Goal: Task Accomplishment & Management: Use online tool/utility

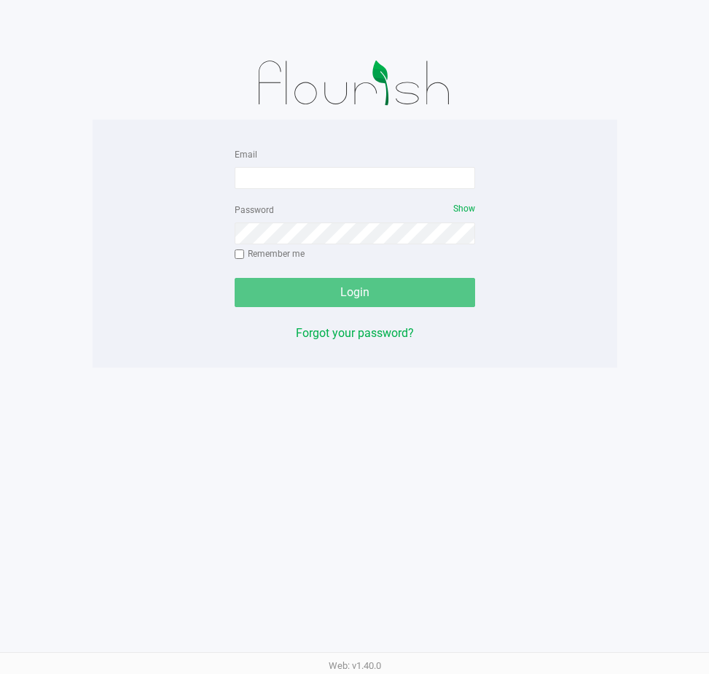
click at [547, 55] on div at bounding box center [355, 83] width 525 height 73
click at [299, 204] on div "Password Show Remember me" at bounding box center [355, 233] width 241 height 66
drag, startPoint x: 295, startPoint y: 176, endPoint x: 288, endPoint y: 183, distance: 10.3
click at [295, 176] on input "Email" at bounding box center [355, 178] width 241 height 22
type input "Mhern@liveparallel.com"
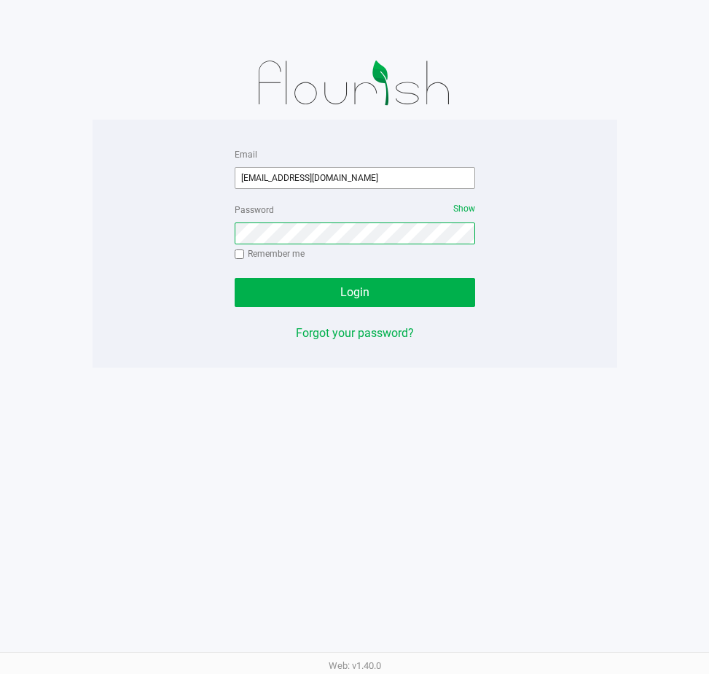
click at [235, 278] on button "Login" at bounding box center [355, 292] width 241 height 29
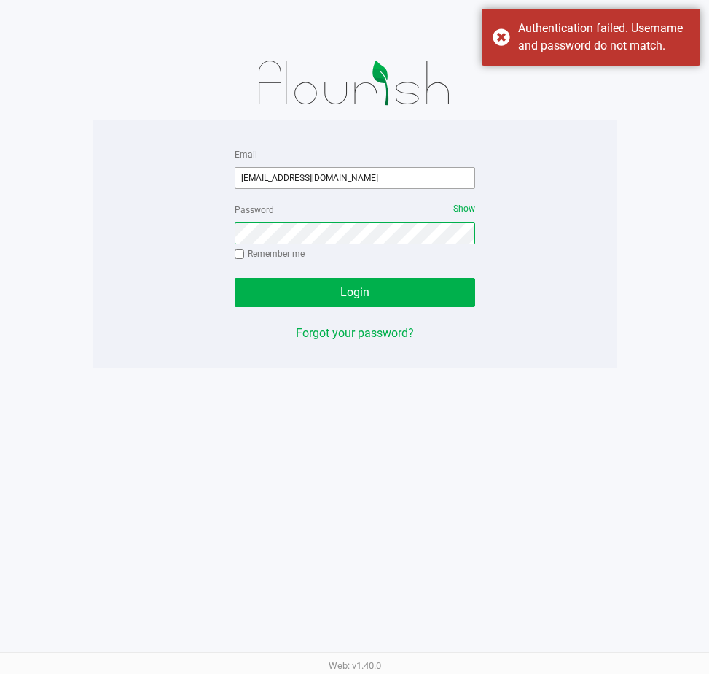
click at [235, 278] on button "Login" at bounding box center [355, 292] width 241 height 29
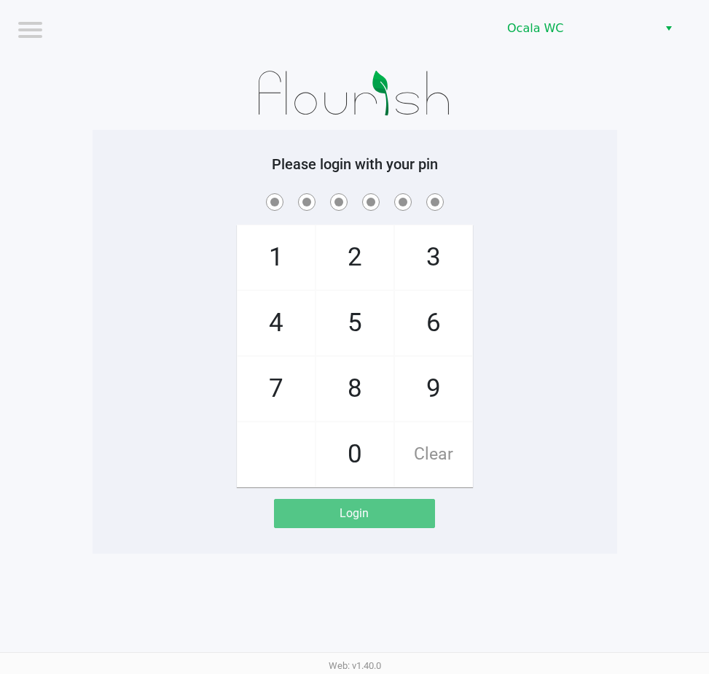
click at [452, 179] on div "Please login with your pin 1 4 7 2 5 8 0 3 6 9 Clear Login" at bounding box center [355, 341] width 525 height 373
checkbox input "true"
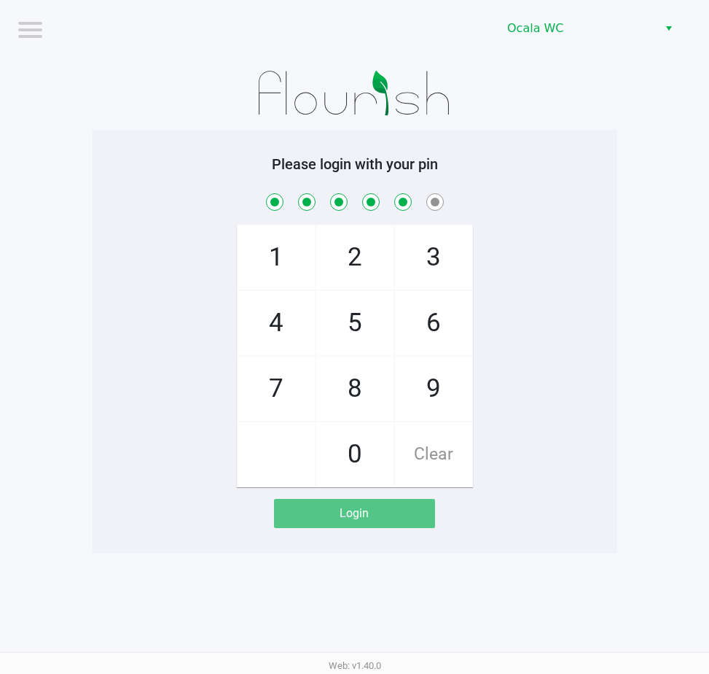
checkbox input "true"
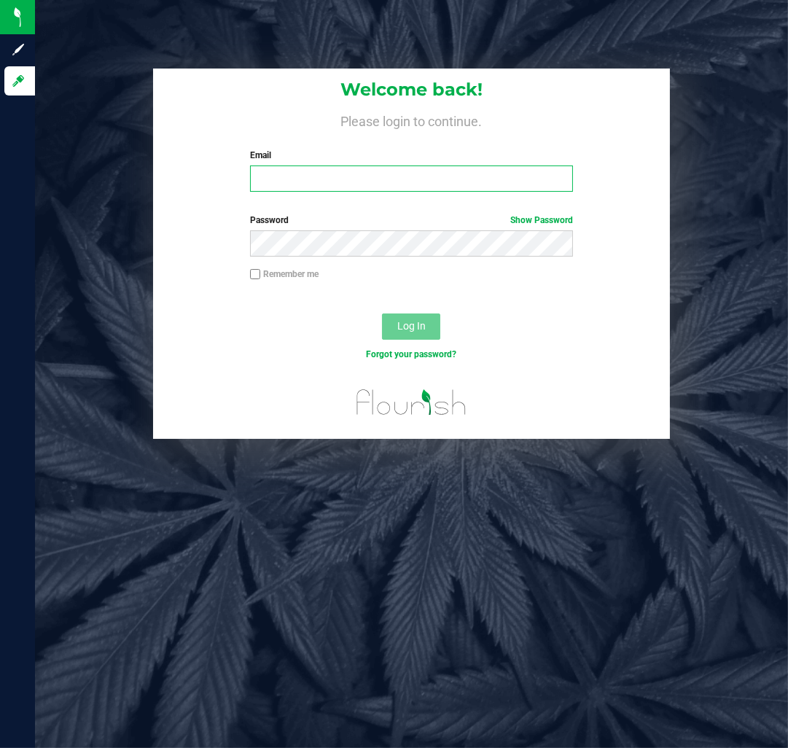
click at [315, 187] on input "Email" at bounding box center [411, 178] width 322 height 26
type input "[EMAIL_ADDRESS][DOMAIN_NAME]"
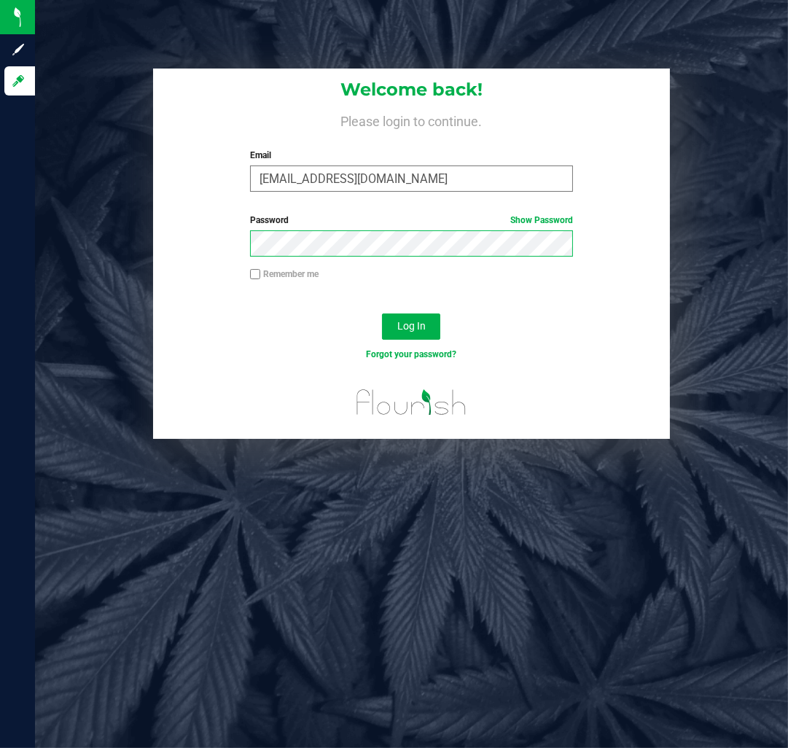
click at [382, 313] on button "Log In" at bounding box center [411, 326] width 58 height 26
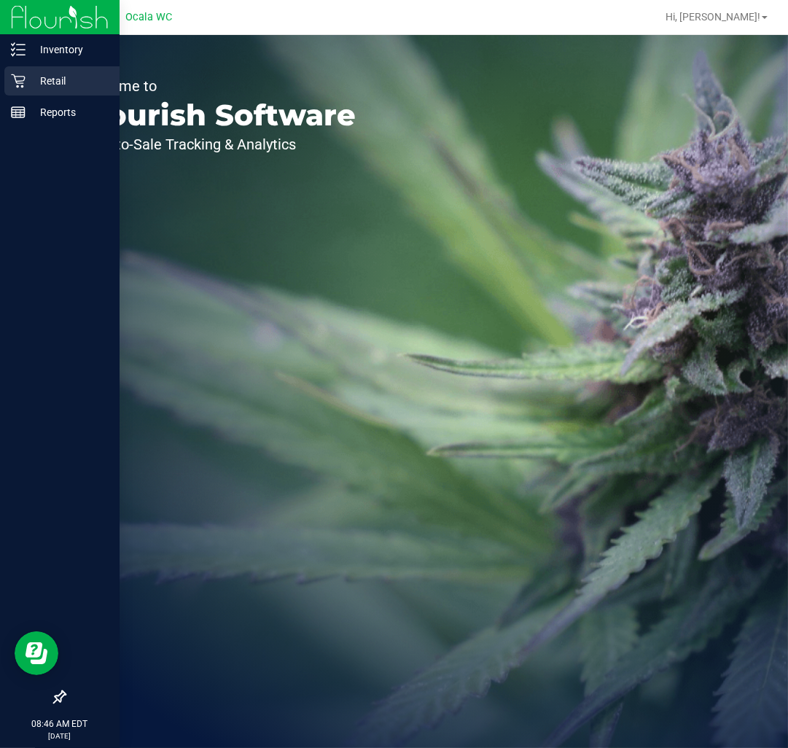
click at [23, 84] on div "Retail" at bounding box center [61, 80] width 115 height 29
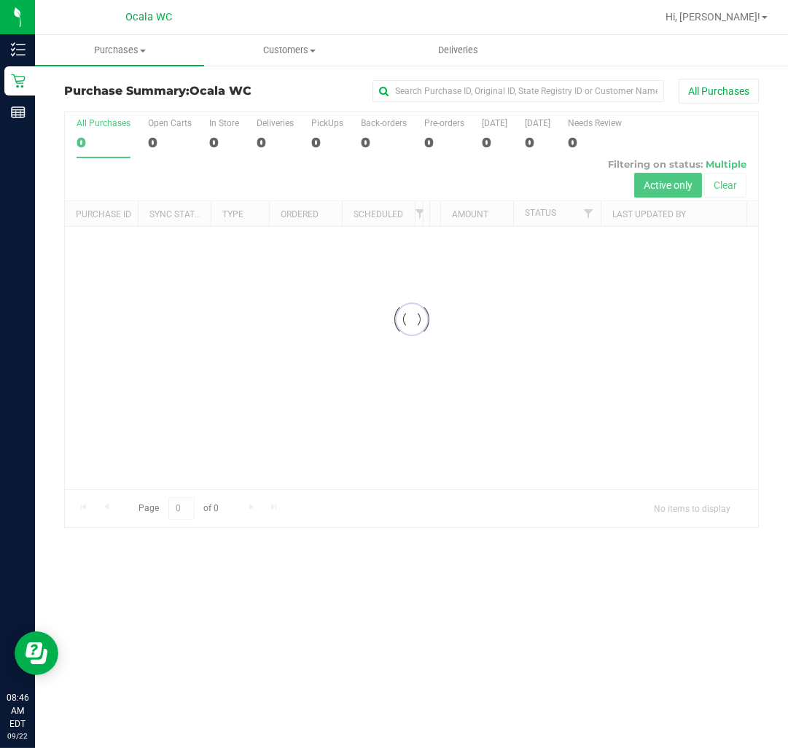
drag, startPoint x: 788, startPoint y: 133, endPoint x: 803, endPoint y: 132, distance: 14.6
click at [787, 132] on html "Inventory Retail Reports 08:46 AM EDT [DATE] 09/22 Ocala WC Hi, [PERSON_NAME]! …" at bounding box center [394, 374] width 788 height 748
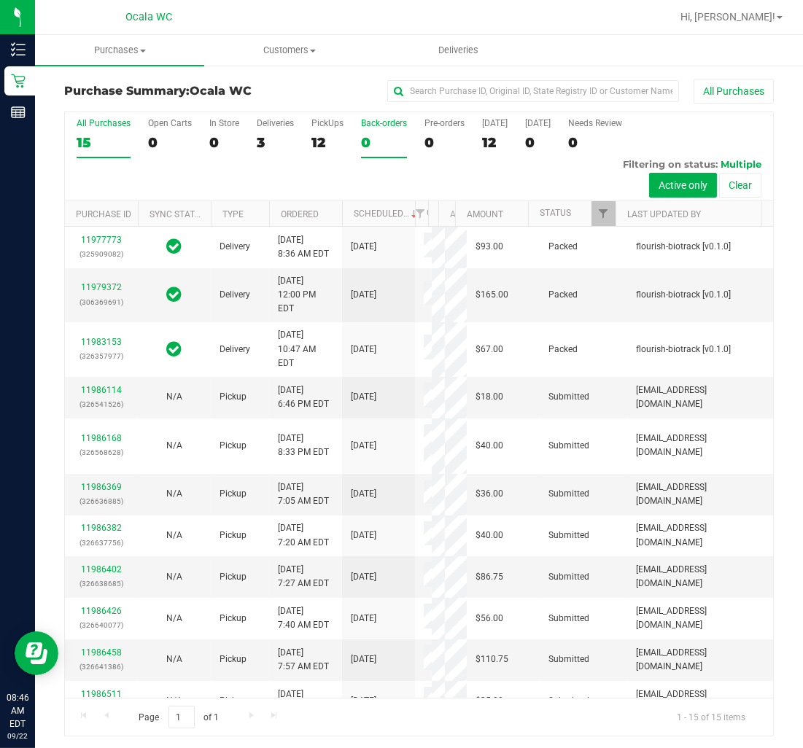
click at [364, 130] on label "Back-orders 0" at bounding box center [384, 138] width 46 height 40
click at [0, 0] on input "Back-orders 0" at bounding box center [0, 0] width 0 height 0
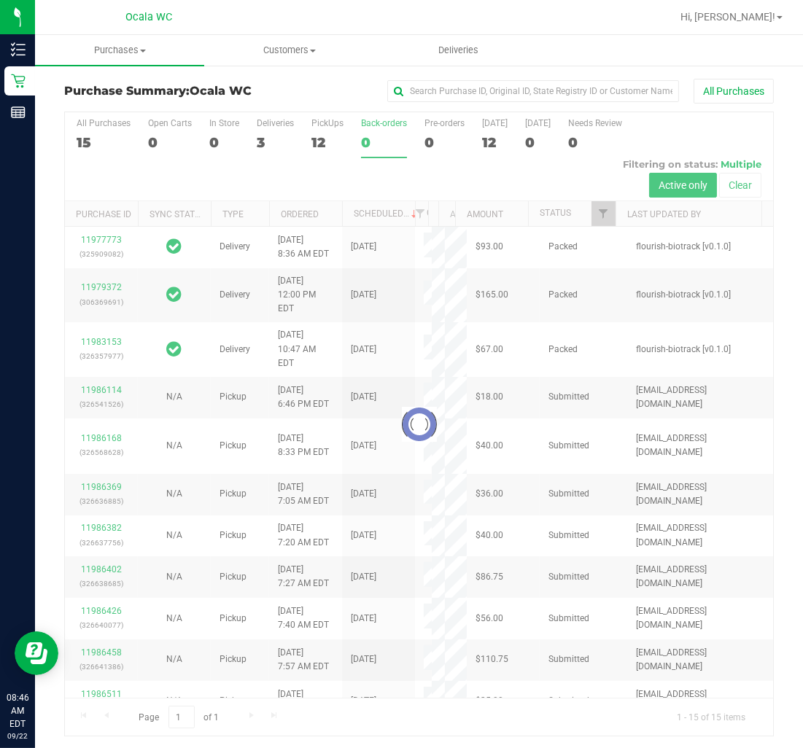
click at [312, 139] on div at bounding box center [419, 423] width 708 height 623
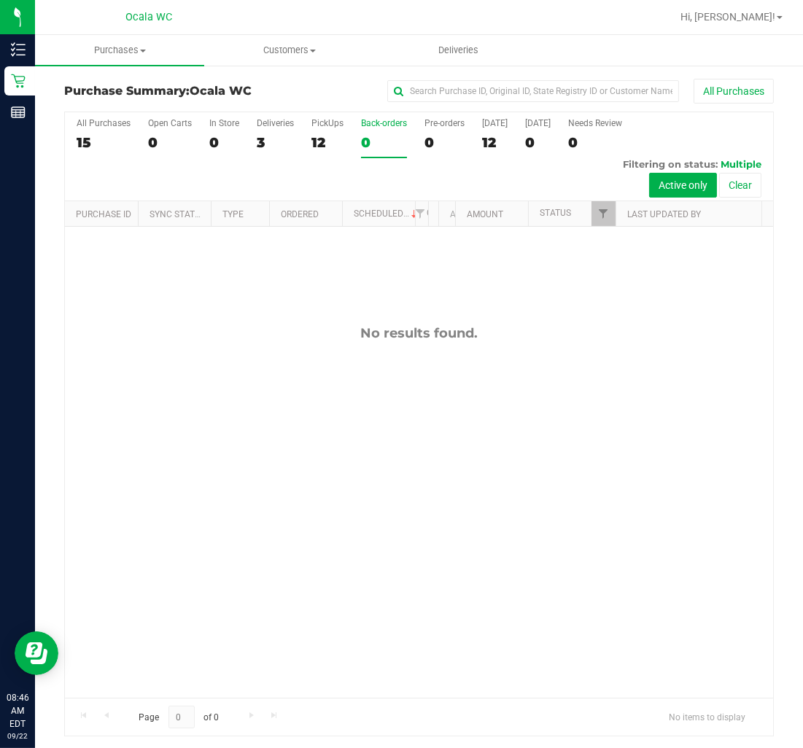
click at [319, 133] on label "PickUps 12" at bounding box center [327, 138] width 32 height 40
click at [0, 0] on input "PickUps 12" at bounding box center [0, 0] width 0 height 0
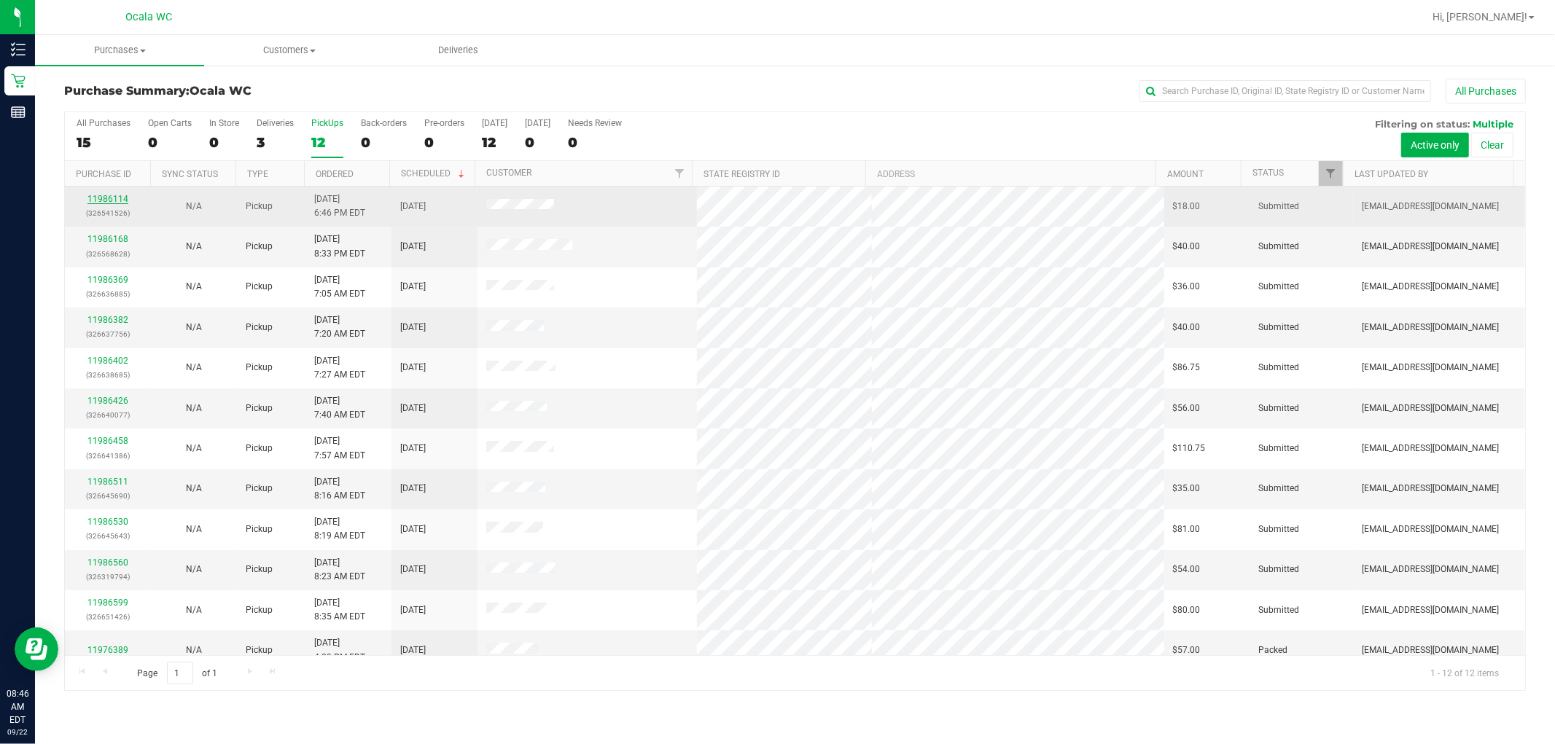
click at [112, 202] on link "11986114" at bounding box center [107, 199] width 41 height 10
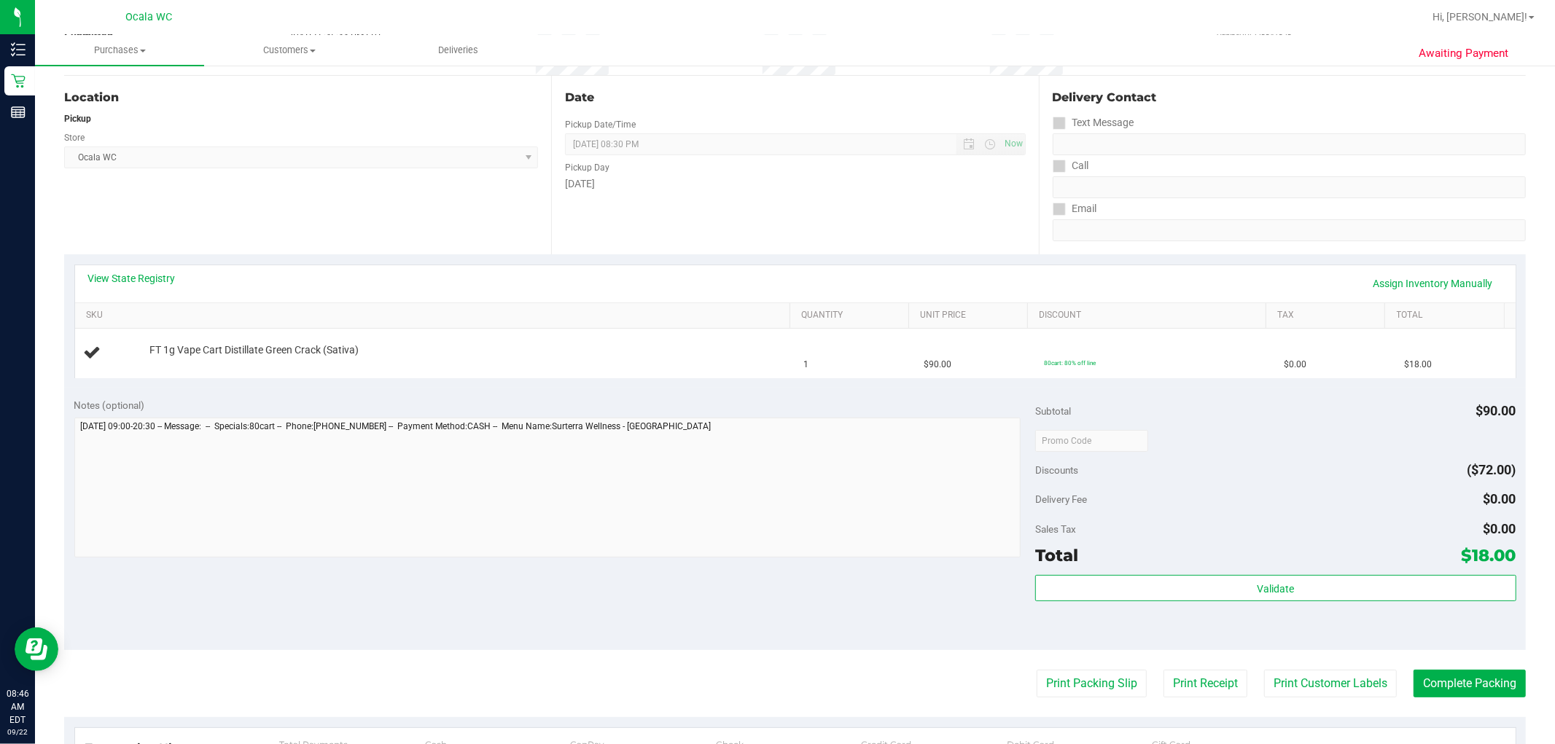
scroll to position [162, 0]
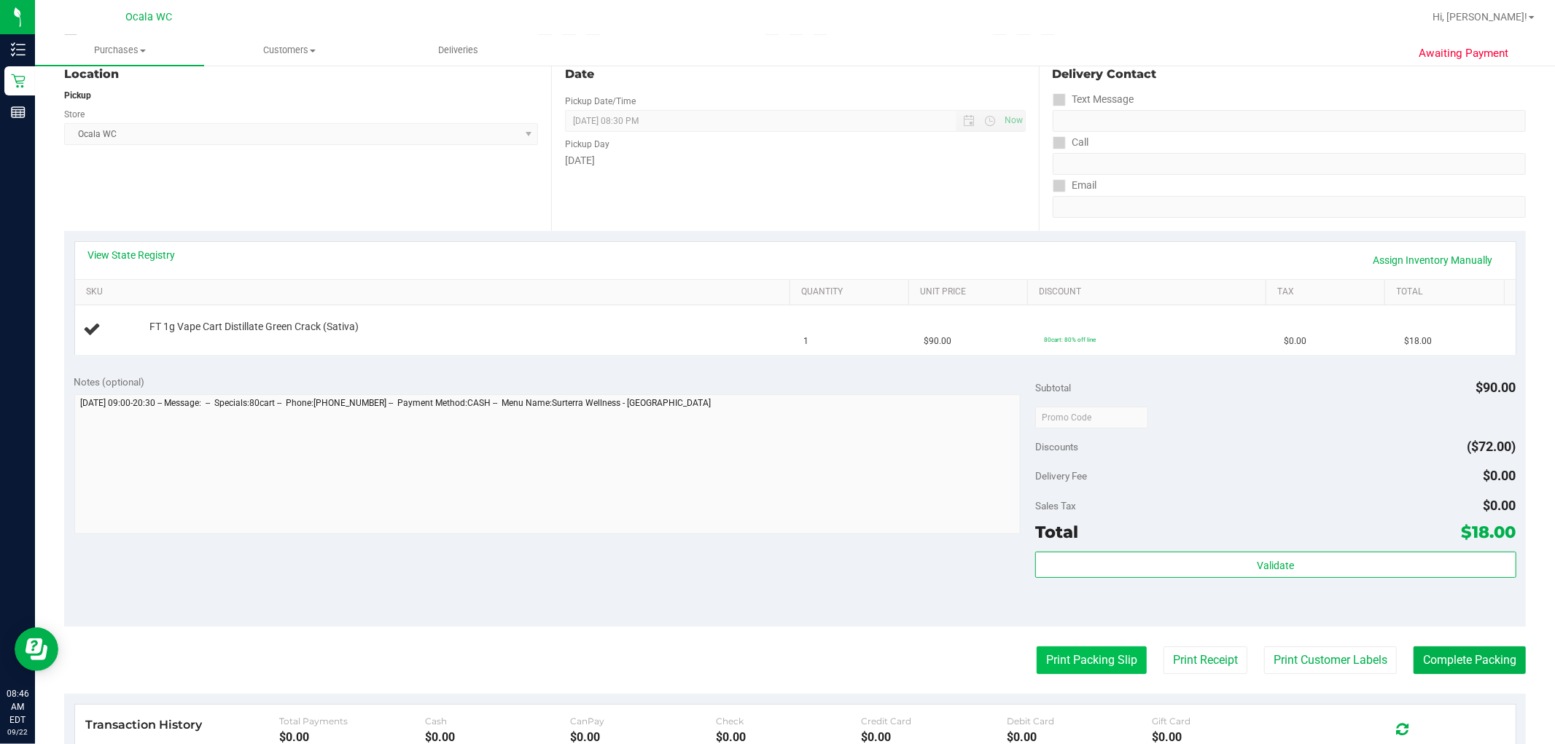
click at [787, 652] on button "Print Packing Slip" at bounding box center [1092, 661] width 110 height 28
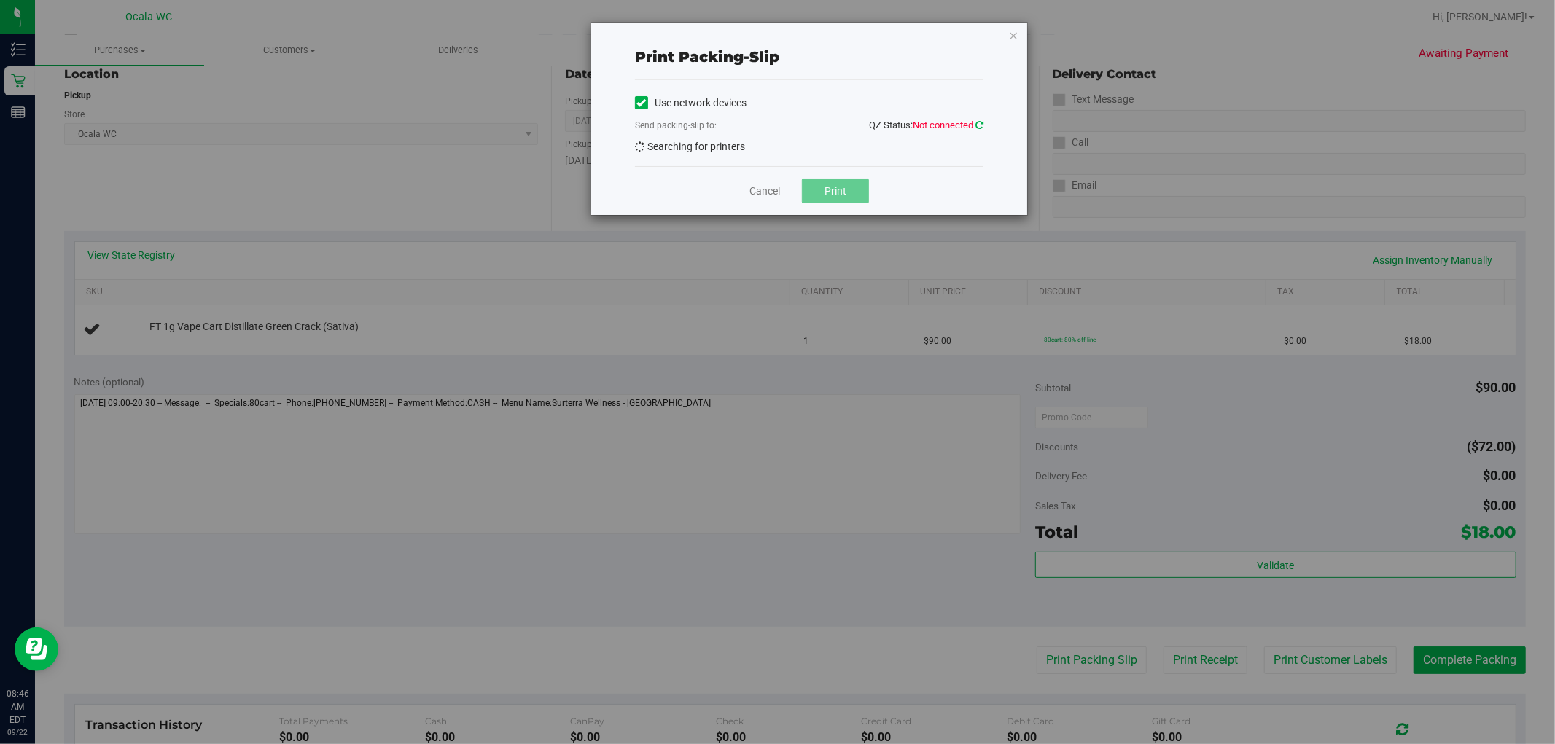
click at [787, 126] on icon at bounding box center [979, 124] width 8 height 9
click at [770, 187] on link "Cancel" at bounding box center [764, 191] width 31 height 15
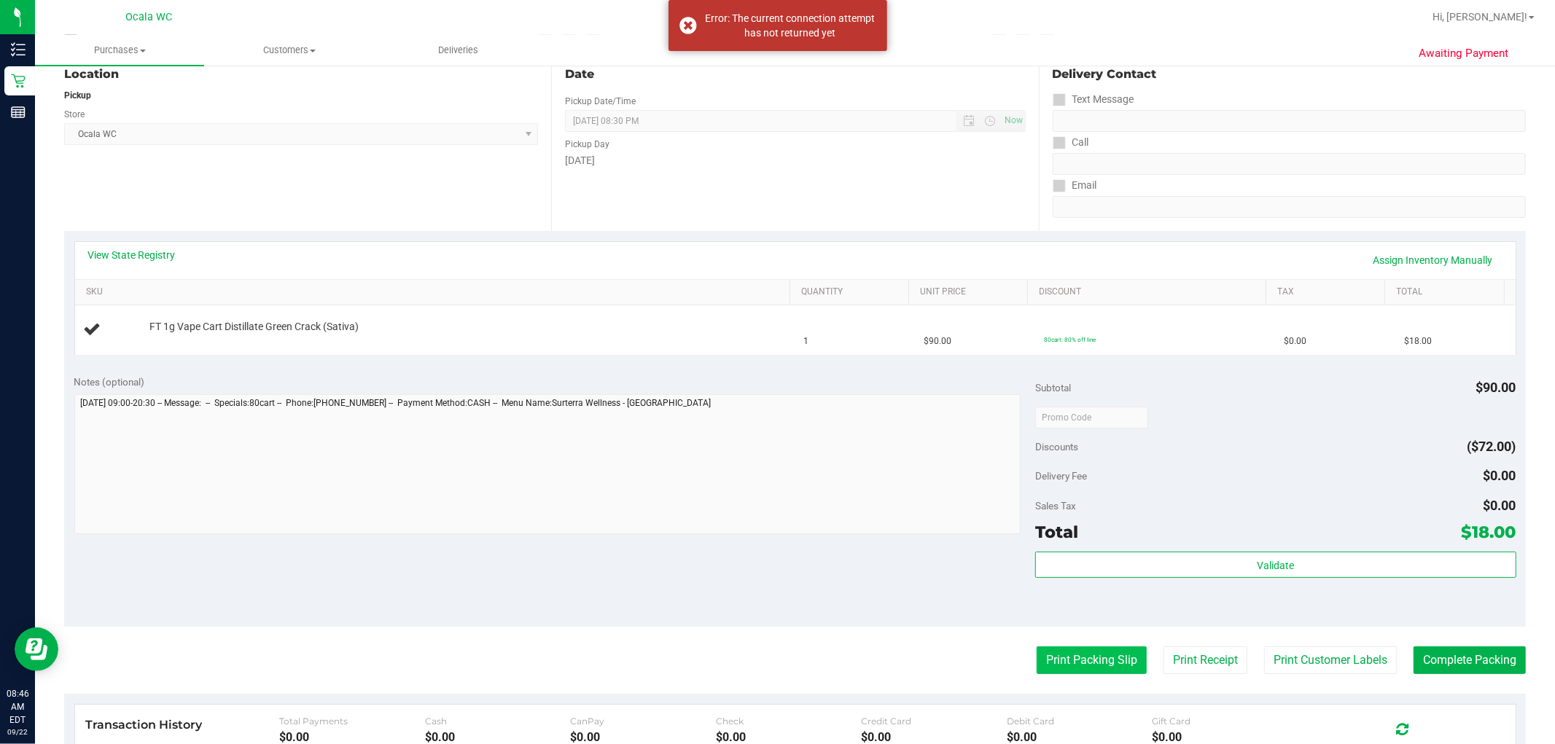
click at [787, 650] on button "Print Packing Slip" at bounding box center [1092, 661] width 110 height 28
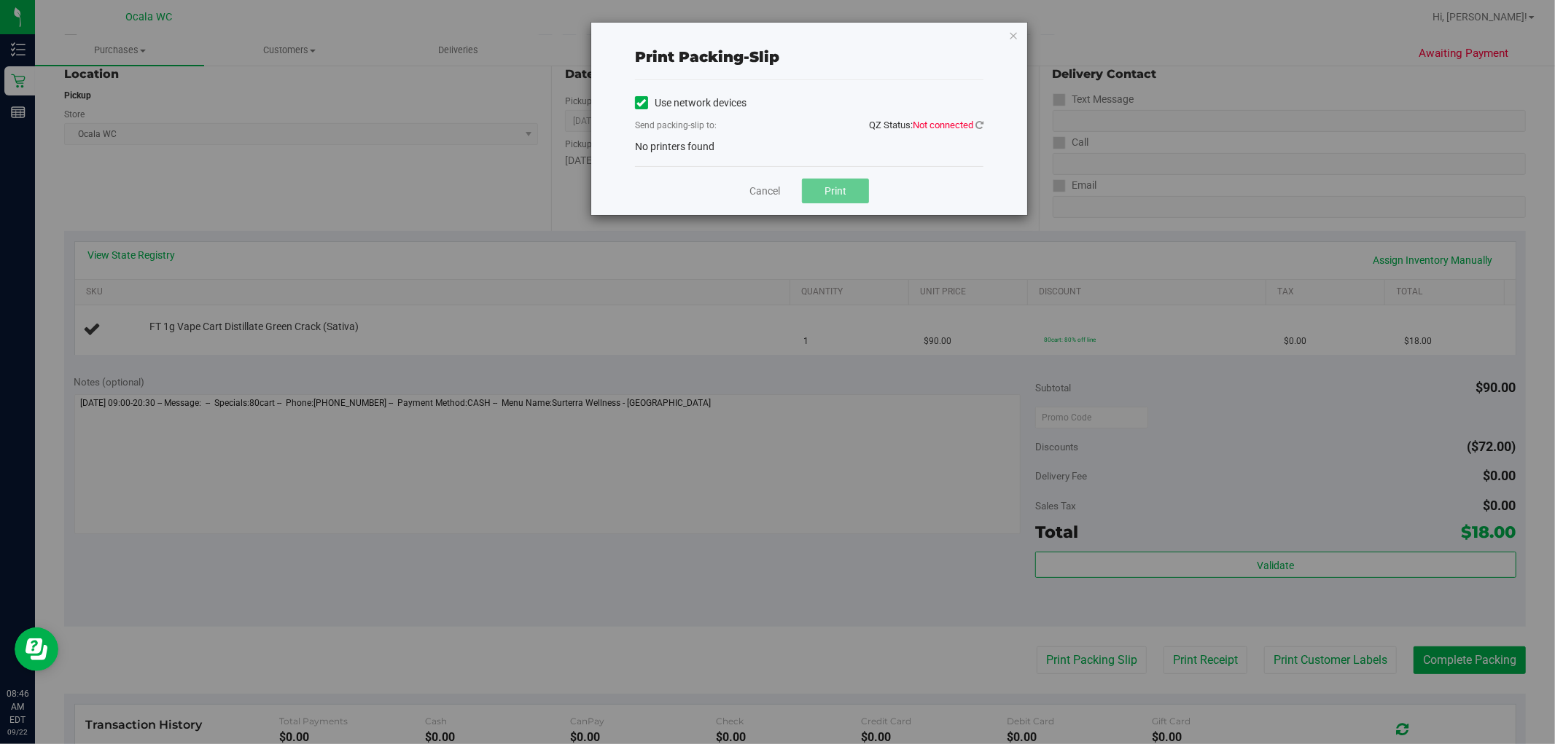
click at [787, 35] on div "Print packing-slip Use network devices Send packing-slip to: QZ Status: Not con…" at bounding box center [809, 119] width 436 height 192
click at [787, 31] on icon "button" at bounding box center [1013, 34] width 10 height 17
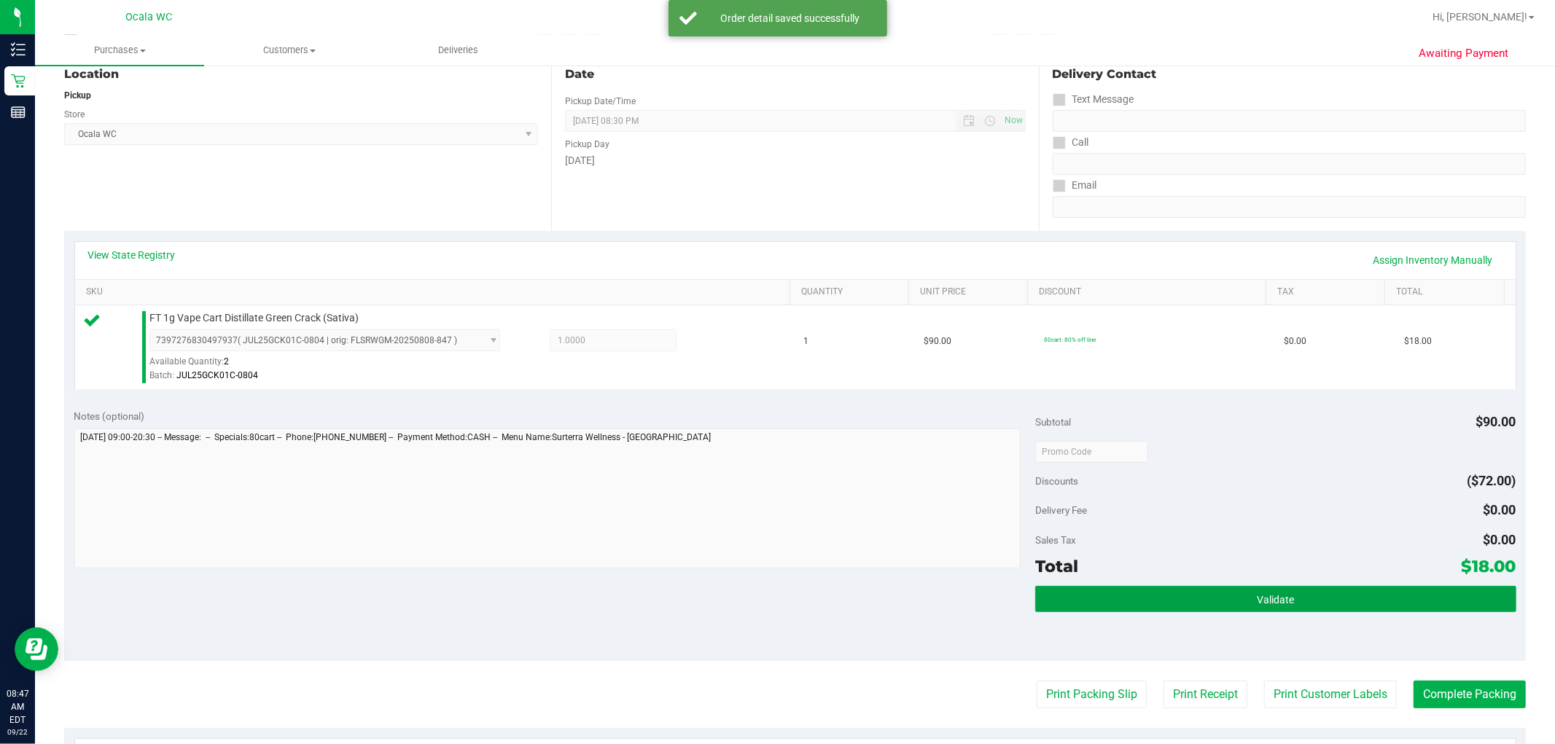
click at [787, 607] on button "Validate" at bounding box center [1275, 599] width 480 height 26
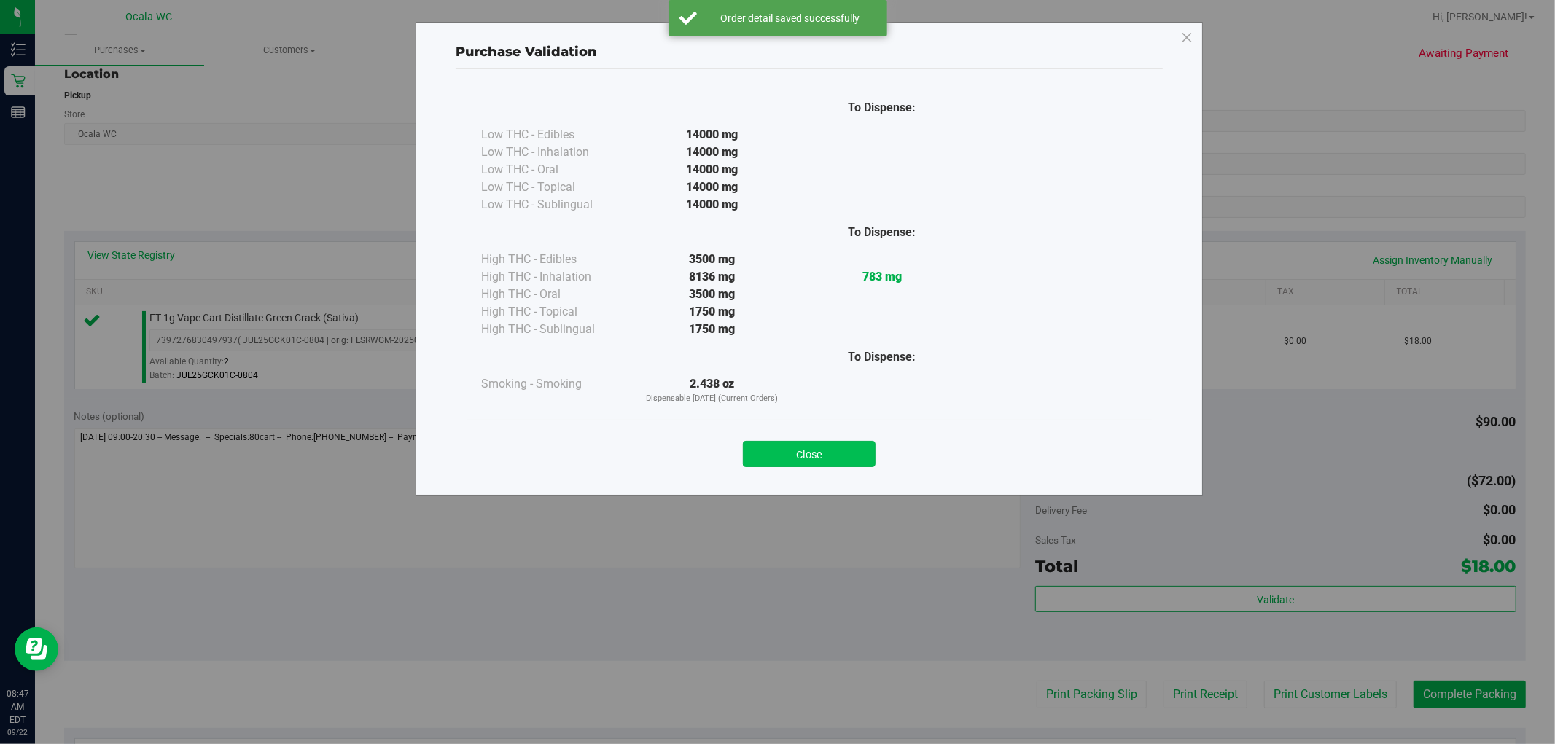
click at [787, 464] on button "Close" at bounding box center [809, 454] width 133 height 26
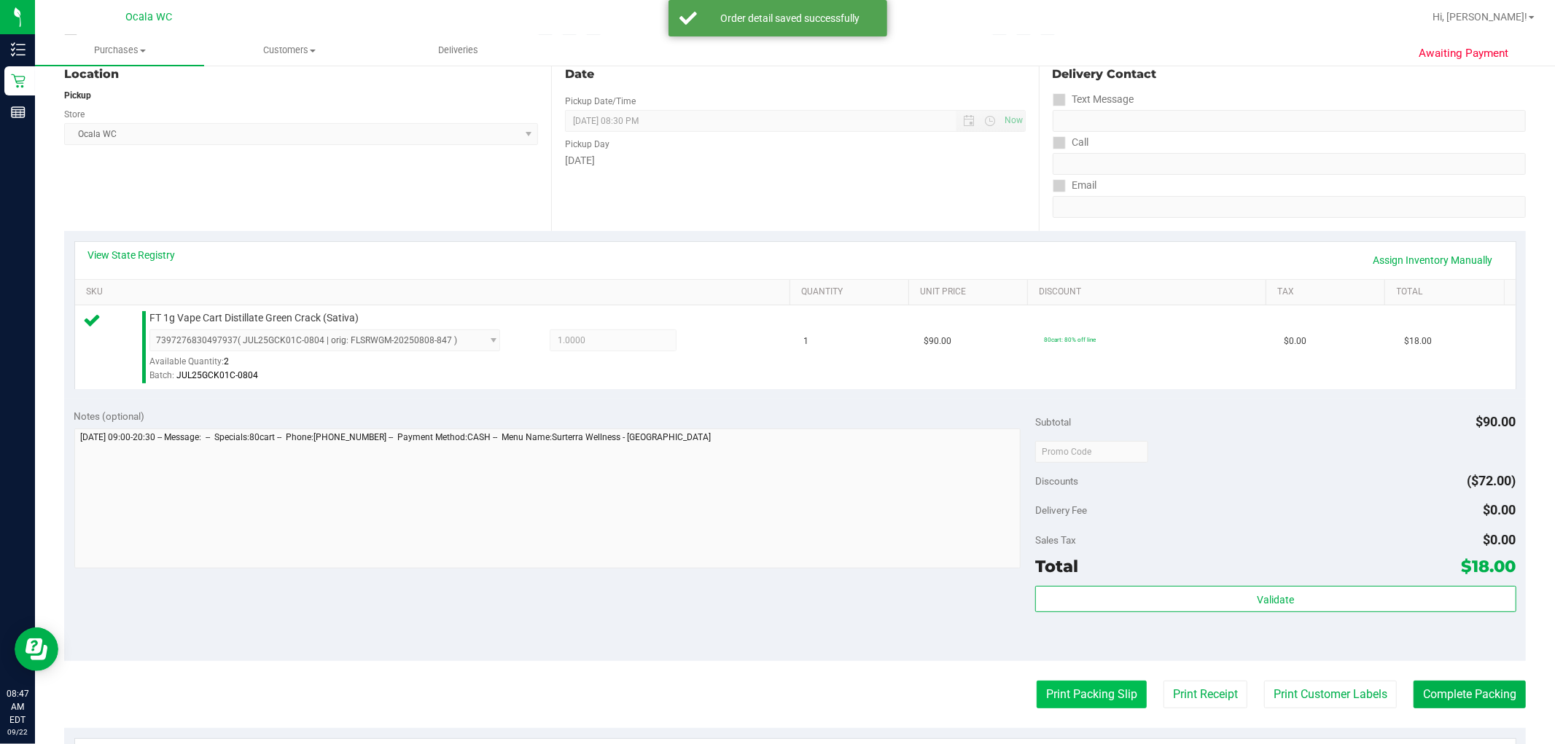
click at [787, 684] on button "Print Packing Slip" at bounding box center [1092, 695] width 110 height 28
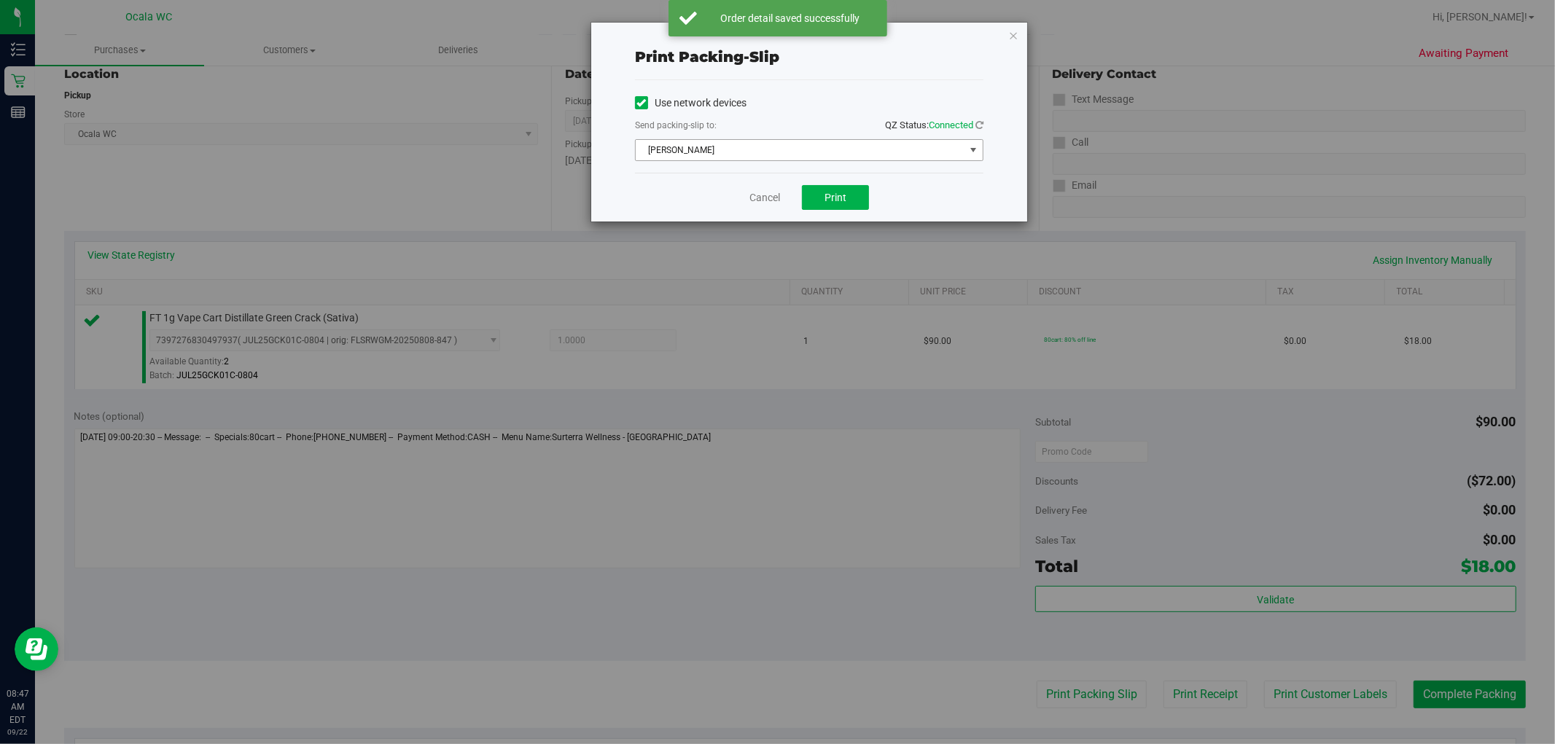
click at [787, 153] on span "[PERSON_NAME]" at bounding box center [800, 150] width 329 height 20
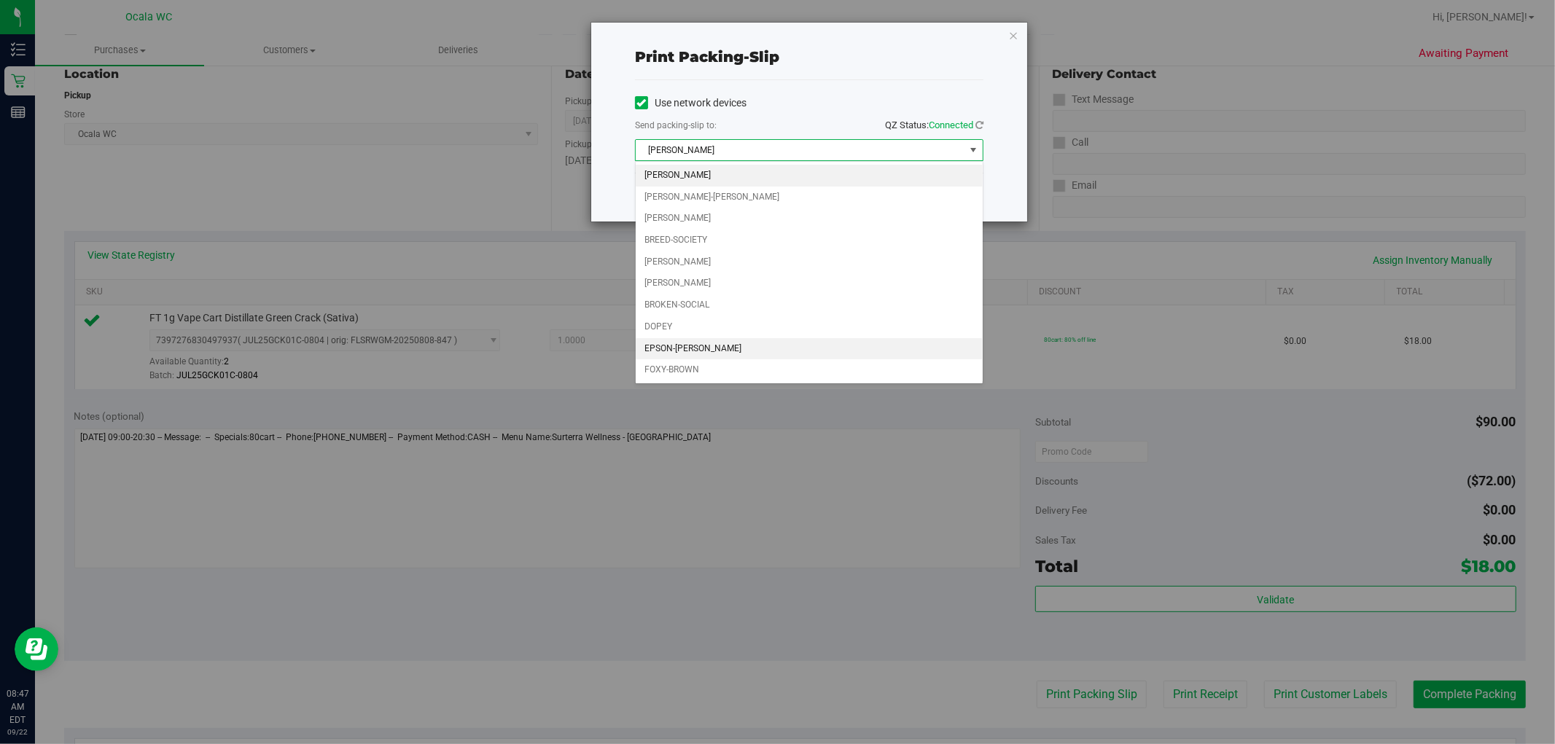
click at [697, 343] on li "EPSON-[PERSON_NAME]" at bounding box center [809, 349] width 347 height 22
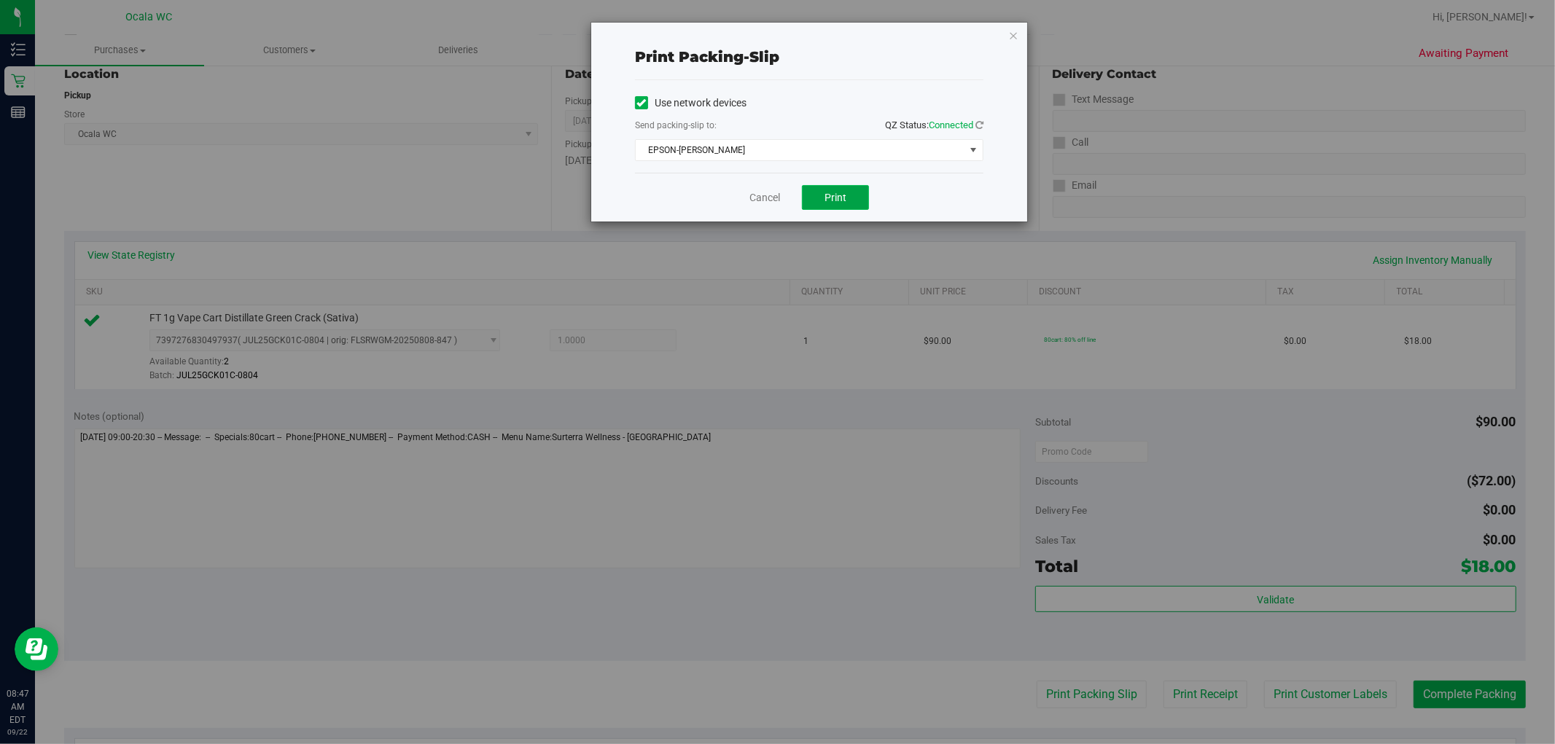
click at [787, 190] on button "Print" at bounding box center [835, 197] width 67 height 25
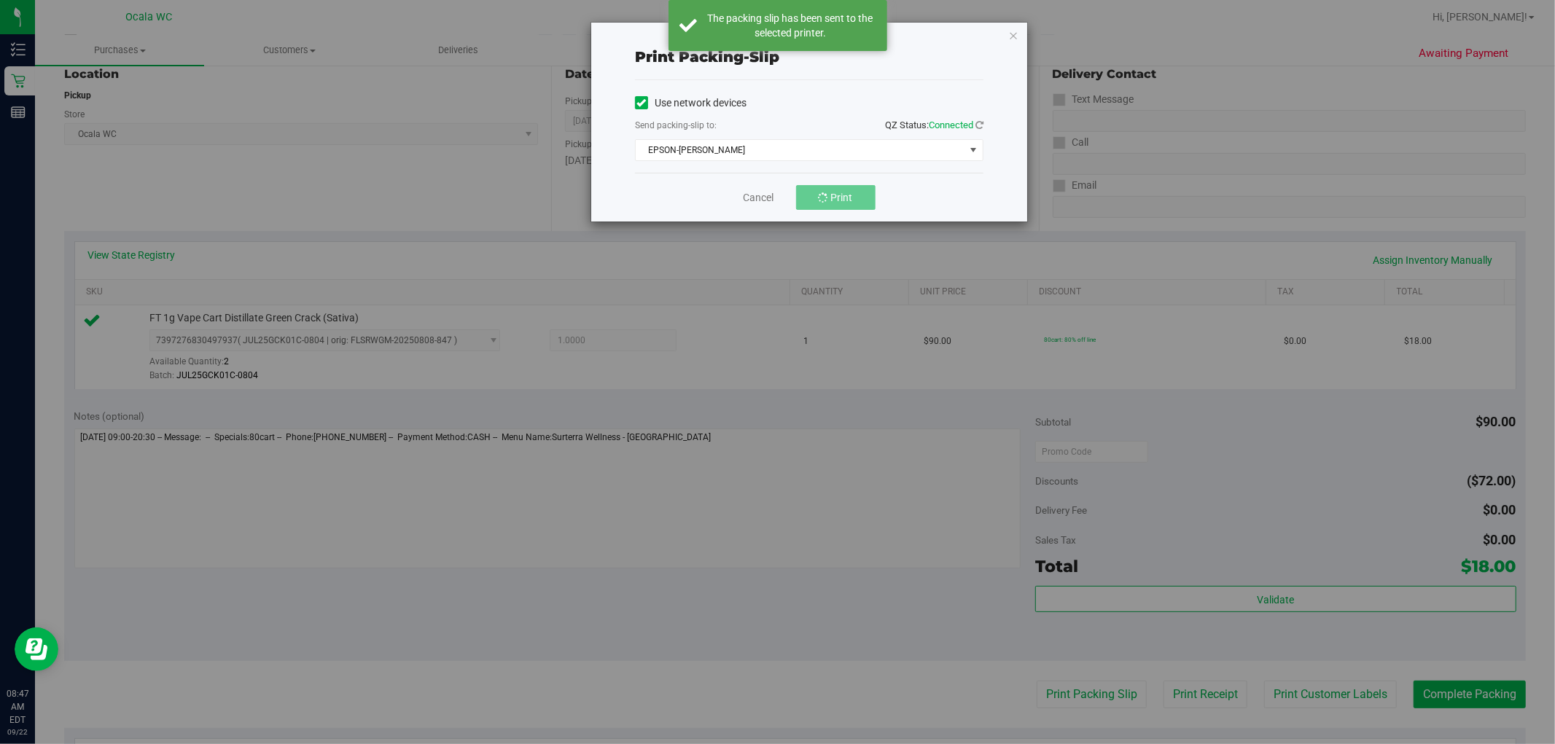
click at [787, 690] on div "Print packing-slip Use network devices Send packing-slip to: QZ Status: Connect…" at bounding box center [783, 372] width 1566 height 744
click at [787, 36] on div "Print packing-slip Use network devices Send packing-slip to: QZ Status: Connect…" at bounding box center [809, 122] width 436 height 199
click at [787, 35] on icon "button" at bounding box center [1013, 34] width 10 height 17
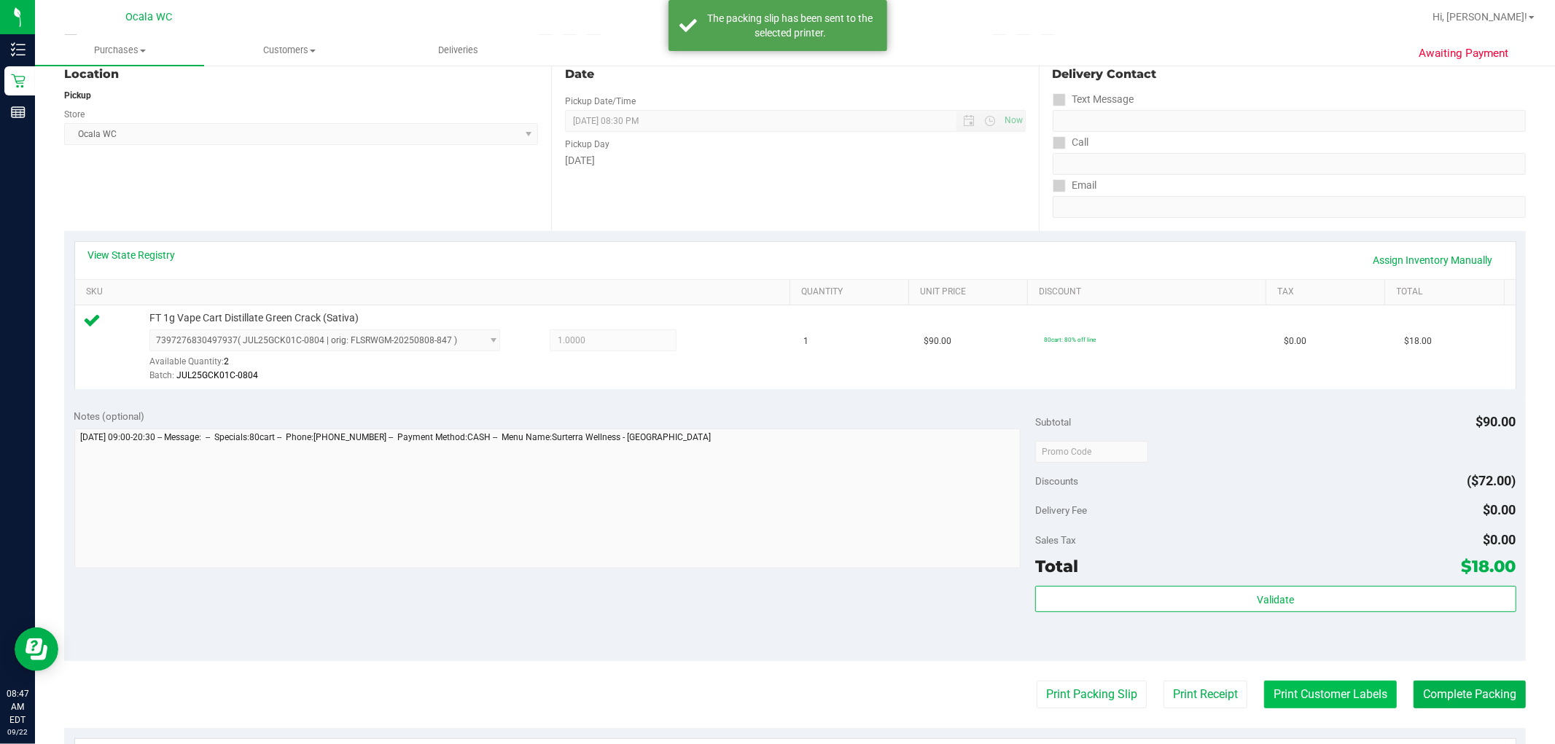
drag, startPoint x: 1372, startPoint y: 730, endPoint x: 1351, endPoint y: 685, distance: 49.9
click at [787, 722] on purchase-details "Back Edit Purchase Cancel Purchase View Profile # 11986114 BioTrack ID: - Submi…" at bounding box center [795, 459] width 1462 height 1084
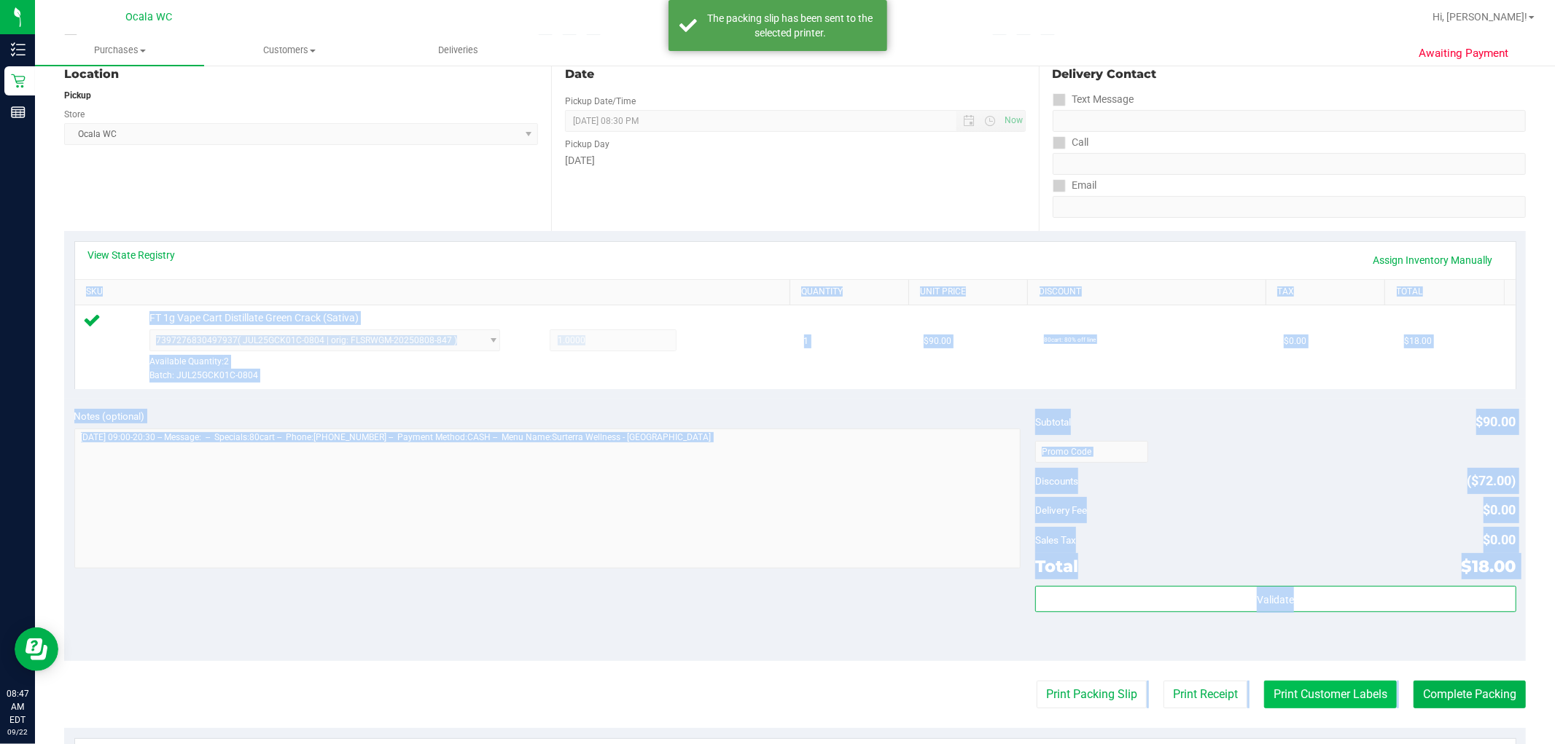
click at [787, 685] on button "Print Customer Labels" at bounding box center [1330, 695] width 133 height 28
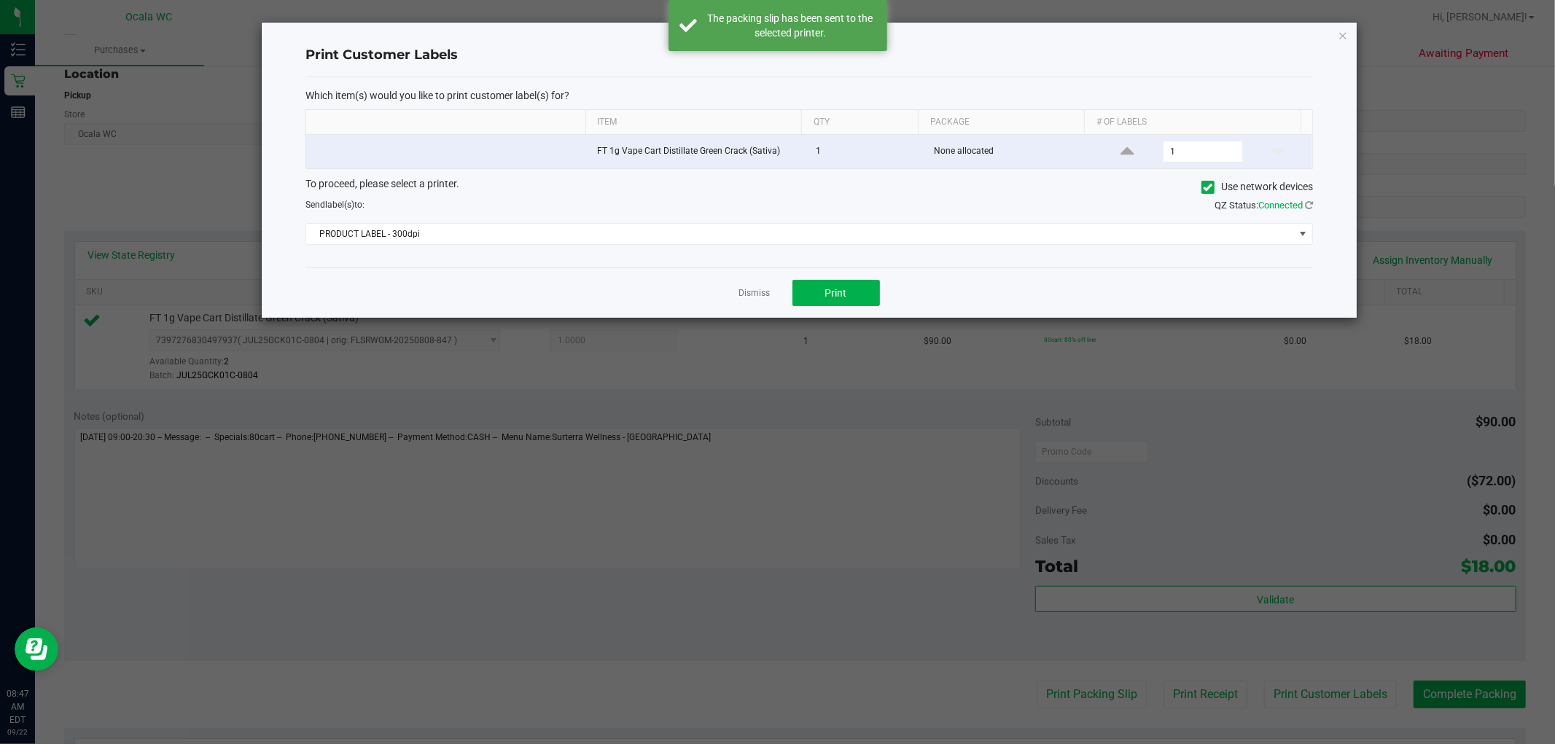
click at [696, 213] on div "Send label(s) to: QZ Status: Connected" at bounding box center [809, 205] width 1029 height 15
click at [681, 226] on span "PRODUCT LABEL - 300dpi" at bounding box center [800, 234] width 988 height 20
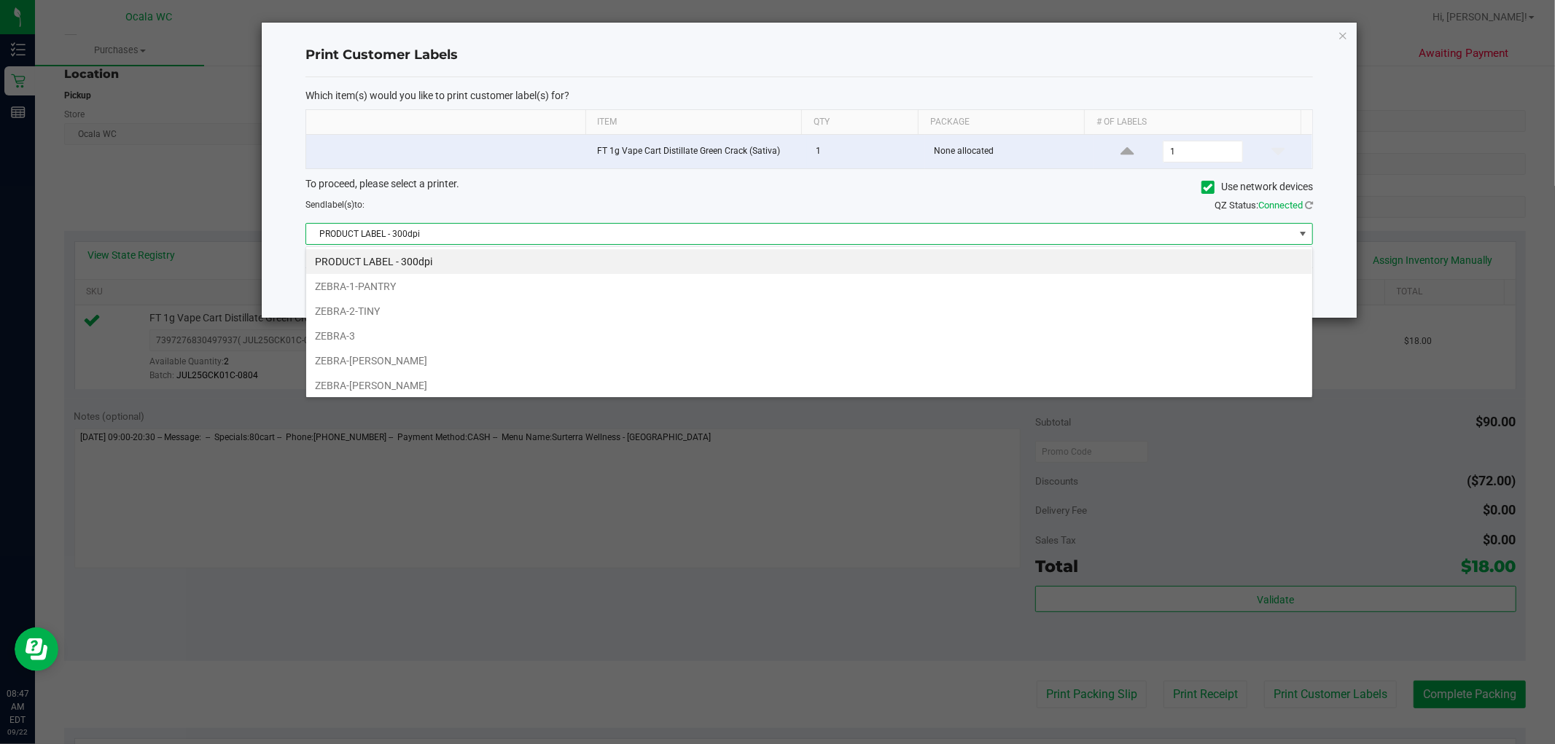
scroll to position [22, 1007]
click at [470, 378] on li "ZEBRA-[PERSON_NAME]" at bounding box center [809, 385] width 1006 height 25
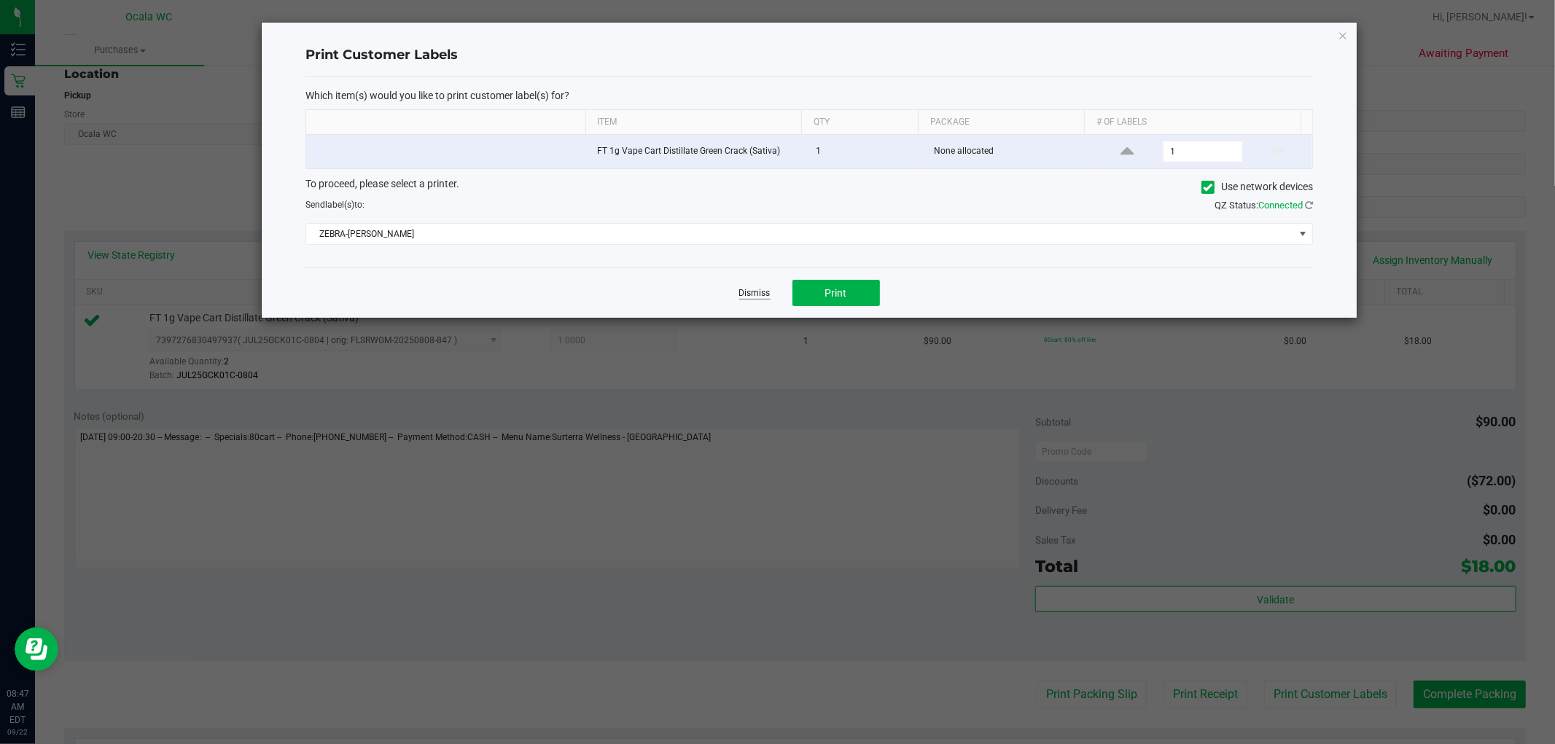
click at [760, 300] on link "Dismiss" at bounding box center [754, 293] width 31 height 12
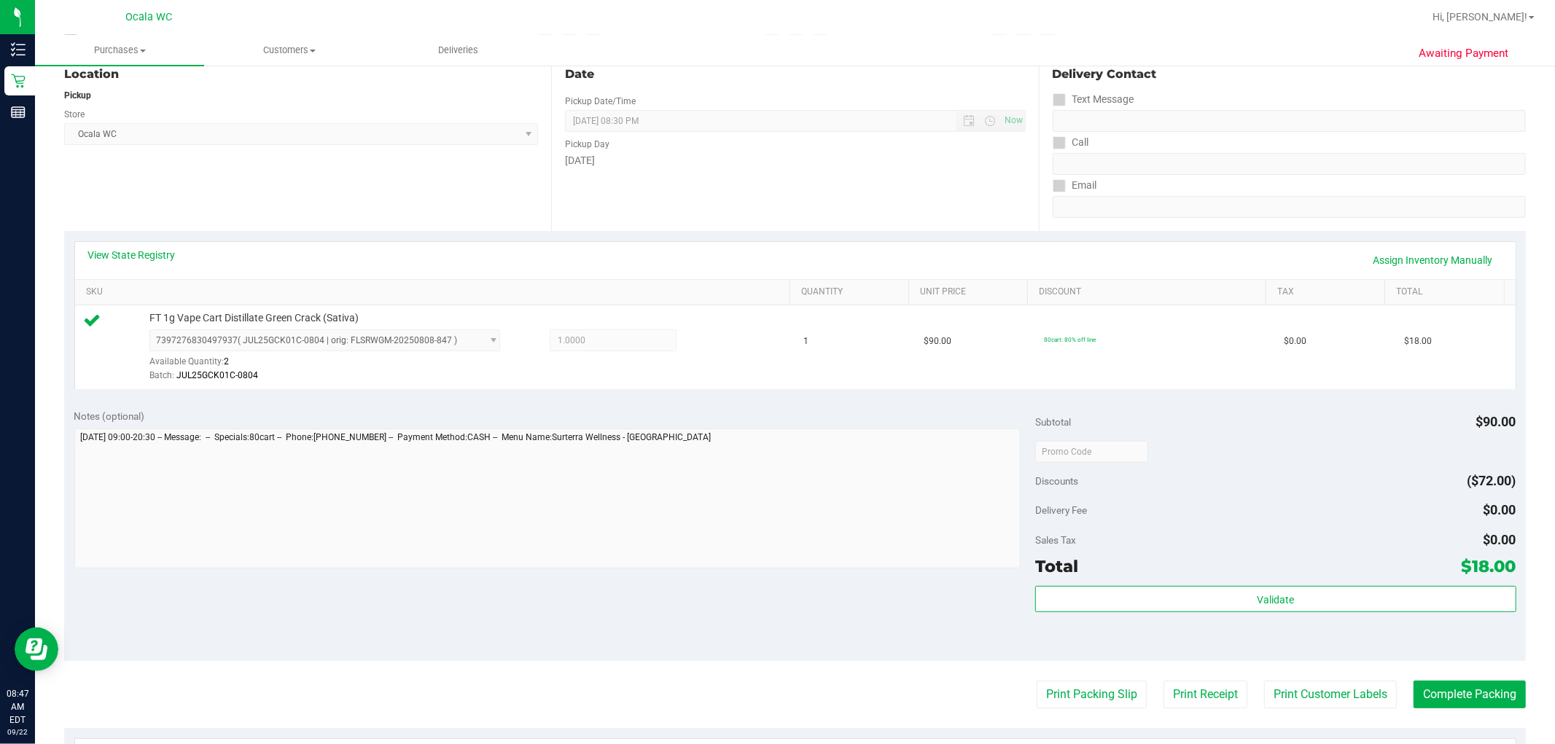
click at [787, 679] on purchase-details "Back Edit Purchase Cancel Purchase View Profile # 11986114 BioTrack ID: - Submi…" at bounding box center [795, 459] width 1462 height 1084
click at [787, 693] on button "Complete Packing" at bounding box center [1469, 695] width 112 height 28
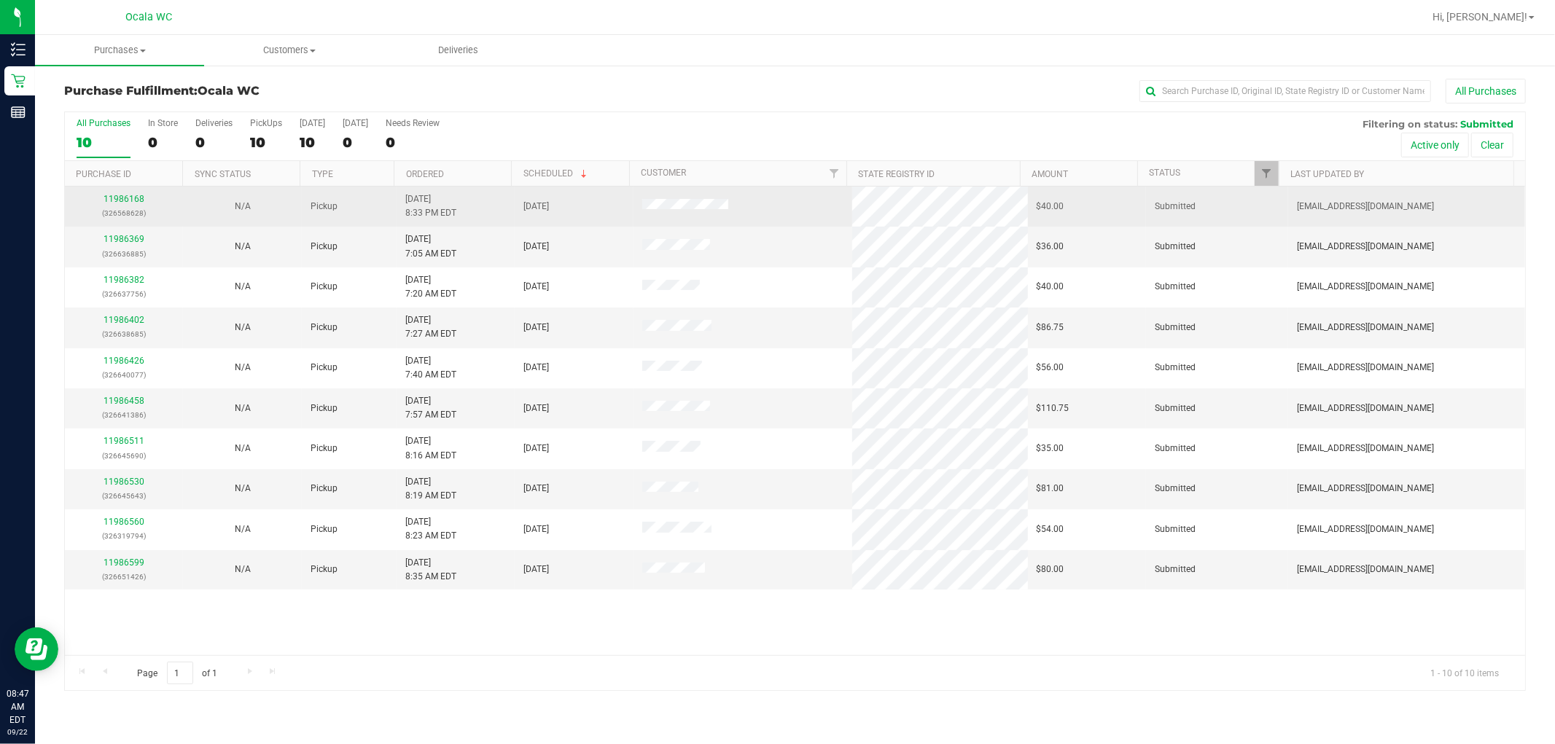
click at [128, 205] on div "11986168 (326568628)" at bounding box center [124, 206] width 101 height 28
click at [126, 191] on td "11986168 (326568628)" at bounding box center [124, 207] width 118 height 40
click at [135, 206] on p "(326568628)" at bounding box center [124, 213] width 101 height 14
drag, startPoint x: 128, startPoint y: 206, endPoint x: 118, endPoint y: 201, distance: 10.4
click at [127, 206] on div "11986168 (326568628)" at bounding box center [124, 206] width 101 height 28
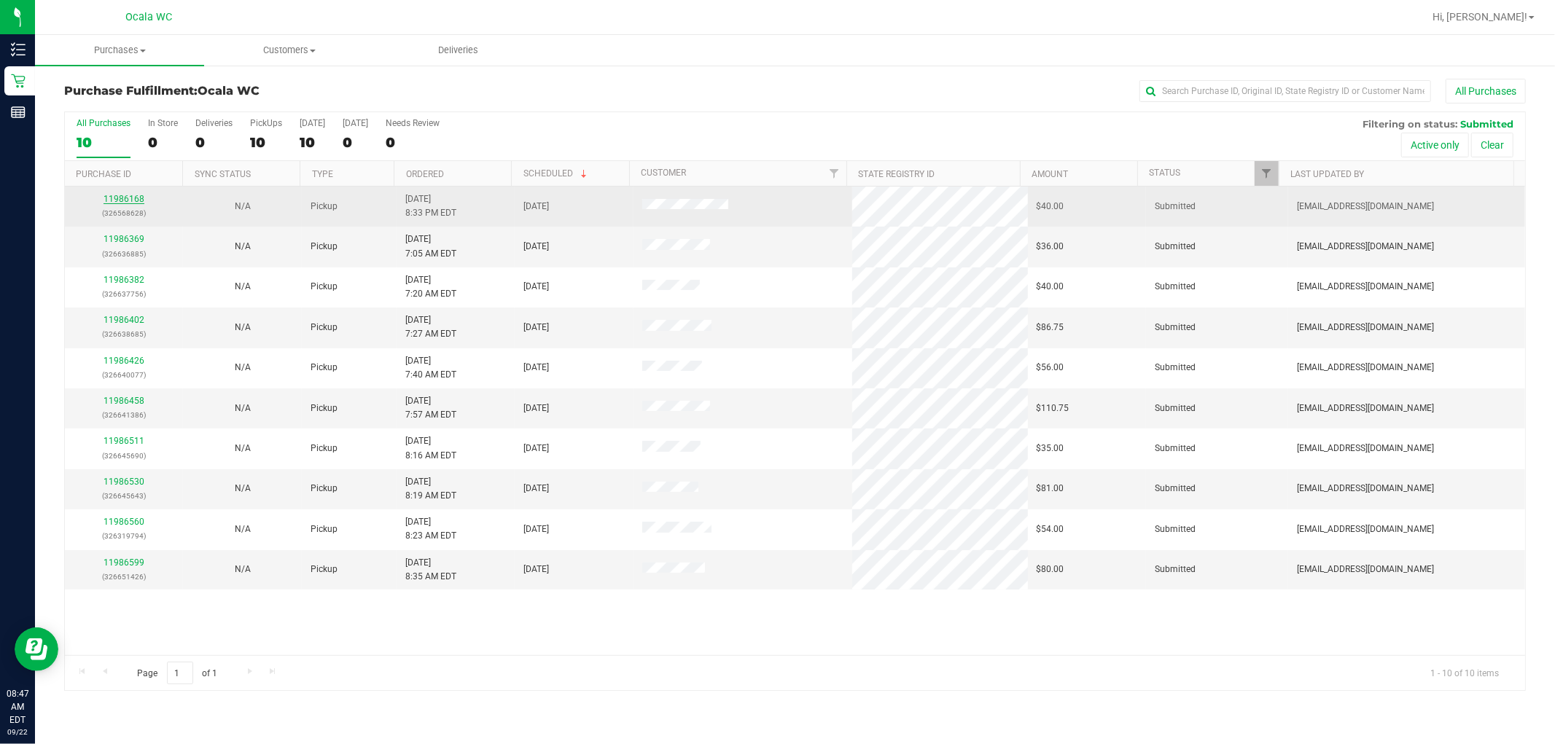
click at [118, 201] on link "11986168" at bounding box center [124, 199] width 41 height 10
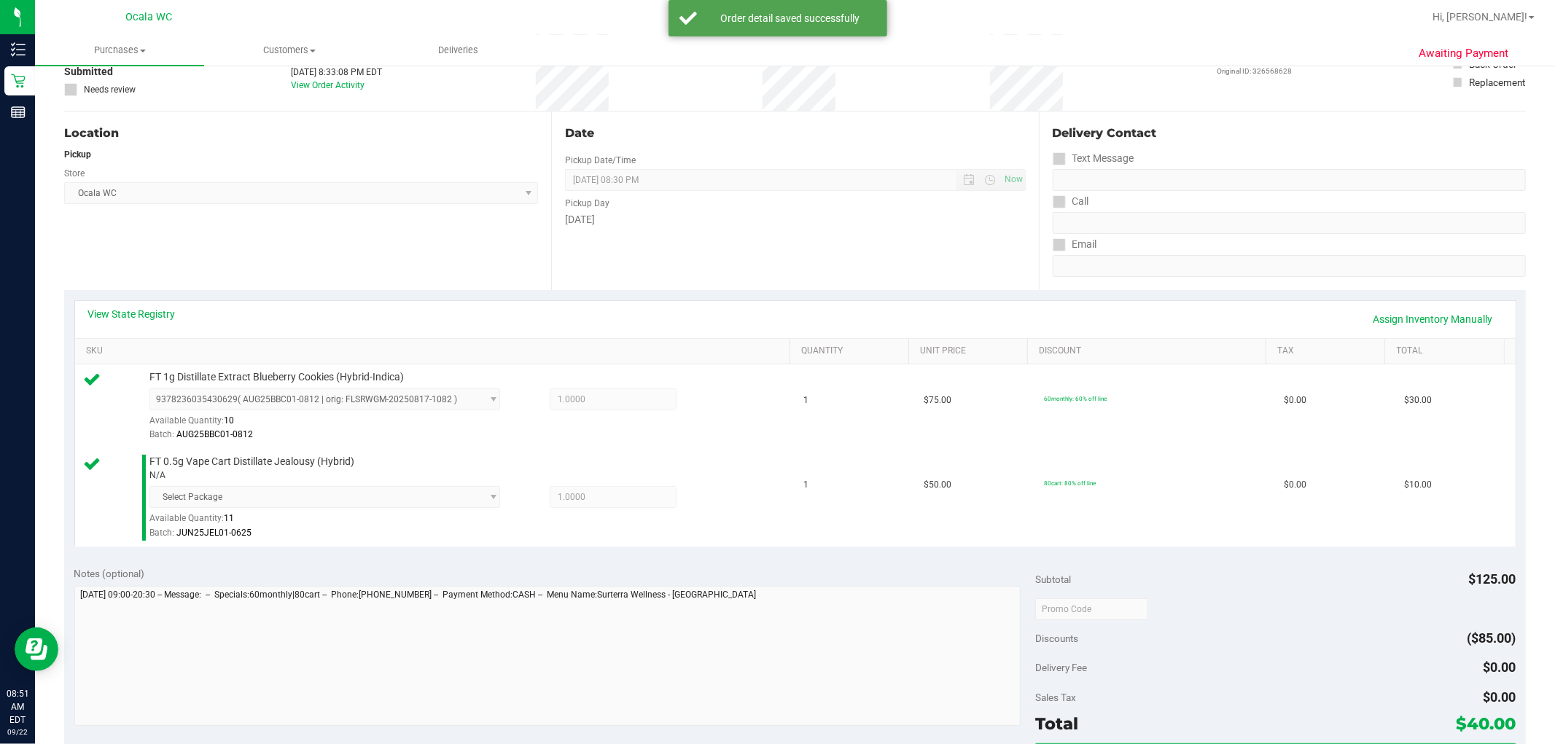
scroll to position [162, 0]
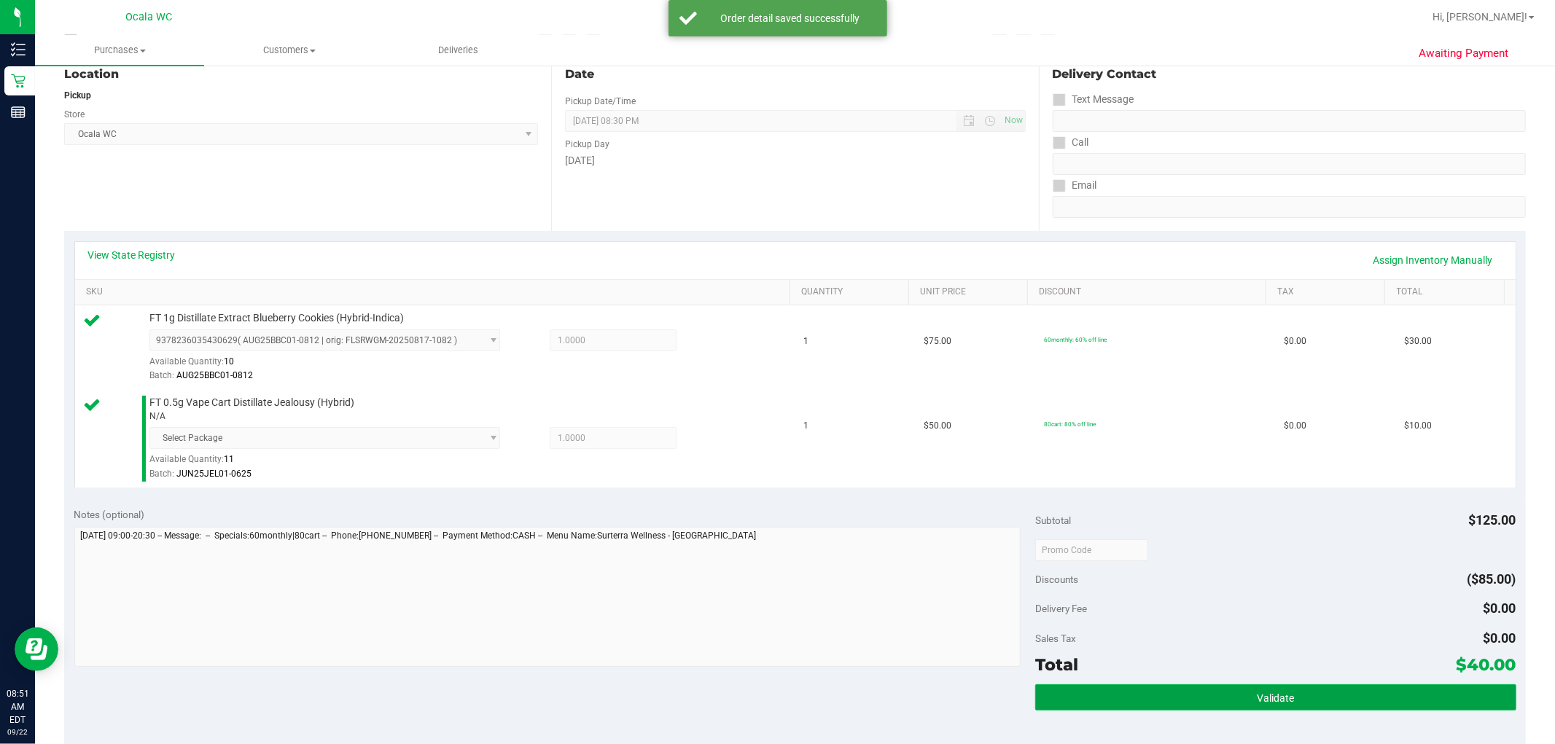
click at [787, 687] on button "Validate" at bounding box center [1275, 698] width 480 height 26
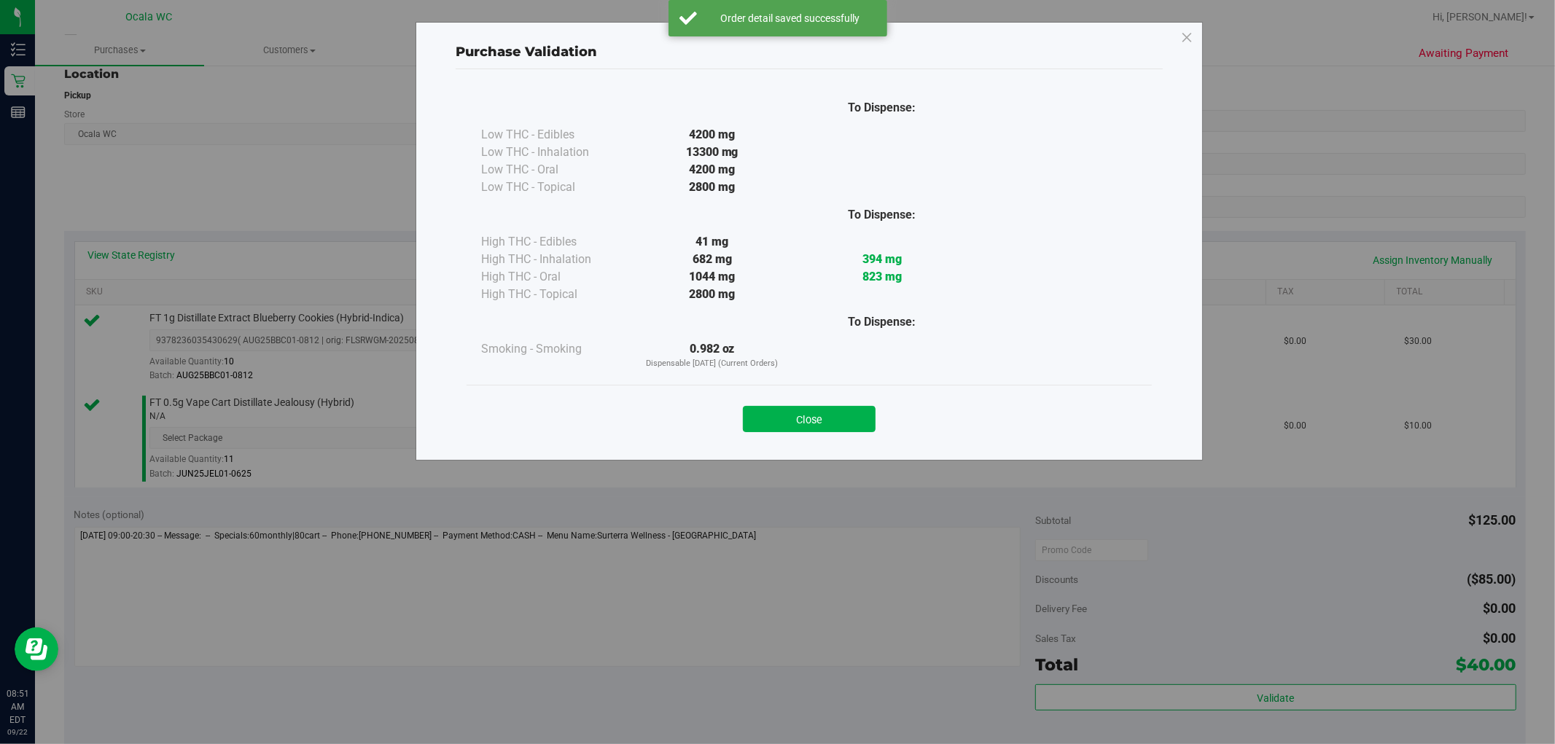
click at [787, 405] on div "Close" at bounding box center [808, 415] width 663 height 36
click at [787, 408] on button "Close" at bounding box center [809, 419] width 133 height 26
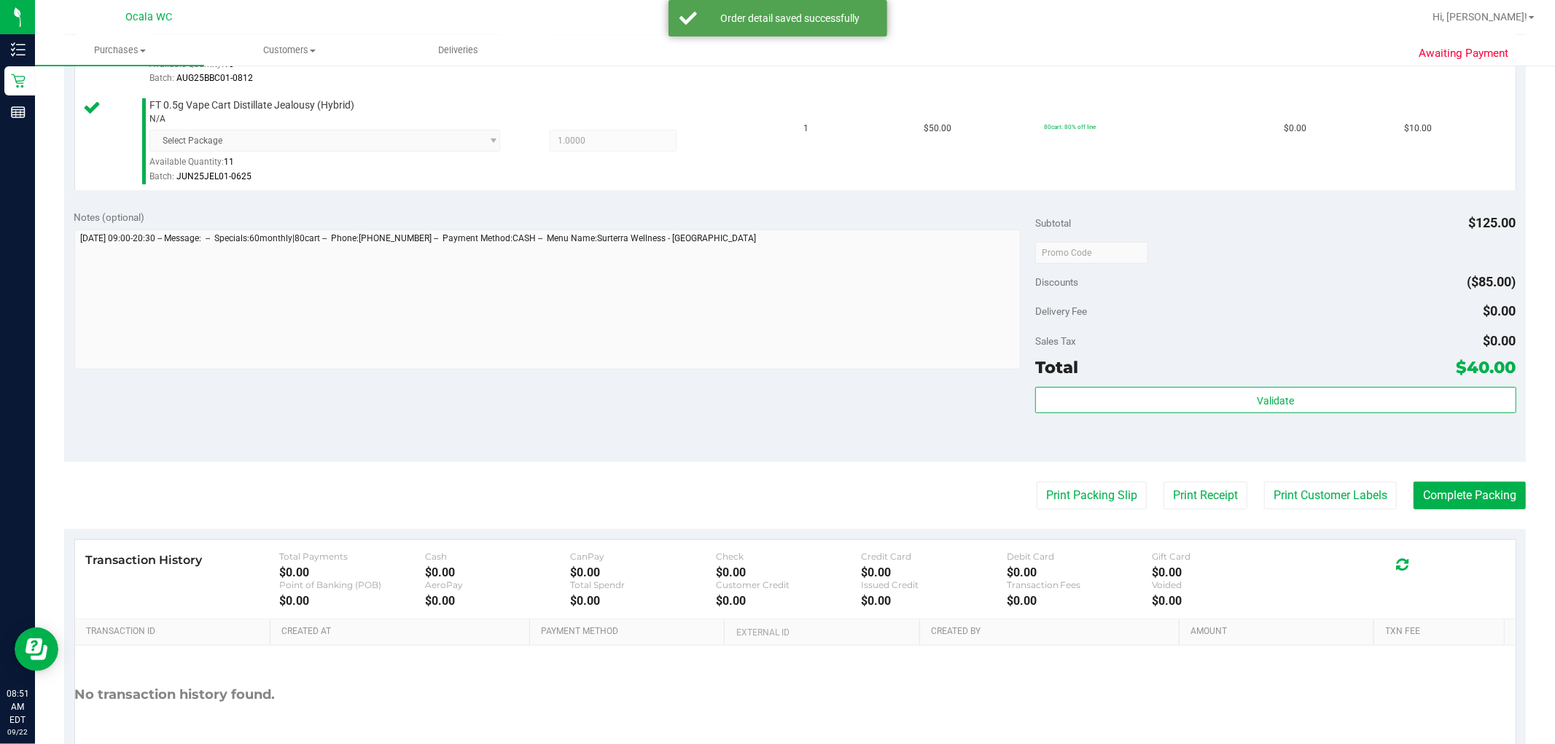
scroll to position [547, 0]
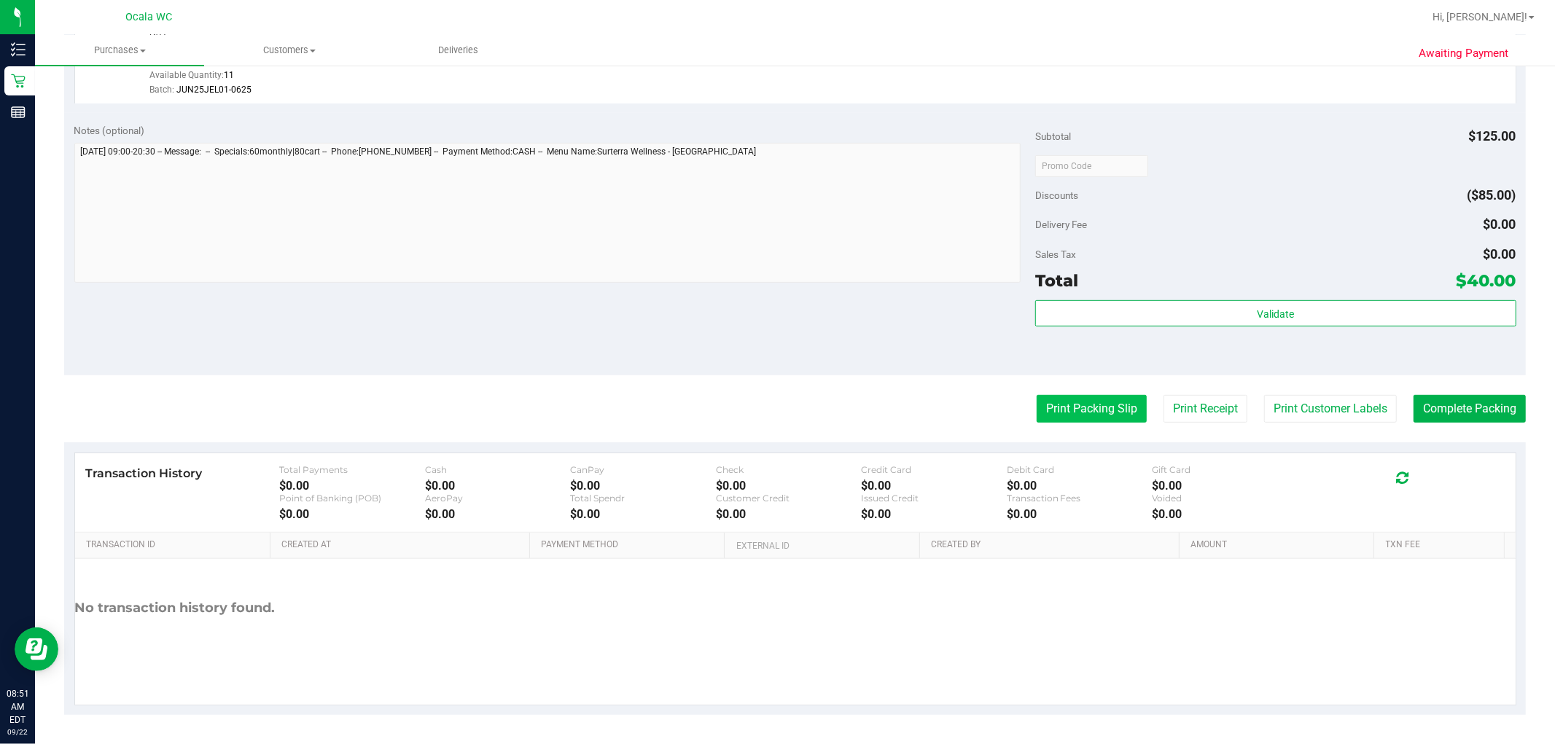
click at [787, 399] on button "Print Packing Slip" at bounding box center [1092, 409] width 110 height 28
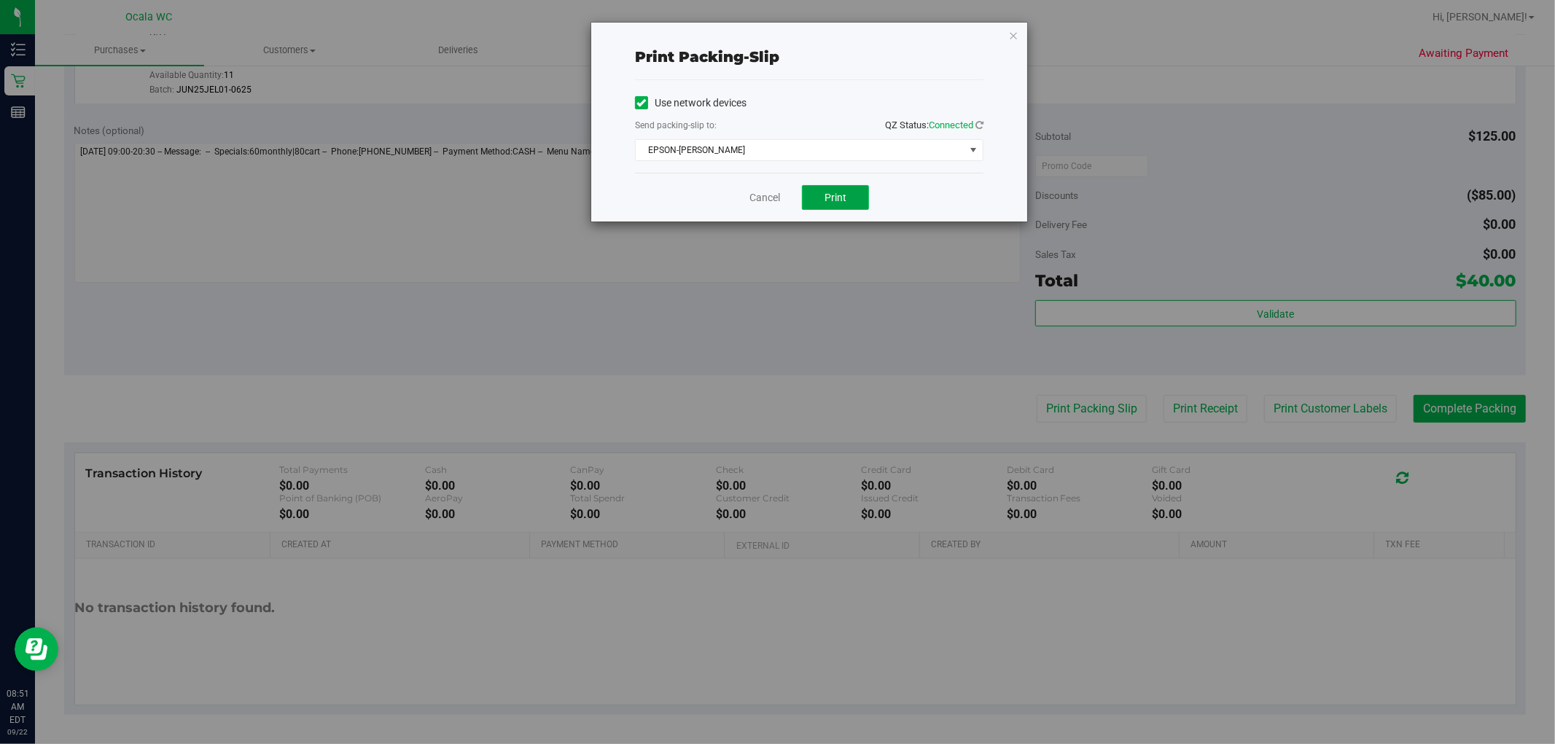
click at [787, 200] on span "Print" at bounding box center [835, 198] width 22 height 12
click at [787, 35] on icon "button" at bounding box center [1013, 34] width 10 height 17
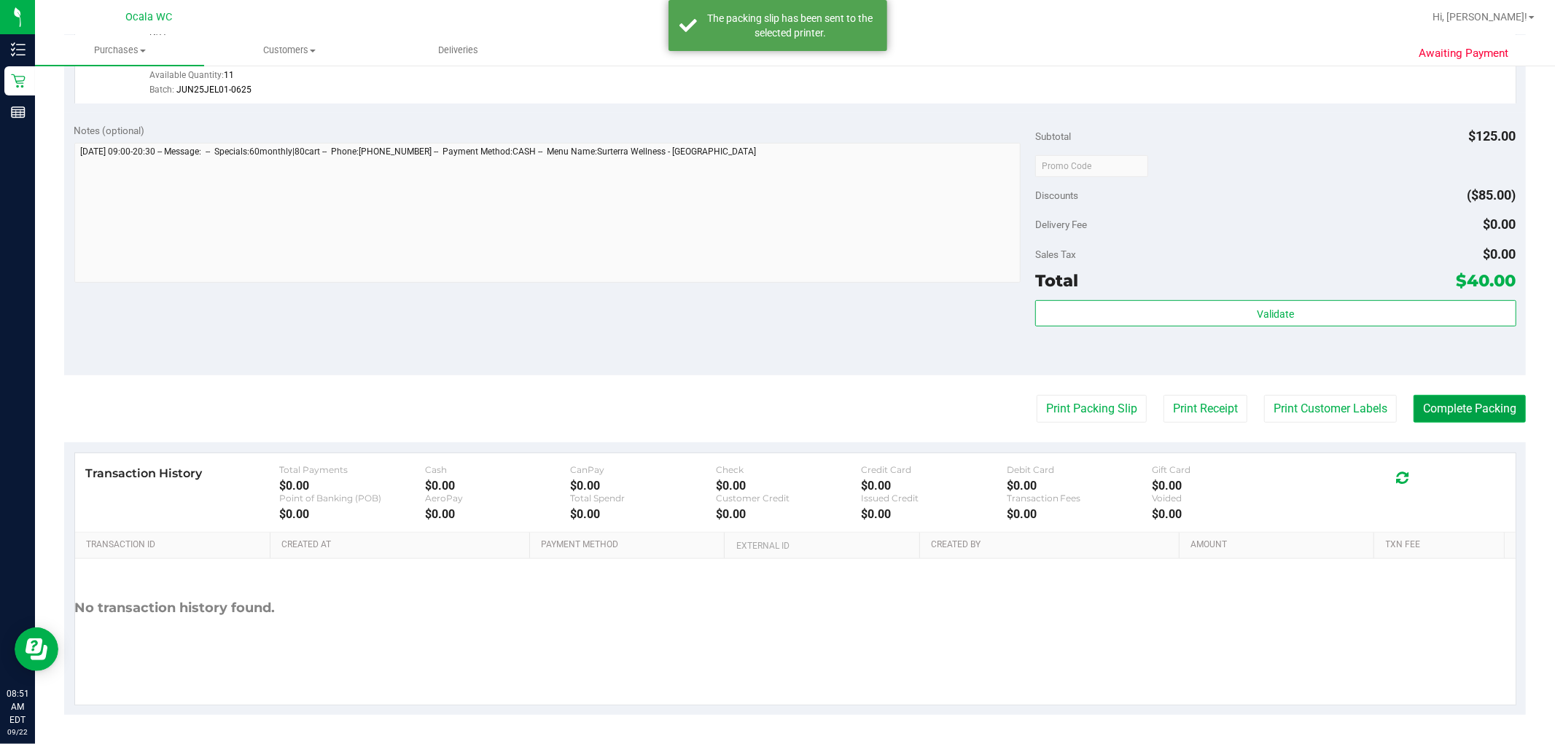
click at [787, 397] on button "Complete Packing" at bounding box center [1469, 409] width 112 height 28
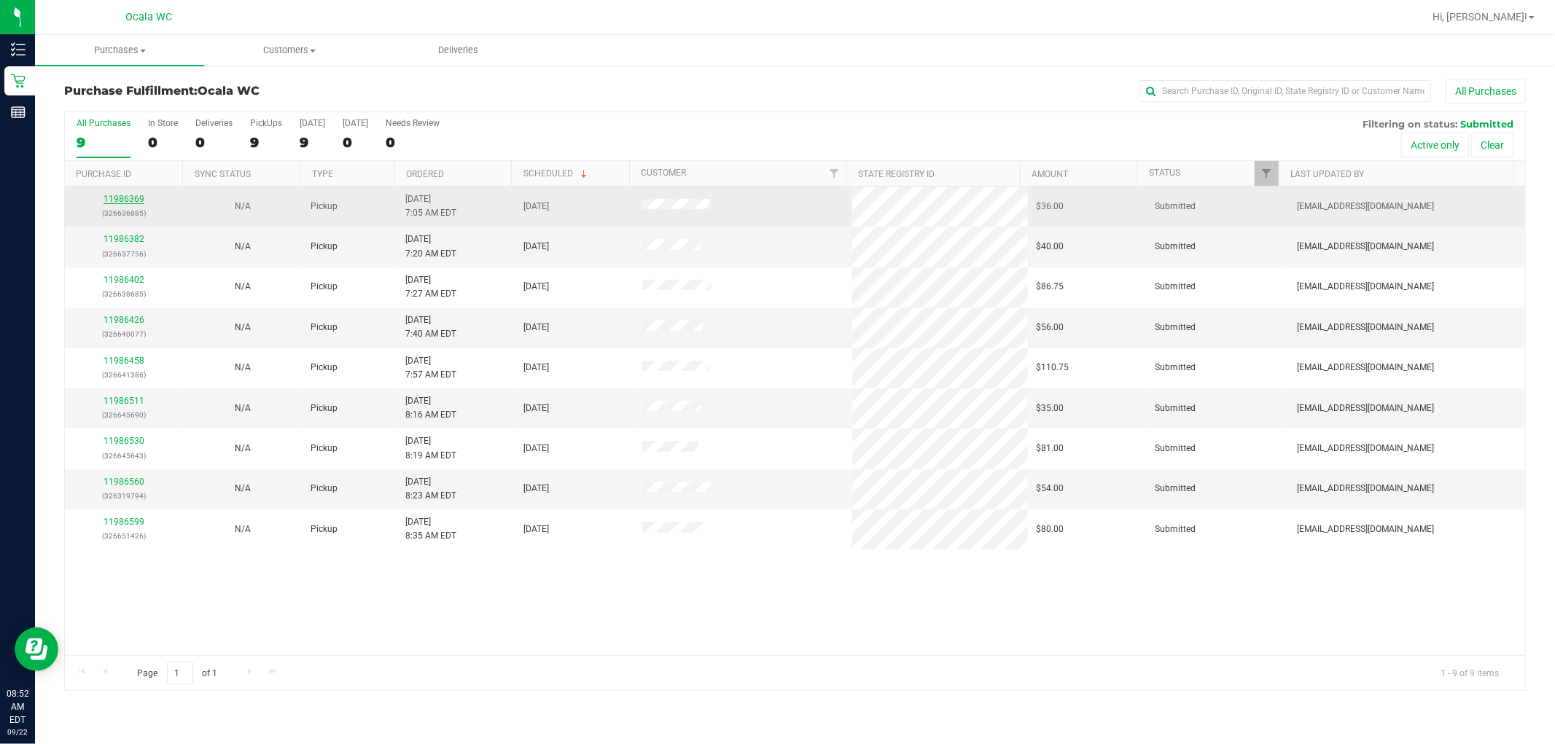
click at [135, 194] on link "11986369" at bounding box center [124, 199] width 41 height 10
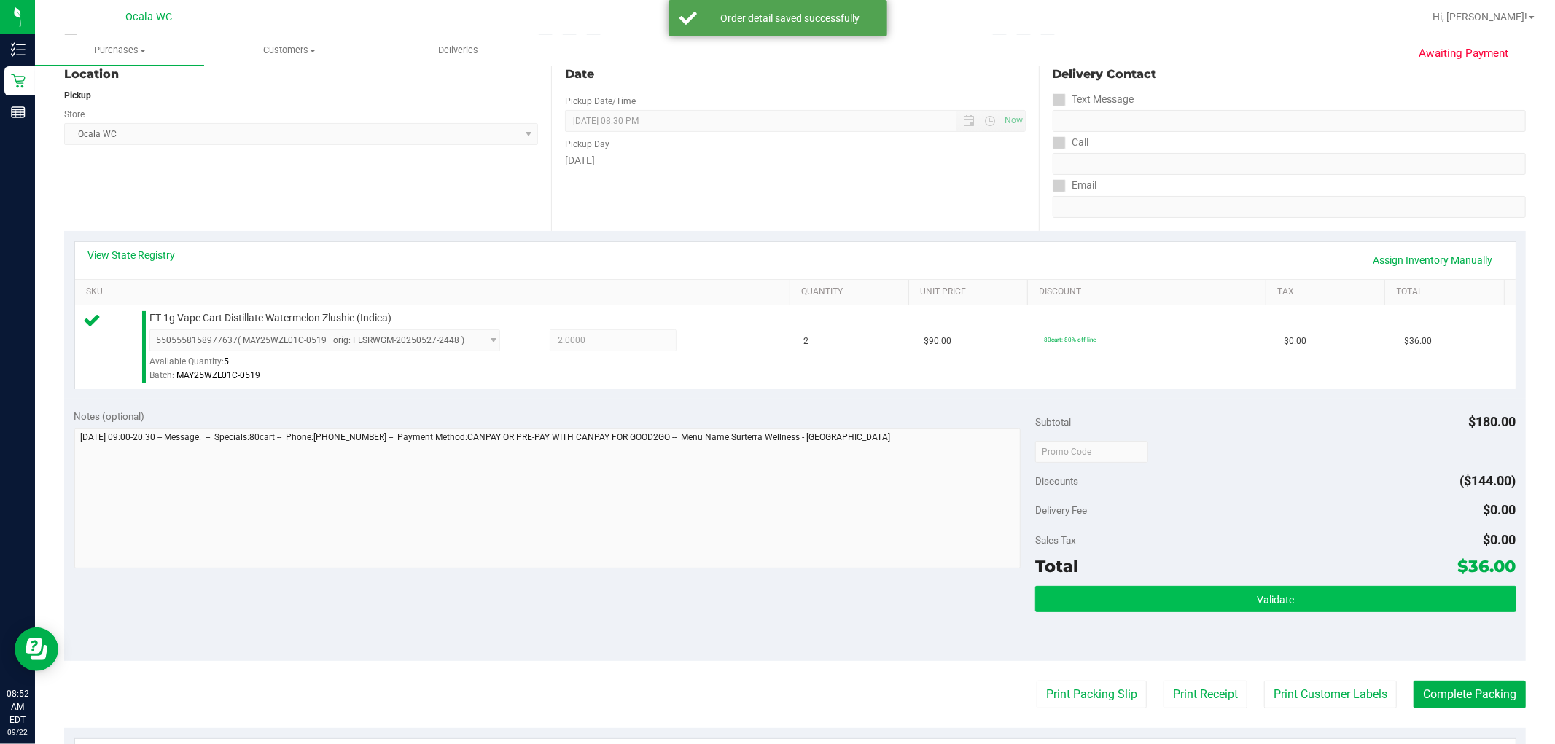
scroll to position [243, 0]
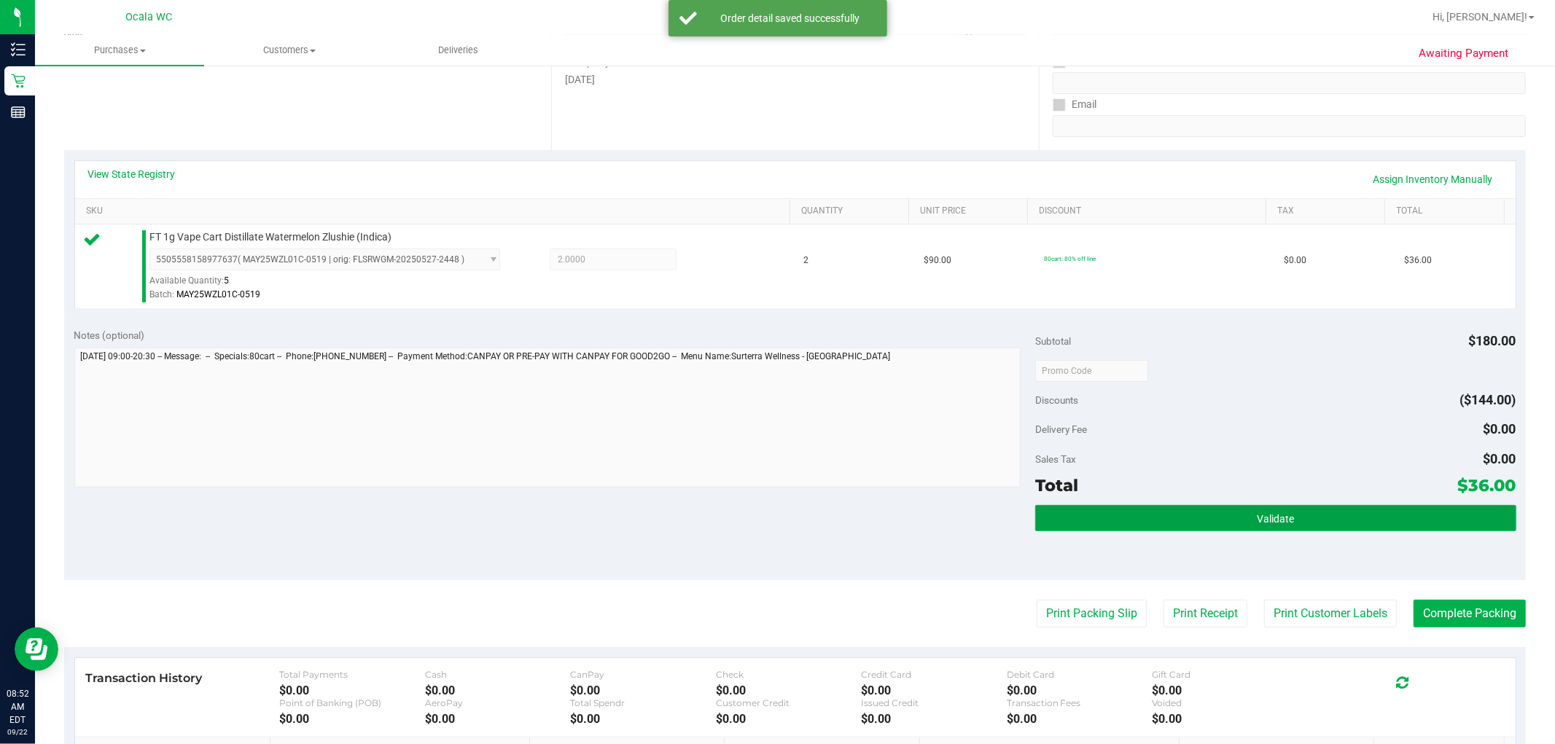
click at [787, 513] on span "Validate" at bounding box center [1275, 519] width 37 height 12
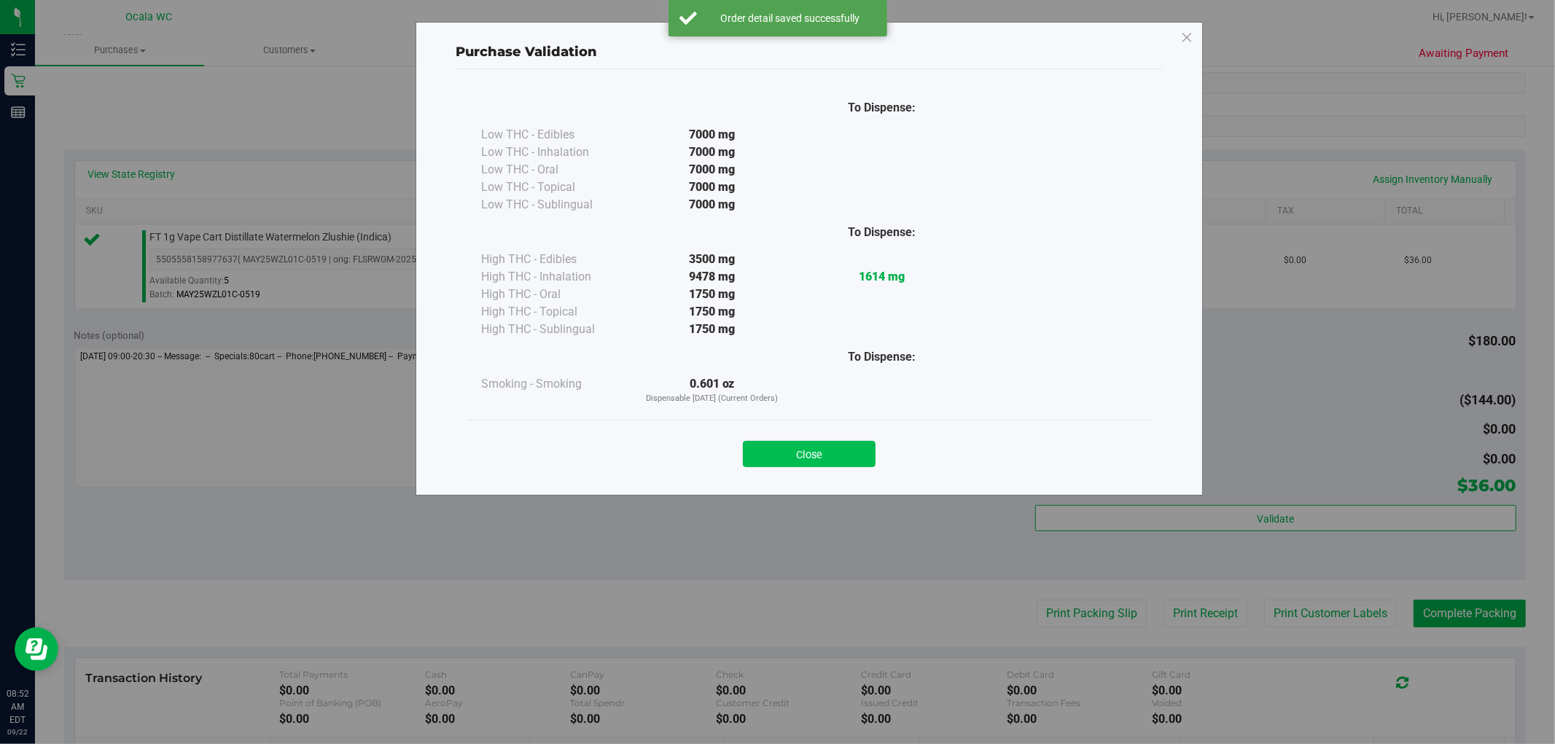
click at [787, 445] on button "Close" at bounding box center [809, 454] width 133 height 26
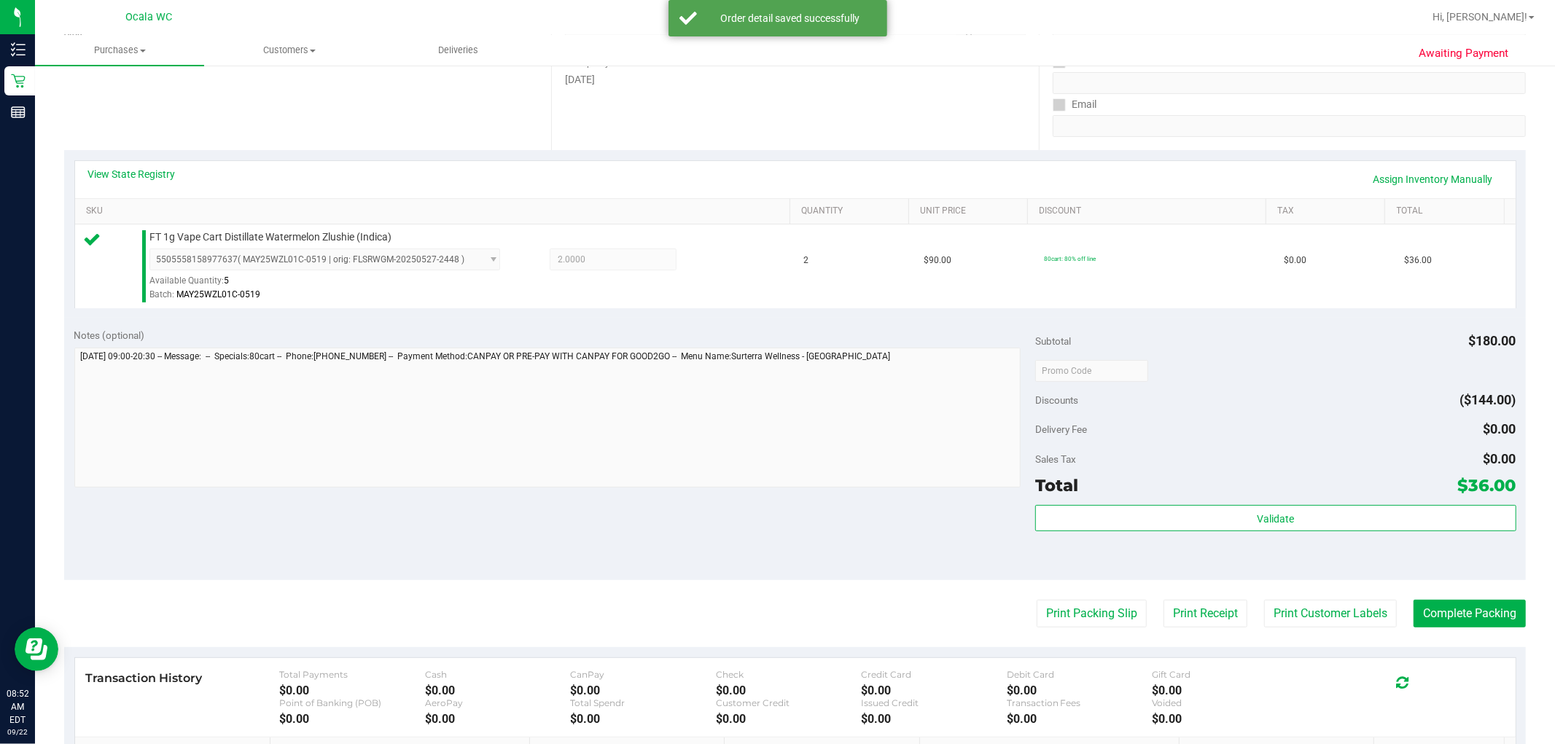
drag, startPoint x: 1065, startPoint y: 588, endPoint x: 1131, endPoint y: 667, distance: 103.0
click at [787, 588] on purchase-details "Back Edit Purchase Cancel Purchase View Profile # 11986369 BioTrack ID: - Submi…" at bounding box center [795, 378] width 1462 height 1084
click at [787, 667] on div "Transaction History Total Payments $0.00 Cash $0.00 CanPay $0.00 Check $0.00 Cr…" at bounding box center [795, 697] width 1440 height 79
click at [787, 632] on purchase-details "Back Edit Purchase Cancel Purchase View Profile # 11986369 BioTrack ID: - Submi…" at bounding box center [795, 378] width 1462 height 1084
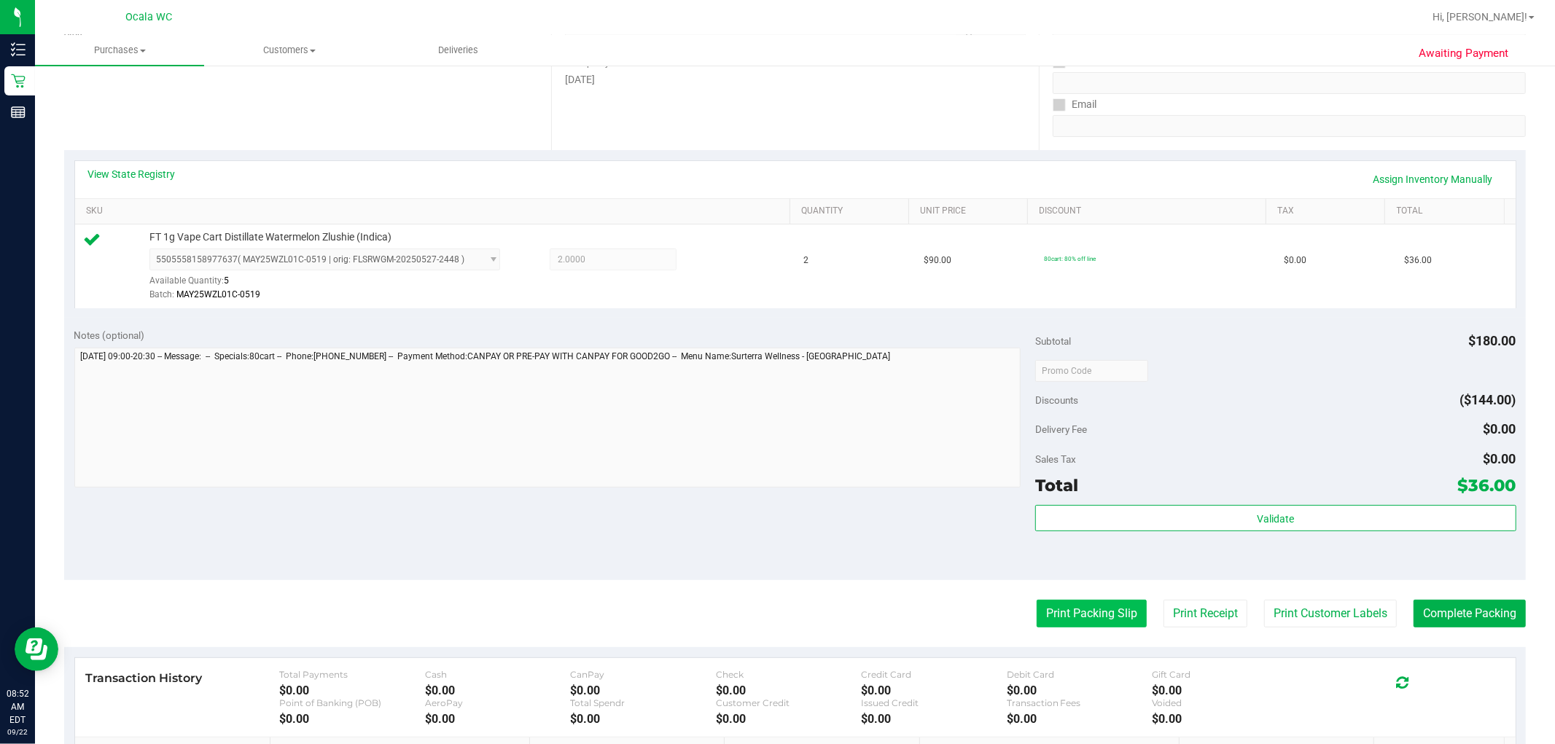
click at [787, 625] on button "Print Packing Slip" at bounding box center [1092, 614] width 110 height 28
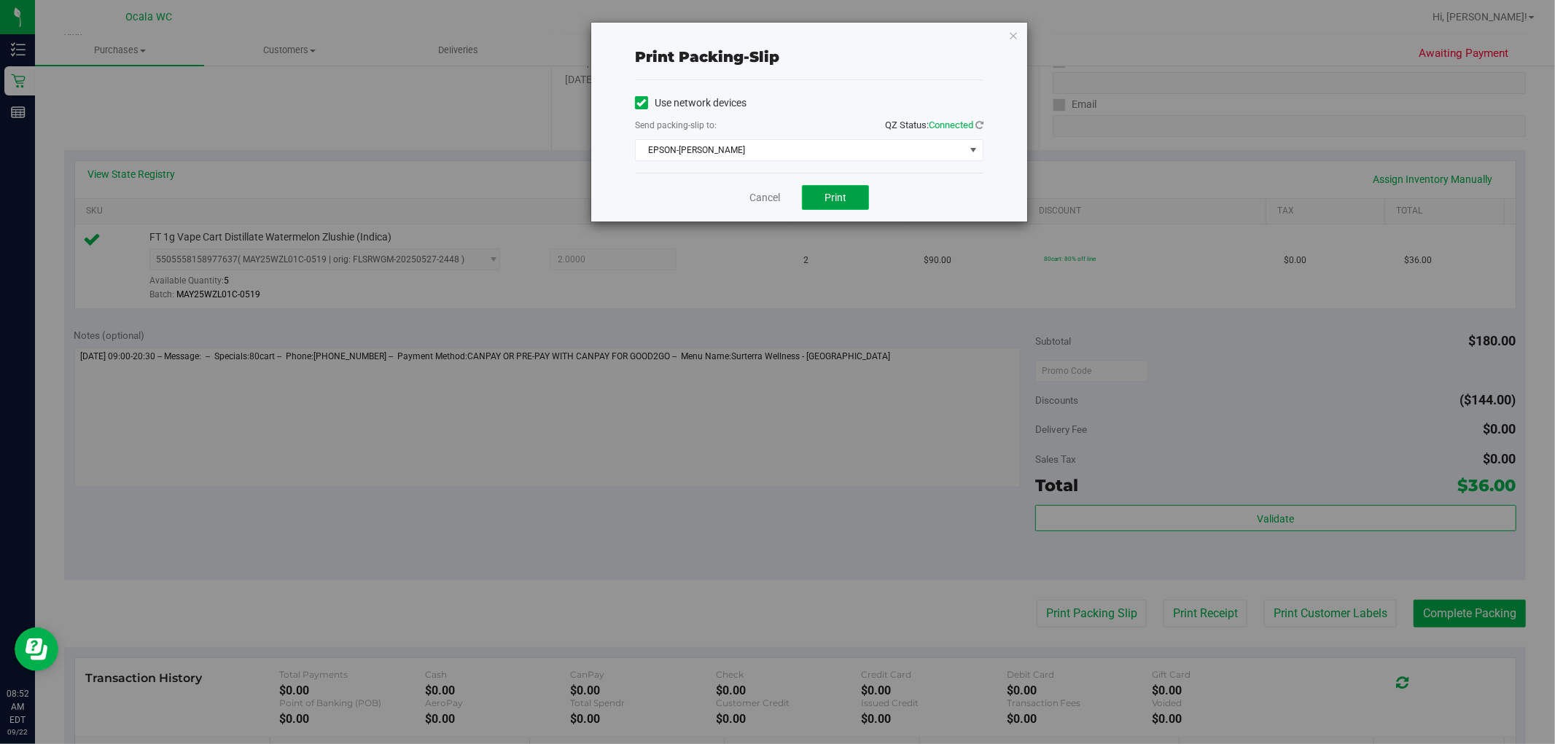
click at [787, 198] on span "Print" at bounding box center [835, 198] width 22 height 12
click at [787, 30] on icon "button" at bounding box center [1013, 34] width 10 height 17
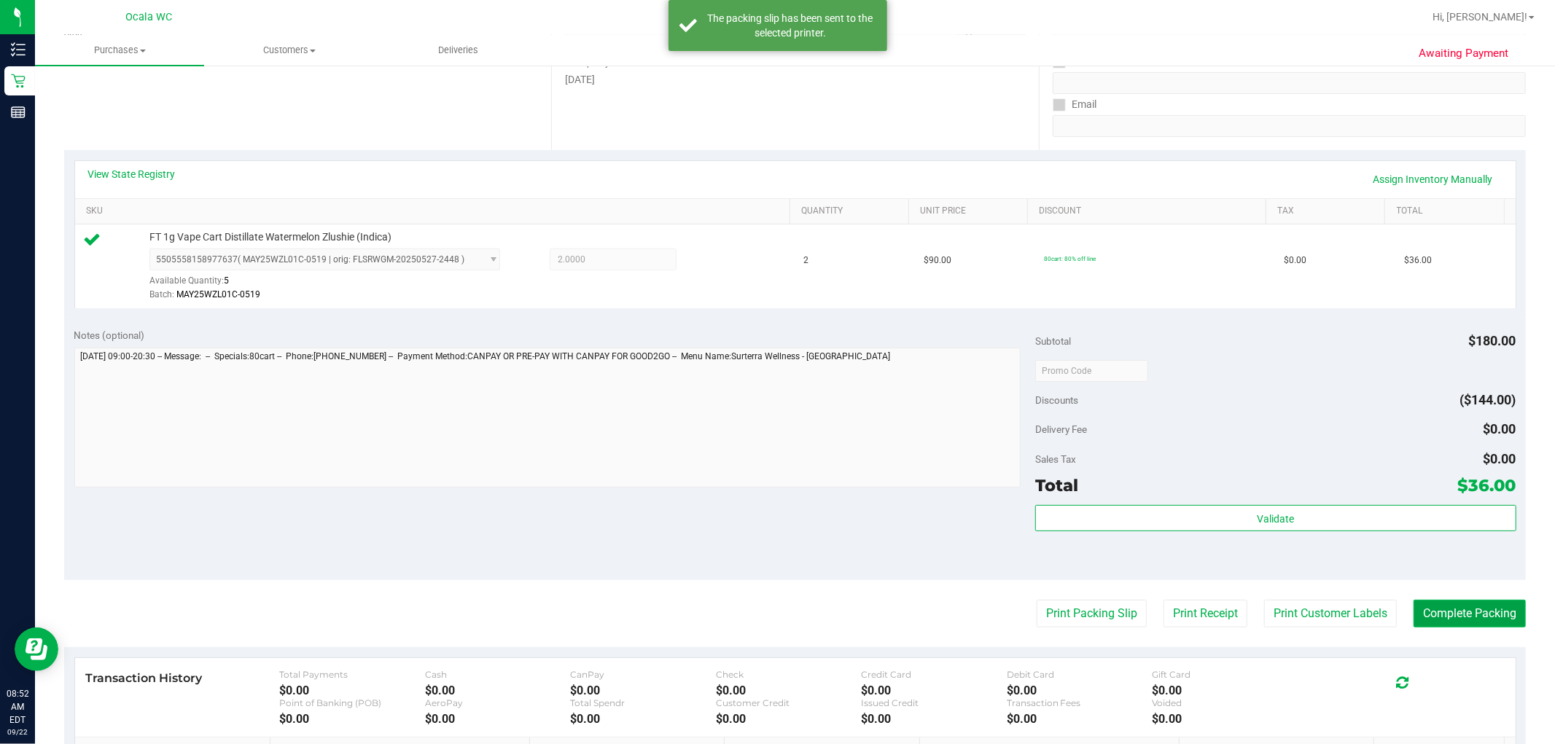
click at [787, 622] on button "Complete Packing" at bounding box center [1469, 614] width 112 height 28
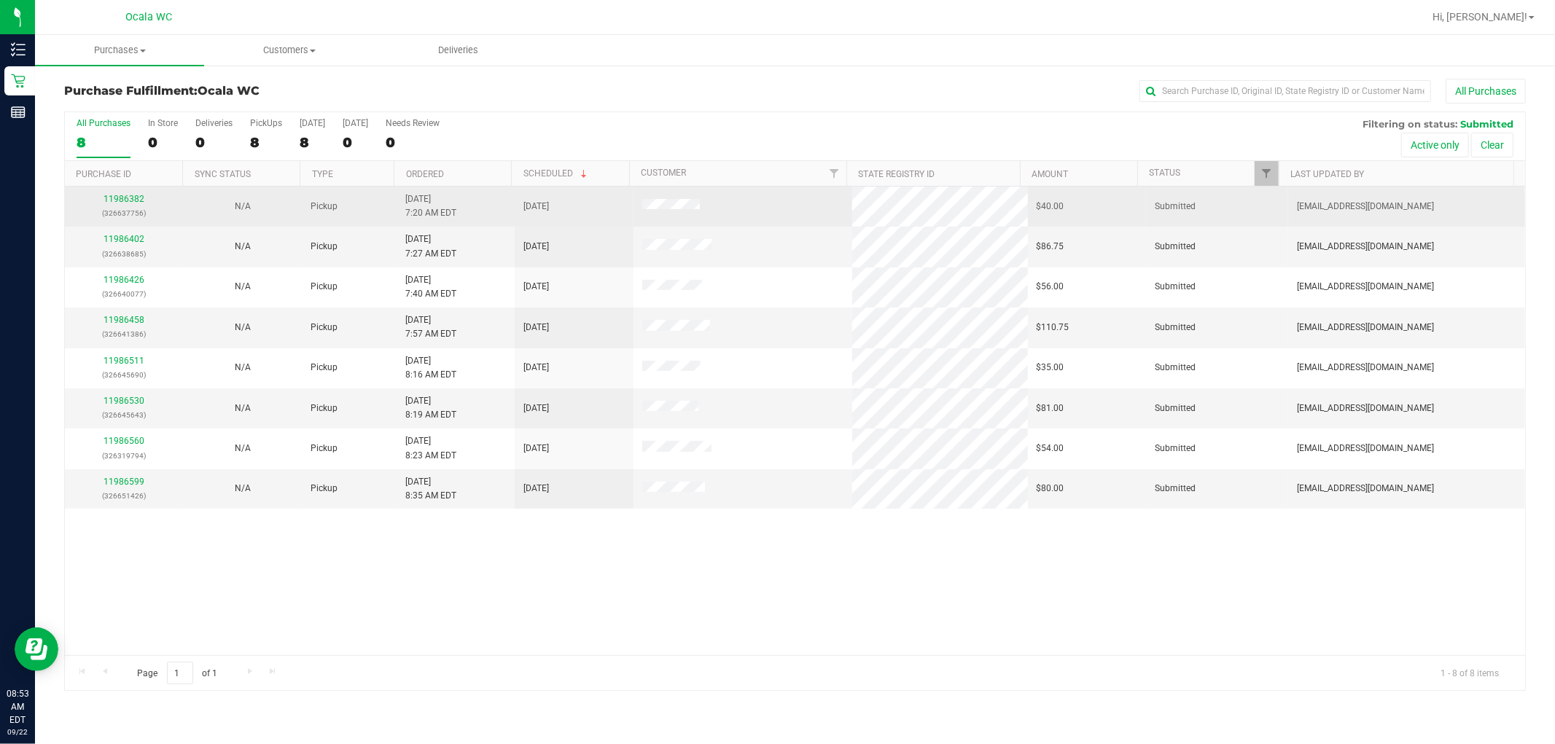
click at [121, 187] on td "11986382 (326637756)" at bounding box center [124, 207] width 118 height 40
click at [117, 191] on td "11986382 (326637756)" at bounding box center [124, 207] width 118 height 40
click at [117, 195] on link "11986382" at bounding box center [124, 199] width 41 height 10
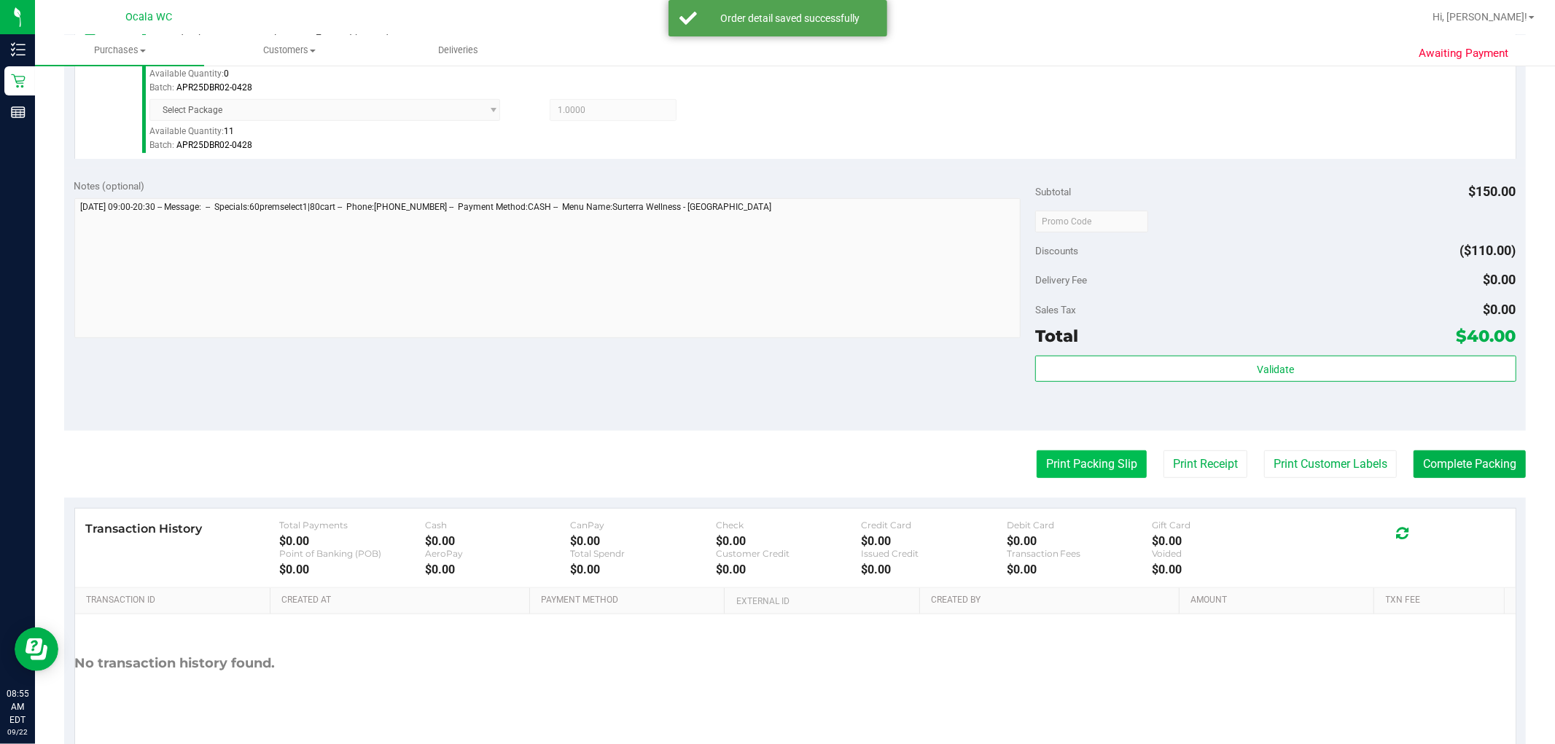
scroll to position [590, 0]
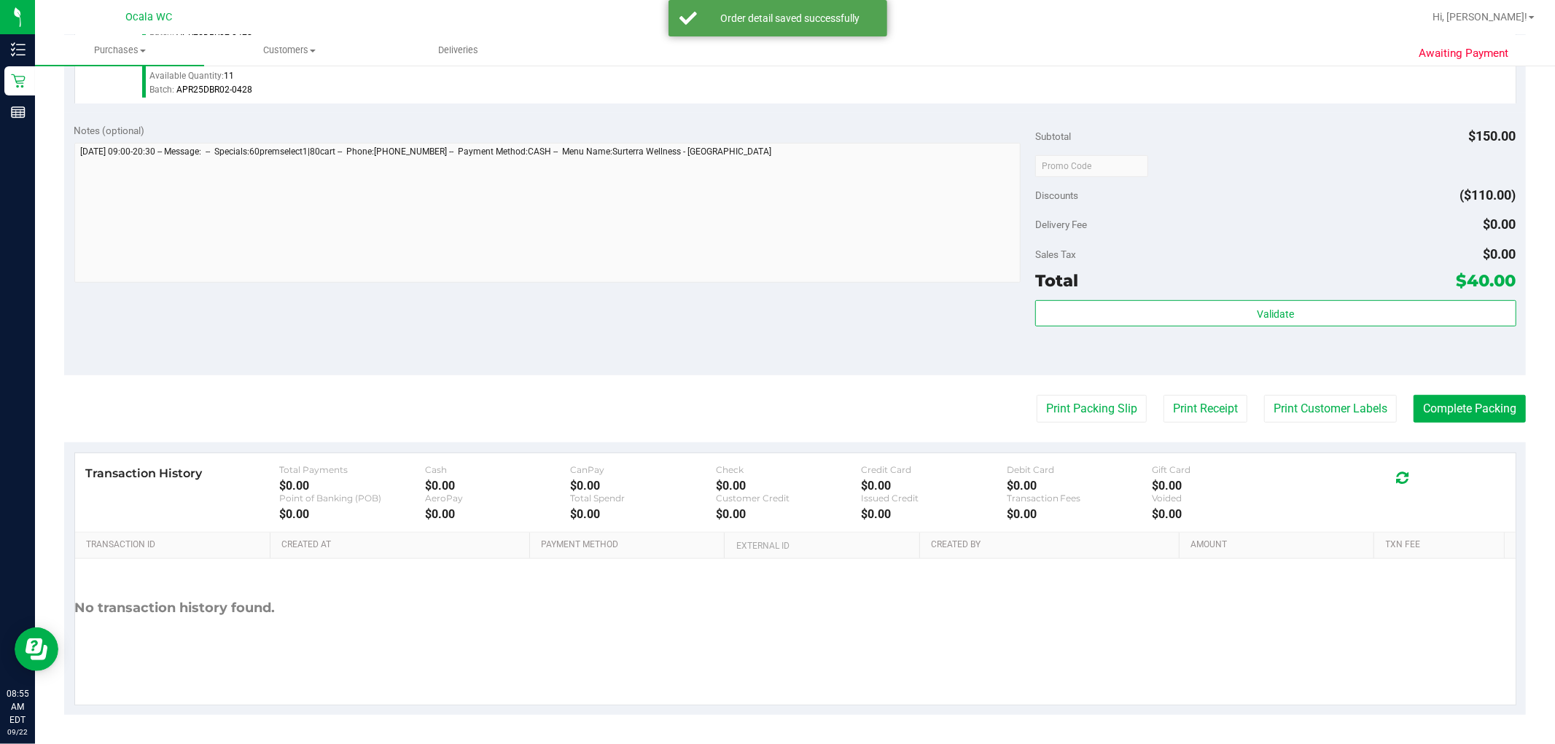
click at [787, 268] on div "Total $40.00" at bounding box center [1275, 281] width 480 height 26
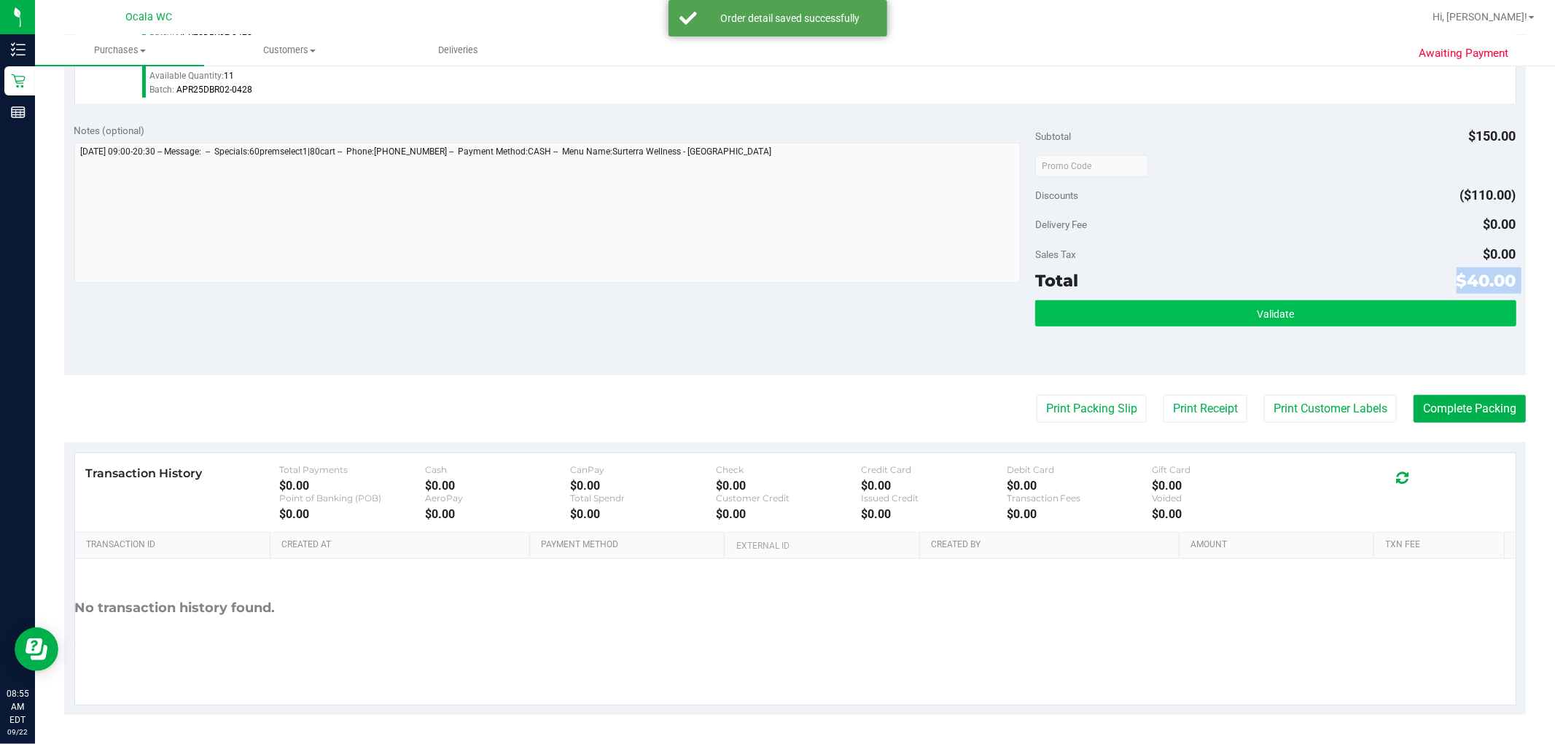
click at [787, 317] on div "Subtotal $150.00 Discounts ($110.00) Delivery Fee $0.00 Sales Tax $0.00 Total $…" at bounding box center [1275, 244] width 480 height 243
click at [787, 317] on button "Validate" at bounding box center [1275, 313] width 480 height 26
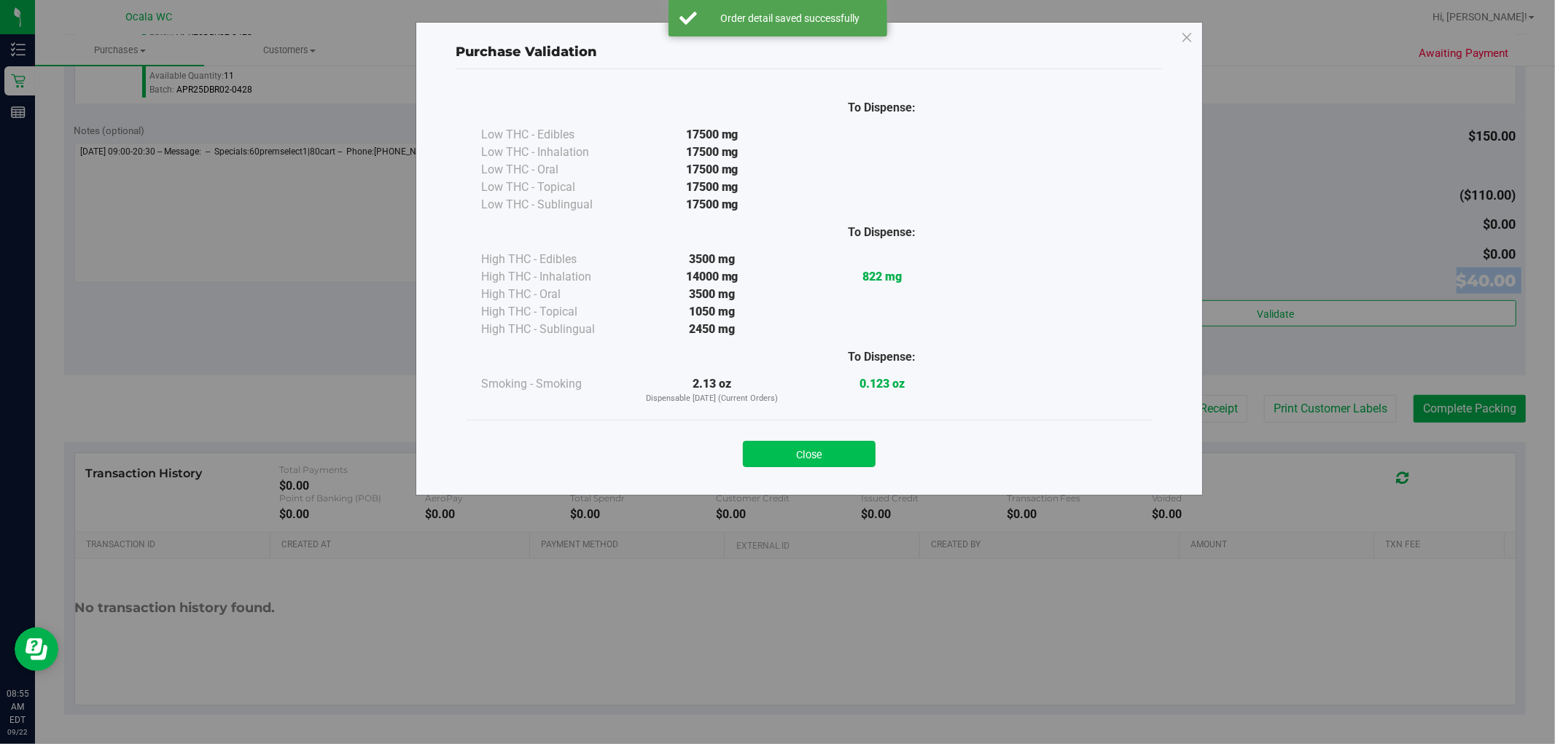
click at [787, 447] on button "Close" at bounding box center [809, 454] width 133 height 26
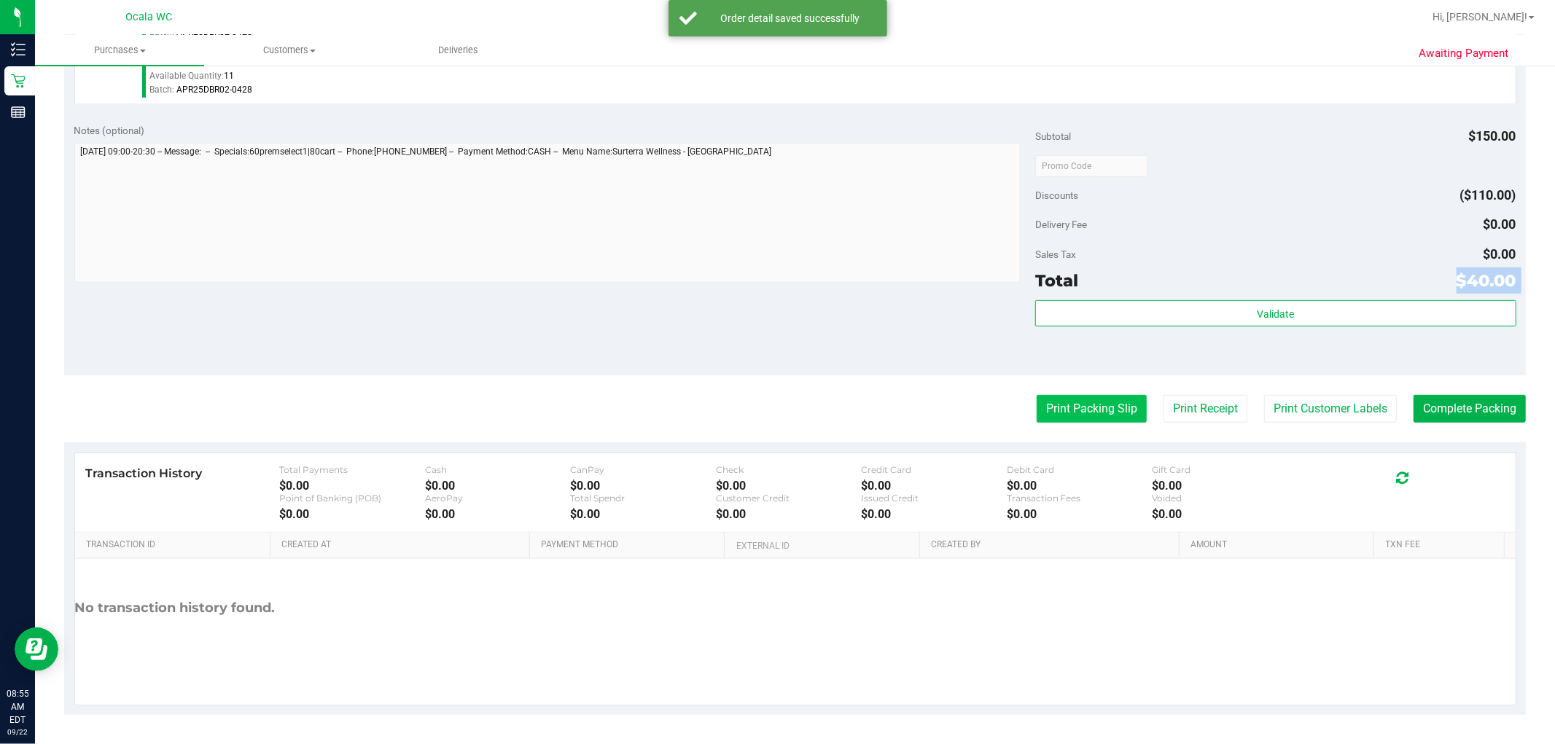
click at [787, 407] on button "Print Packing Slip" at bounding box center [1092, 409] width 110 height 28
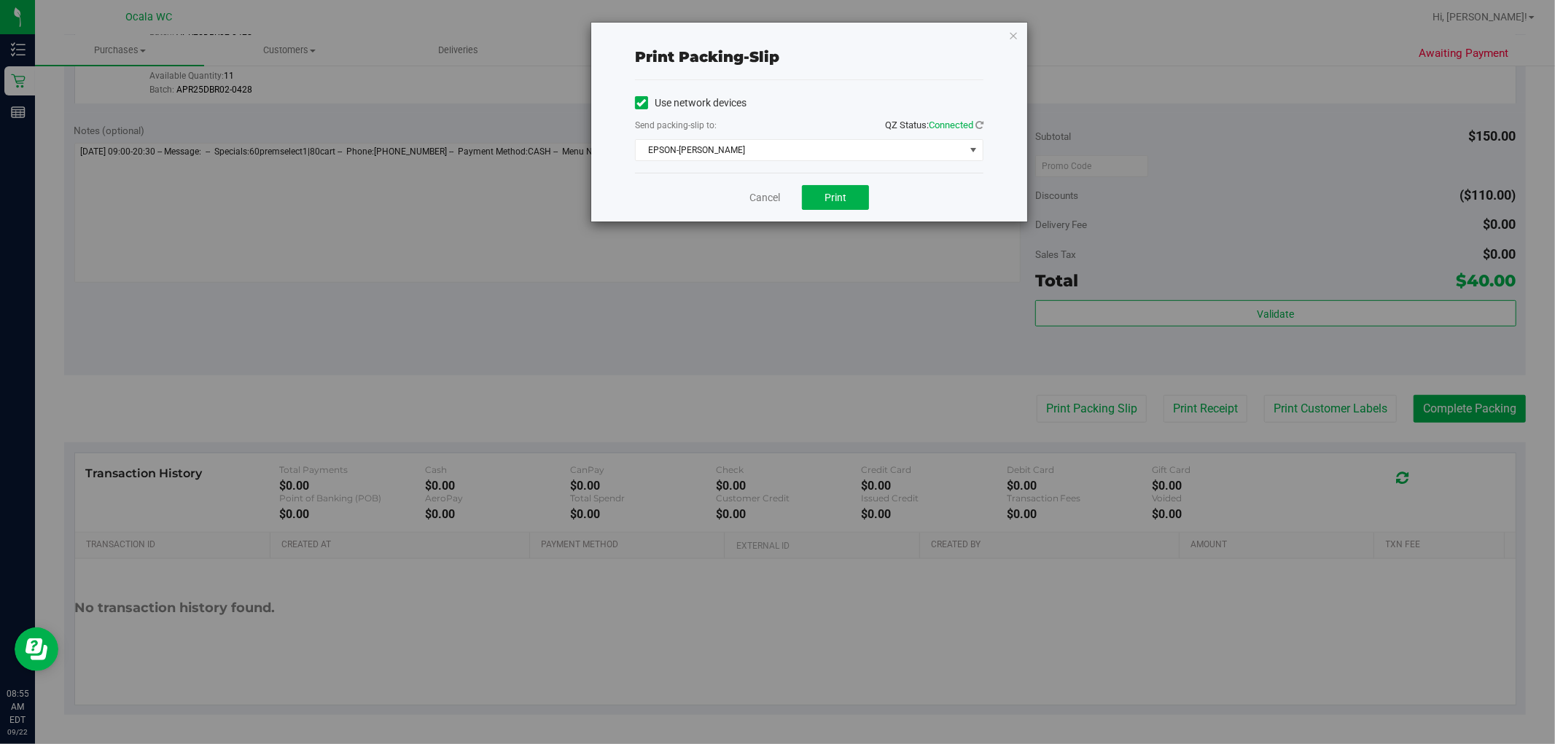
click at [787, 184] on div "Cancel Print" at bounding box center [809, 197] width 348 height 49
click at [787, 198] on button "Print" at bounding box center [835, 197] width 67 height 25
click at [787, 32] on icon "button" at bounding box center [1013, 34] width 10 height 17
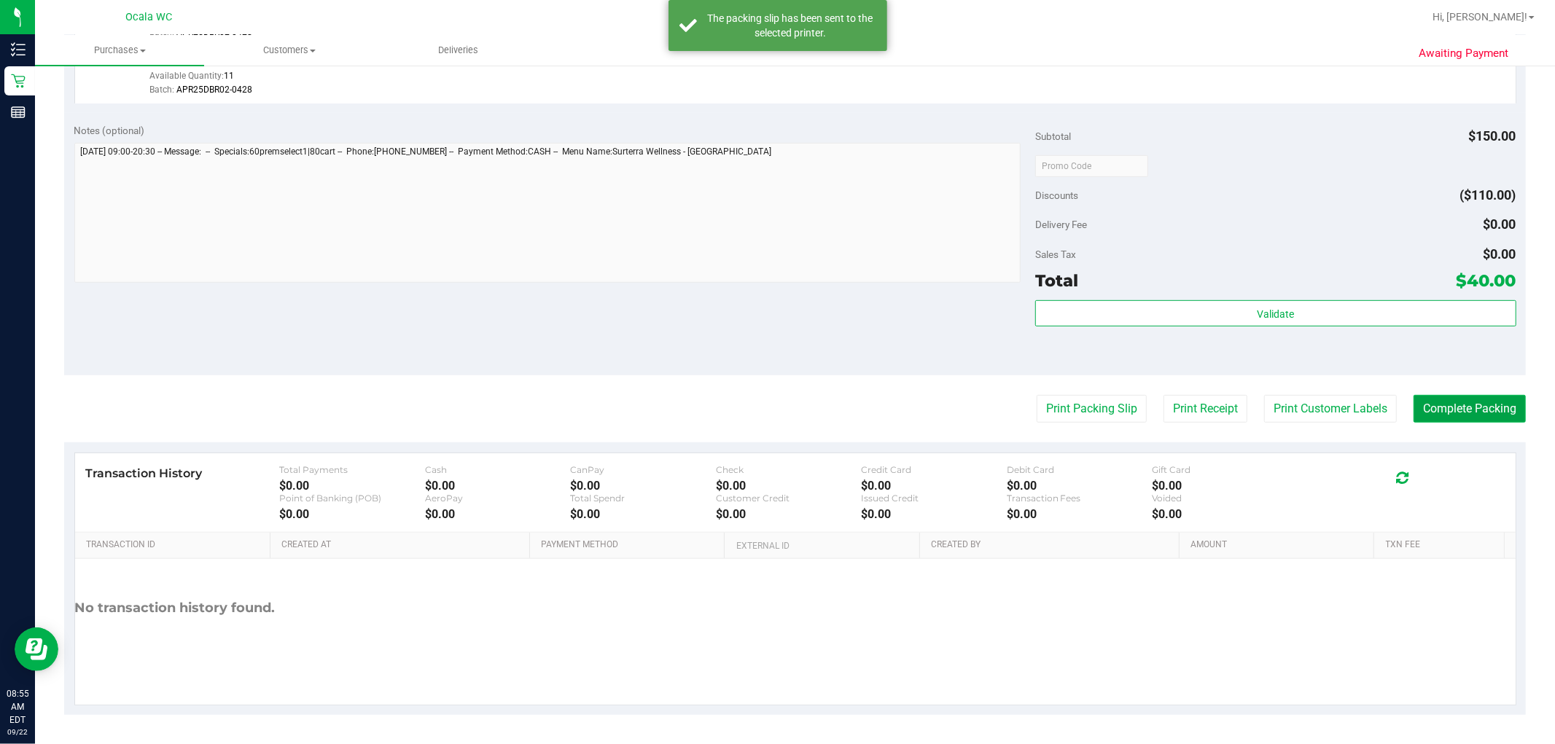
click at [787, 405] on button "Complete Packing" at bounding box center [1469, 409] width 112 height 28
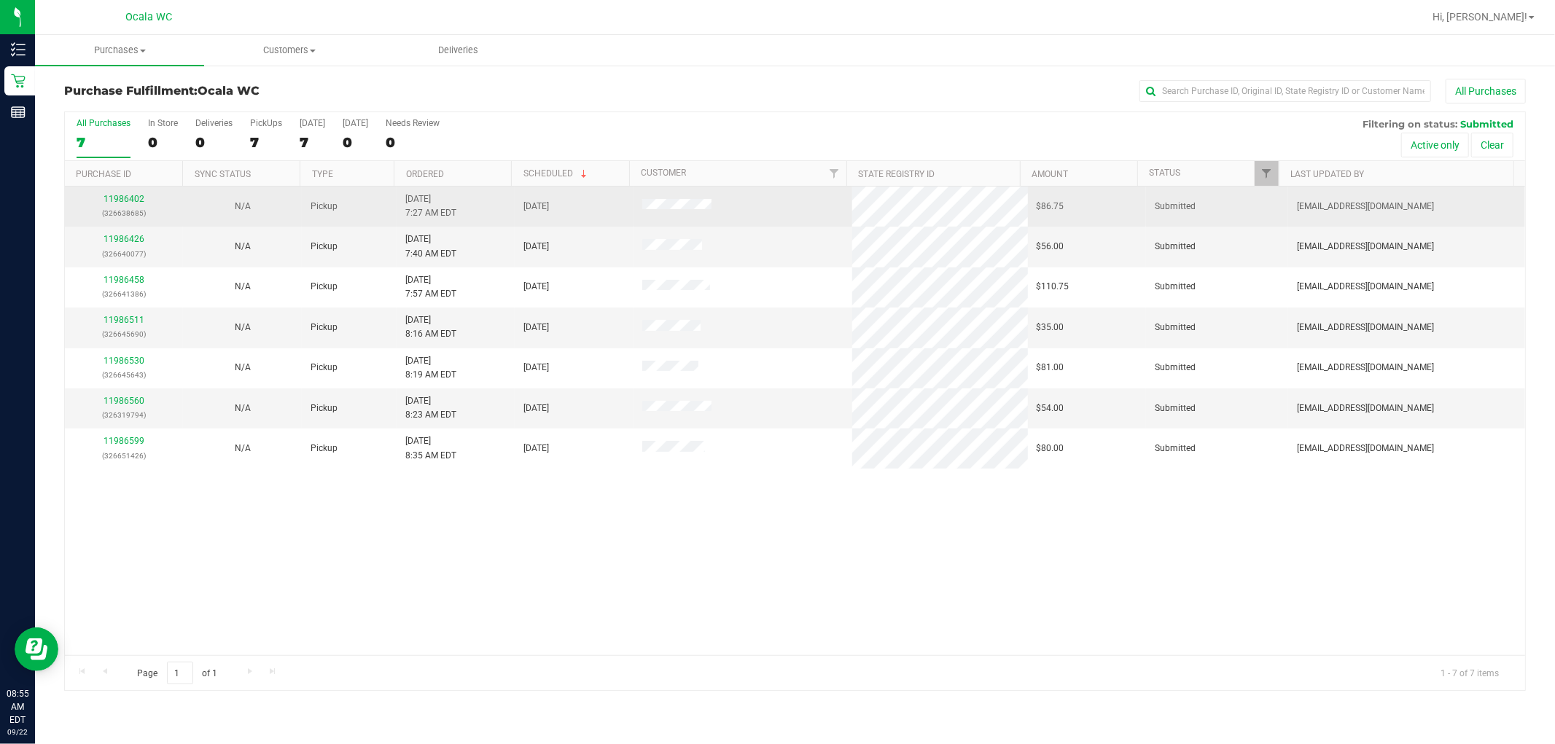
click at [128, 208] on p "(326638685)" at bounding box center [124, 213] width 101 height 14
click at [128, 204] on link "11986402" at bounding box center [124, 199] width 41 height 10
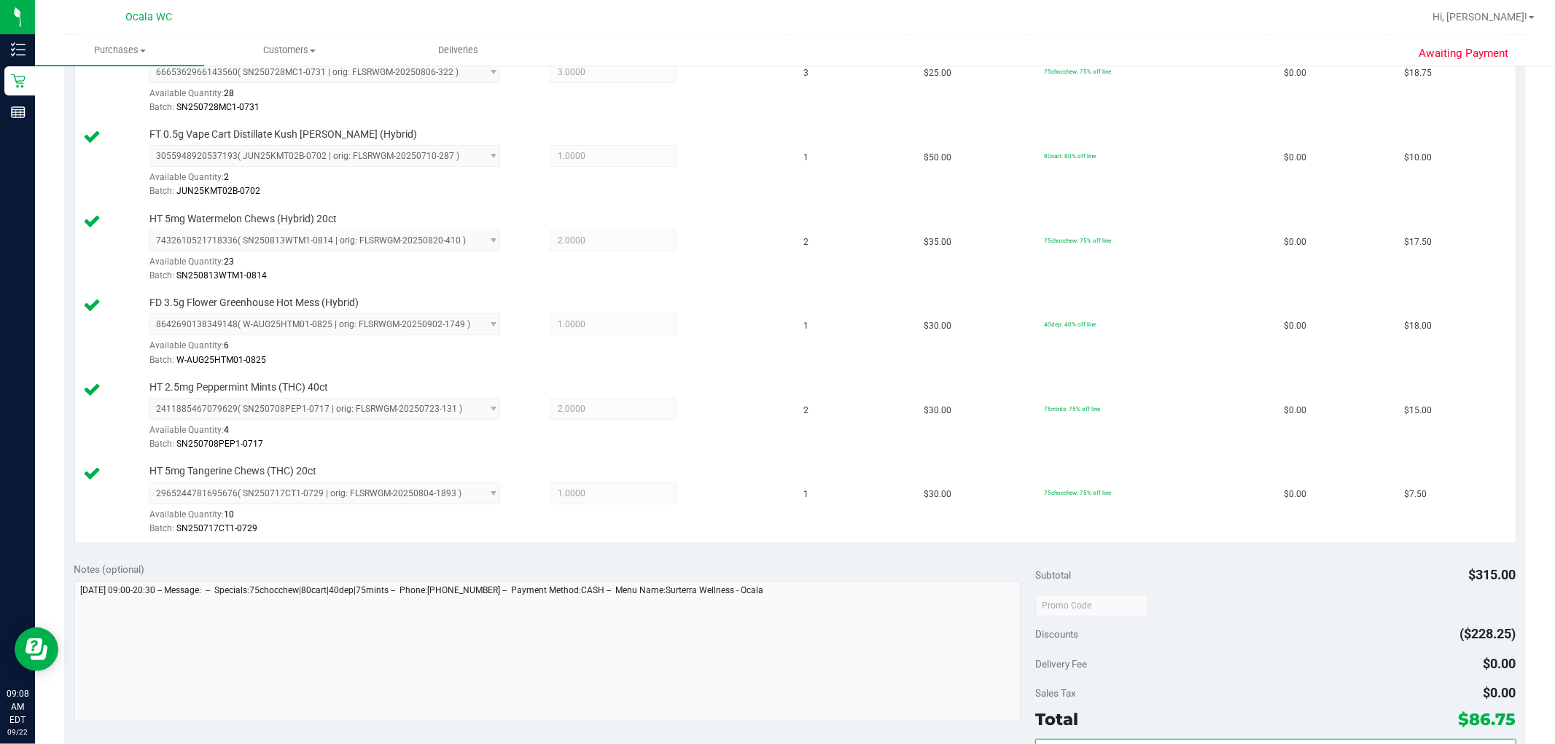
scroll to position [673, 0]
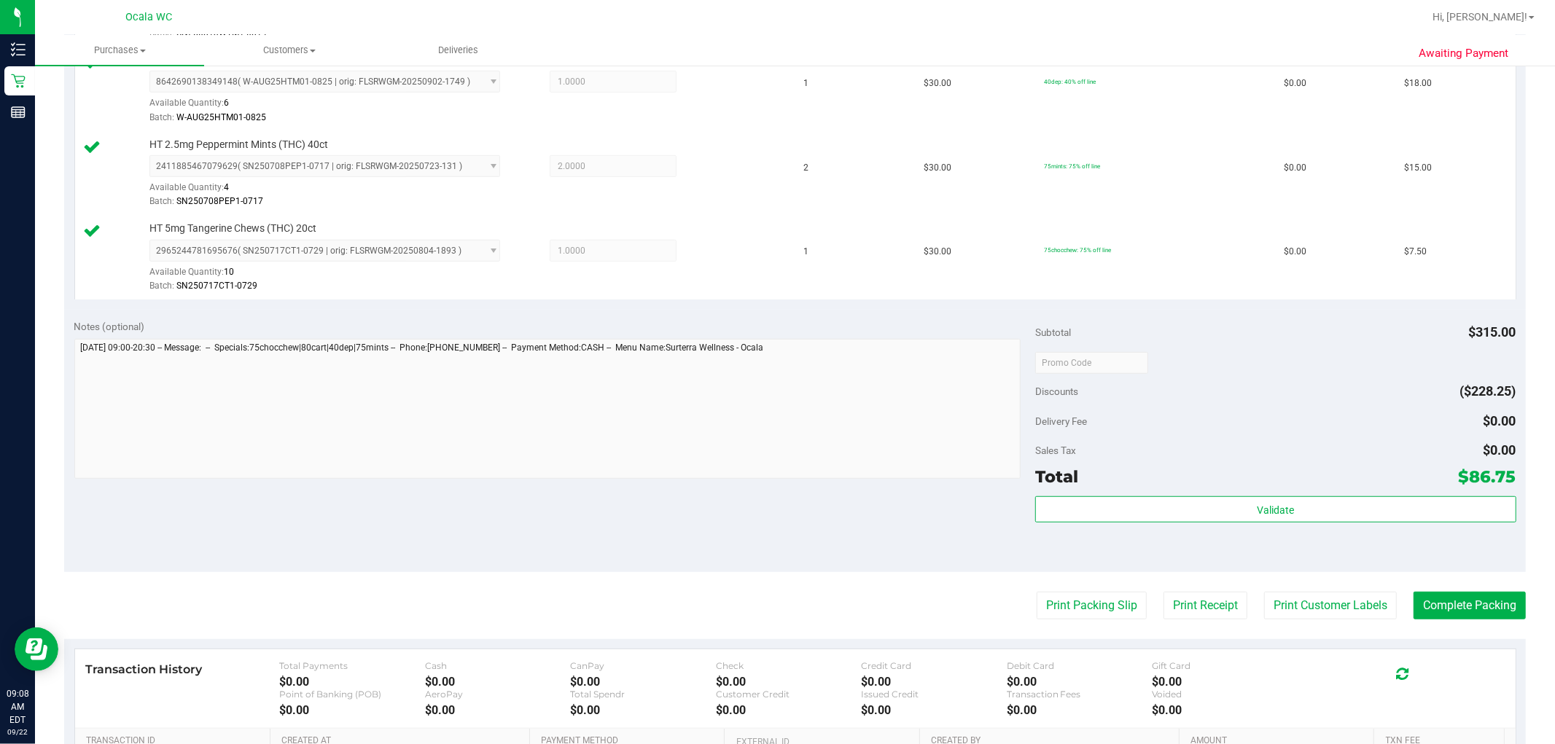
click at [787, 529] on div "Validate" at bounding box center [1275, 529] width 480 height 66
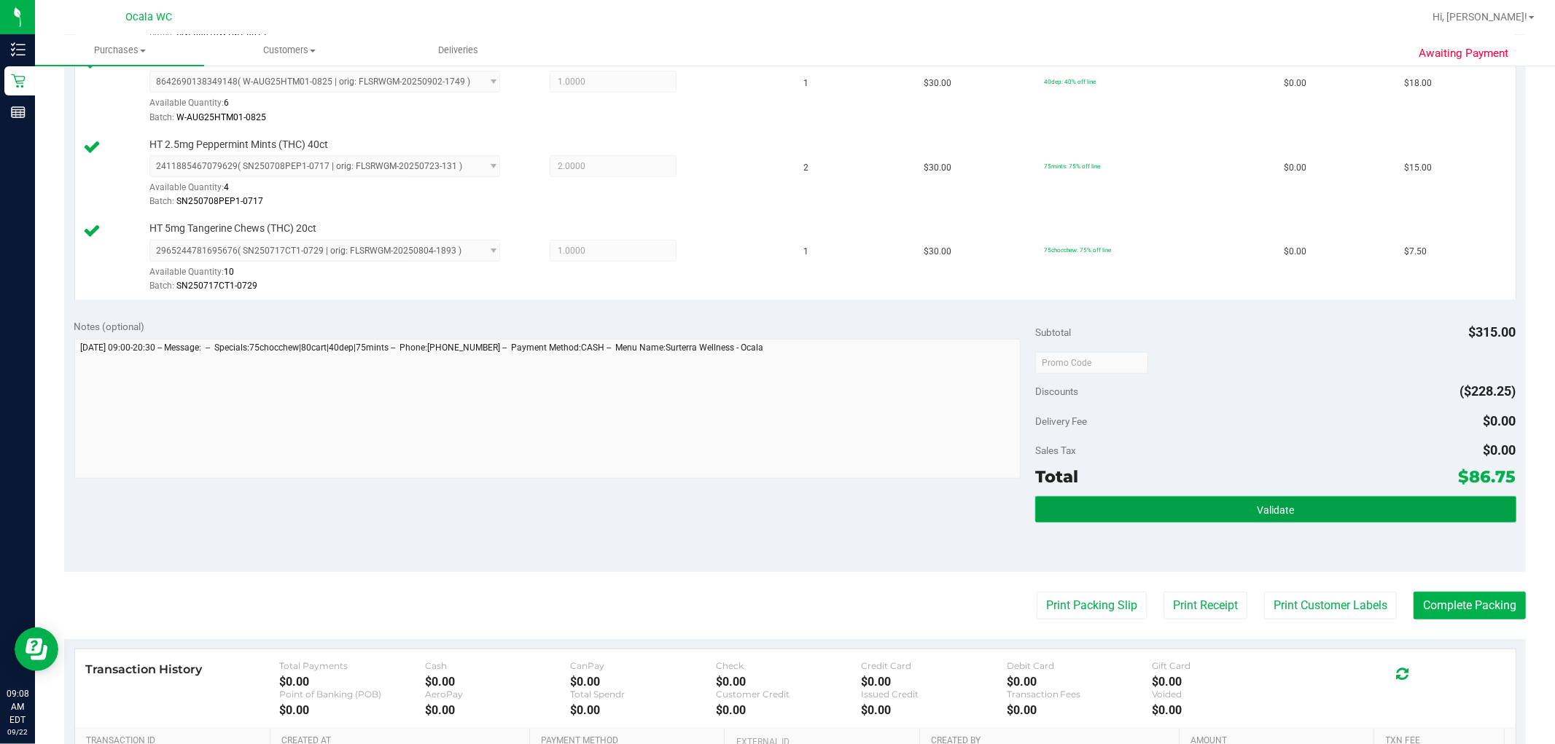
click at [787, 508] on span "Validate" at bounding box center [1275, 510] width 37 height 12
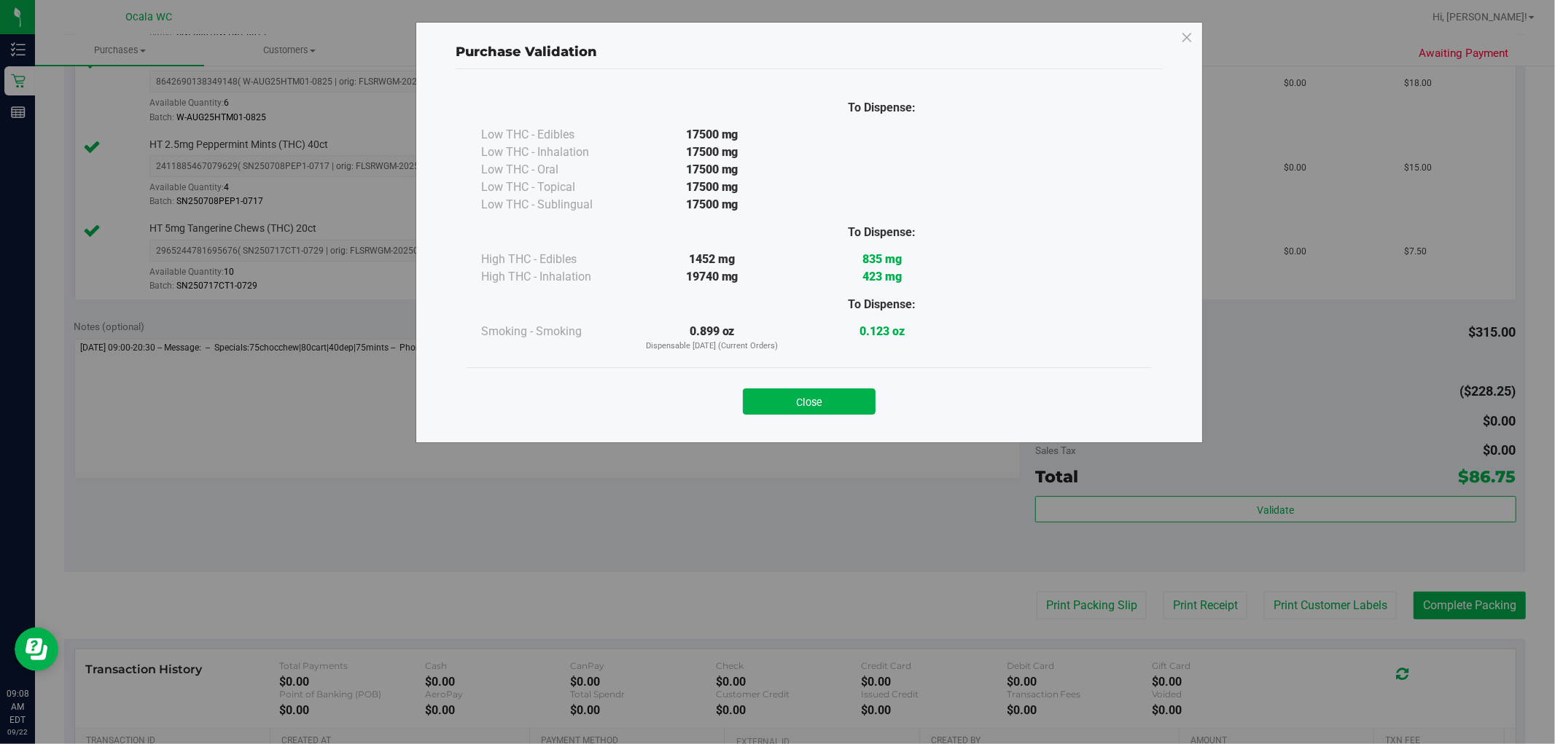
click at [787, 375] on div "Close" at bounding box center [809, 396] width 685 height 59
click at [787, 394] on button "Close" at bounding box center [809, 402] width 133 height 26
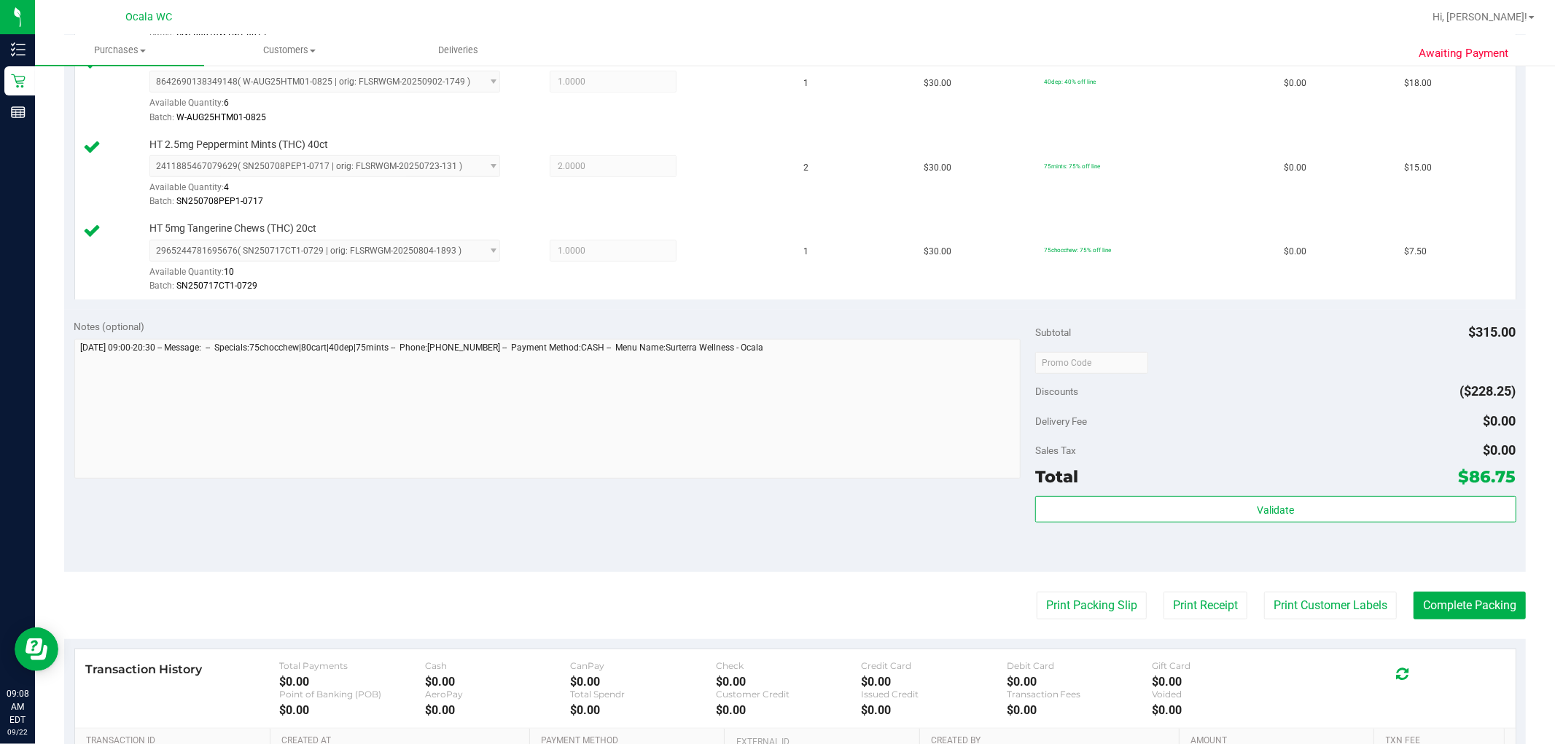
click at [787, 585] on purchase-details "Back Edit Purchase Cancel Purchase View Profile # 11986402 BioTrack ID: - Submi…" at bounding box center [795, 158] width 1462 height 1505
click at [787, 596] on button "Print Packing Slip" at bounding box center [1092, 606] width 110 height 28
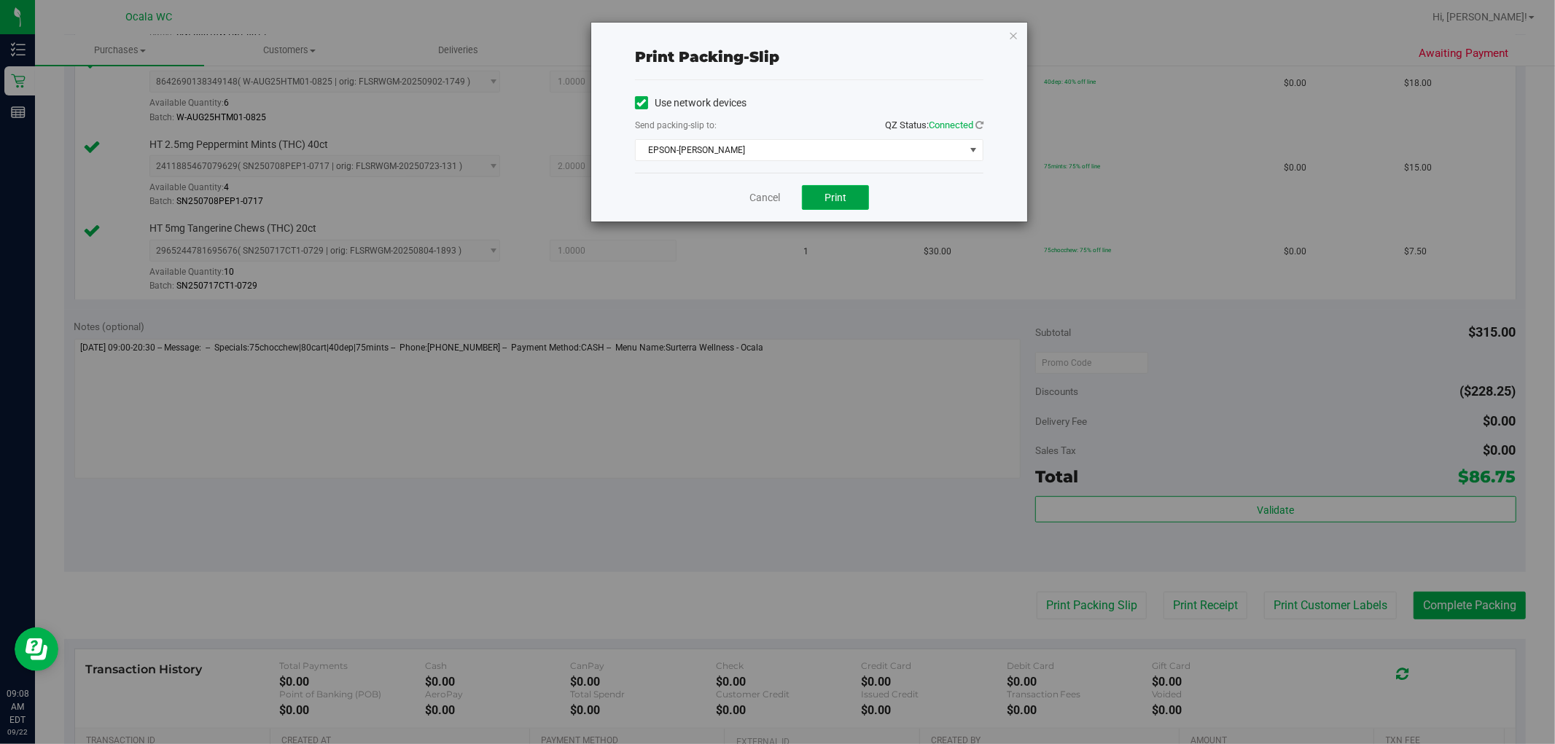
click at [787, 193] on button "Print" at bounding box center [835, 197] width 67 height 25
click at [787, 30] on icon "button" at bounding box center [1013, 34] width 10 height 17
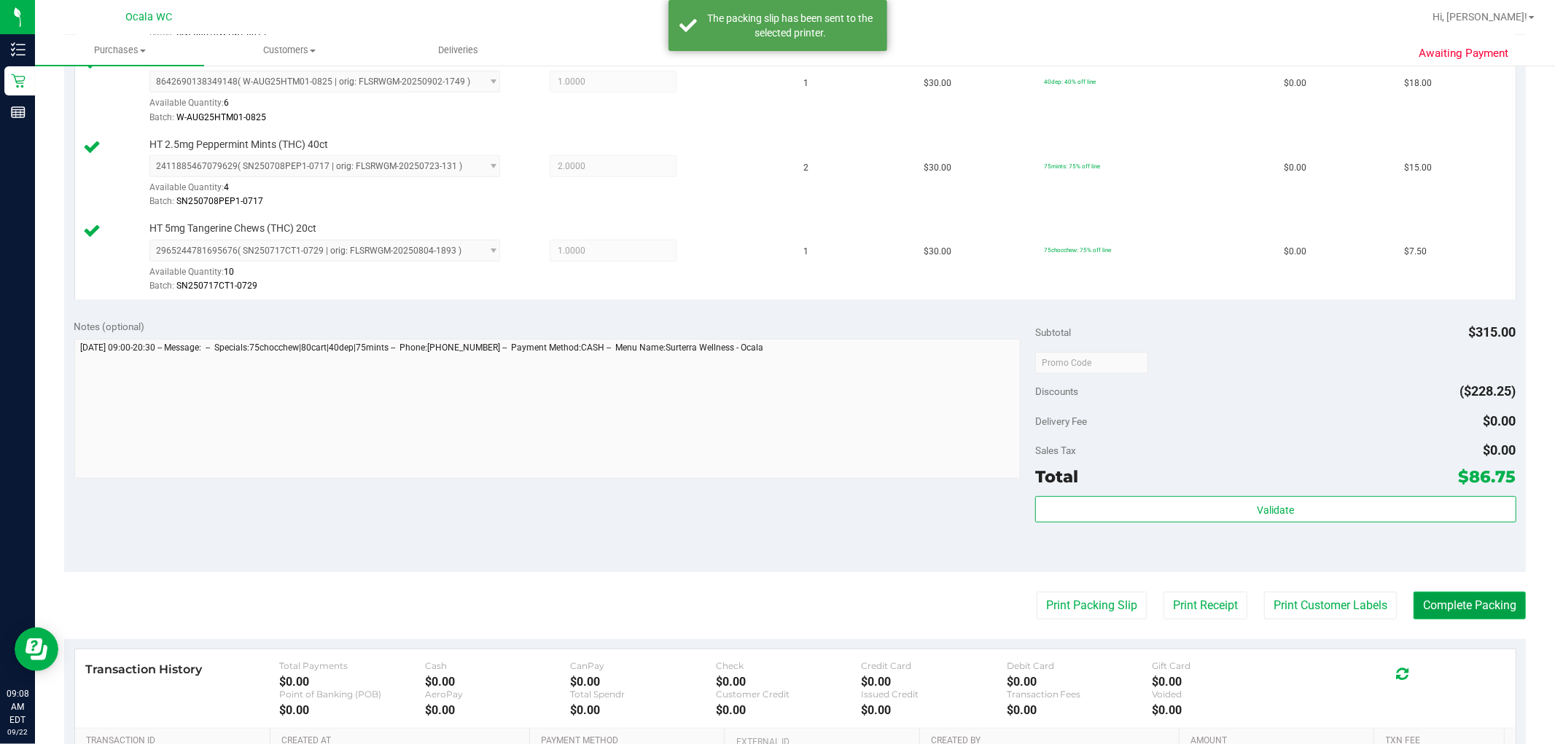
click at [787, 607] on button "Complete Packing" at bounding box center [1469, 606] width 112 height 28
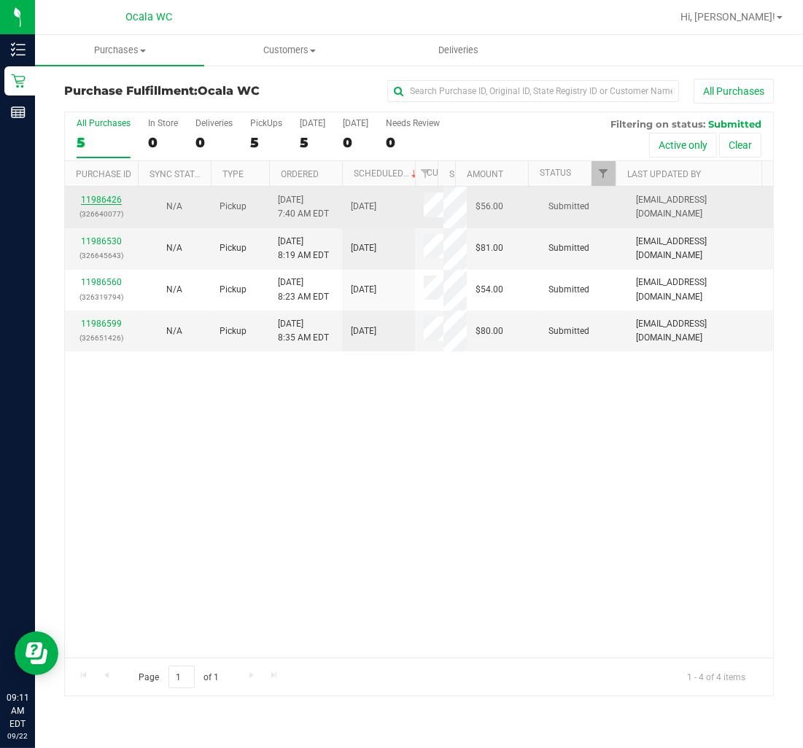
click at [112, 198] on link "11986426" at bounding box center [101, 200] width 41 height 10
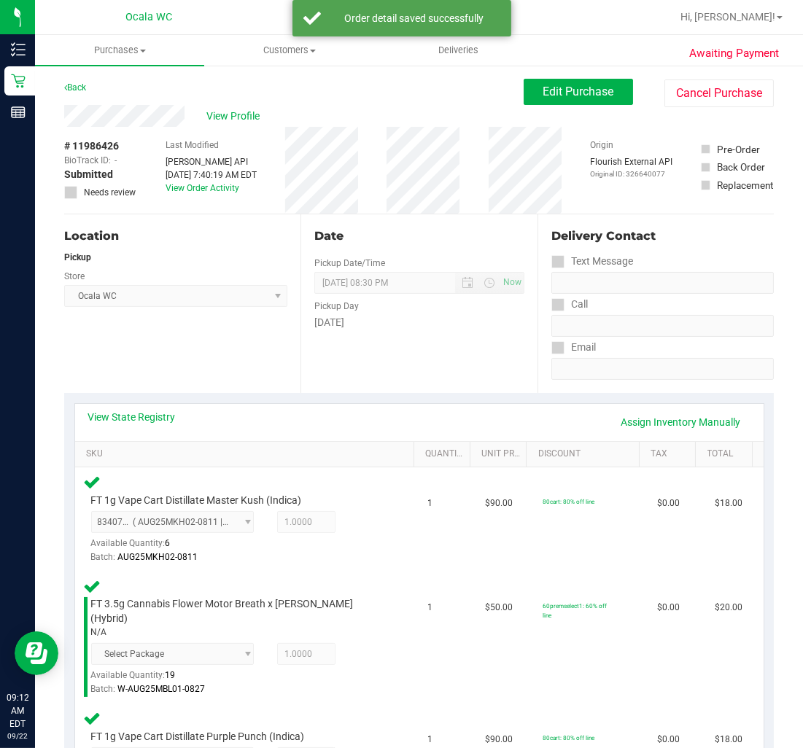
scroll to position [337, 0]
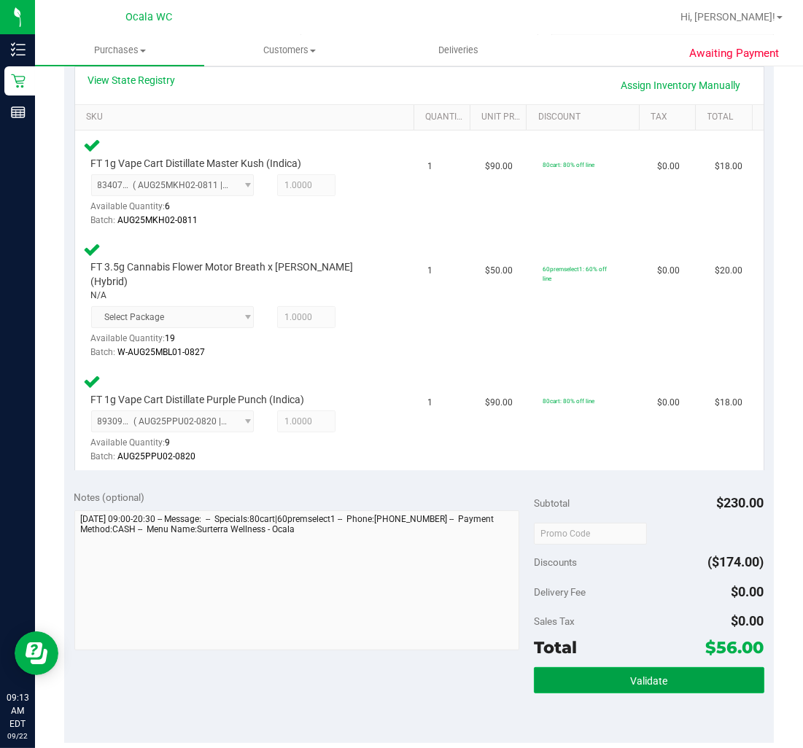
click at [674, 672] on button "Validate" at bounding box center [649, 680] width 230 height 26
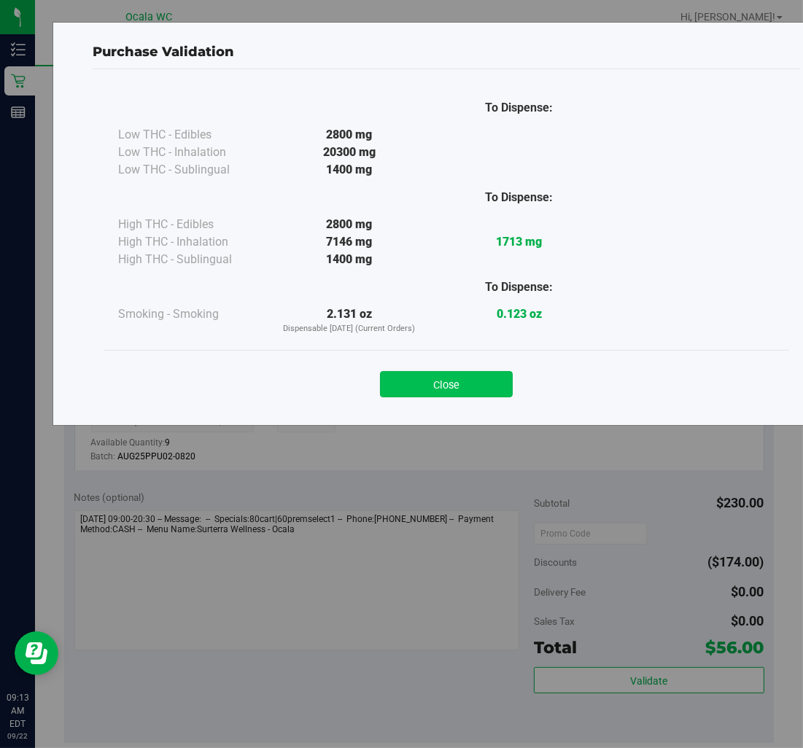
click at [402, 378] on button "Close" at bounding box center [446, 384] width 133 height 26
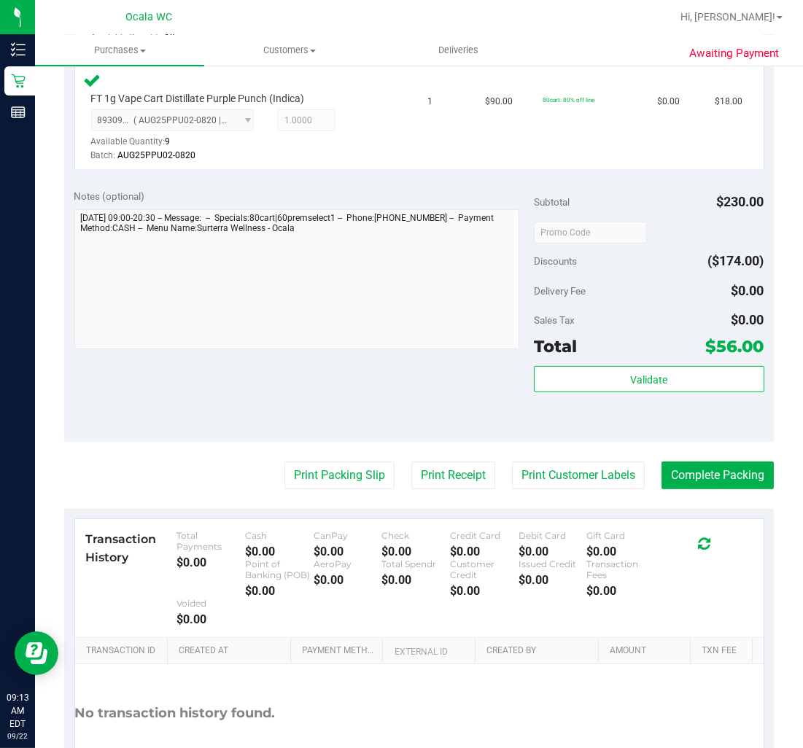
scroll to position [724, 0]
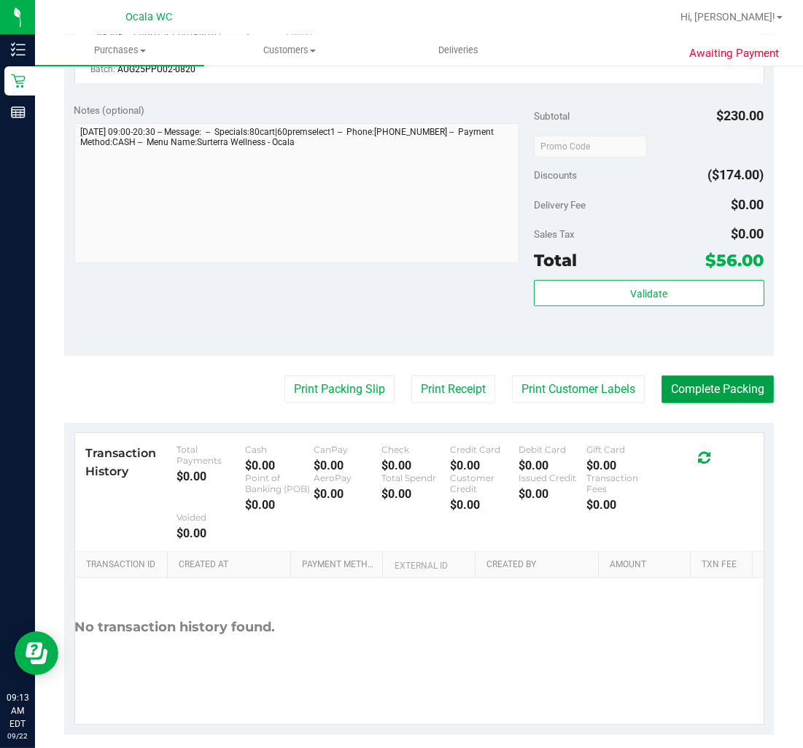
click at [691, 381] on button "Complete Packing" at bounding box center [717, 389] width 112 height 28
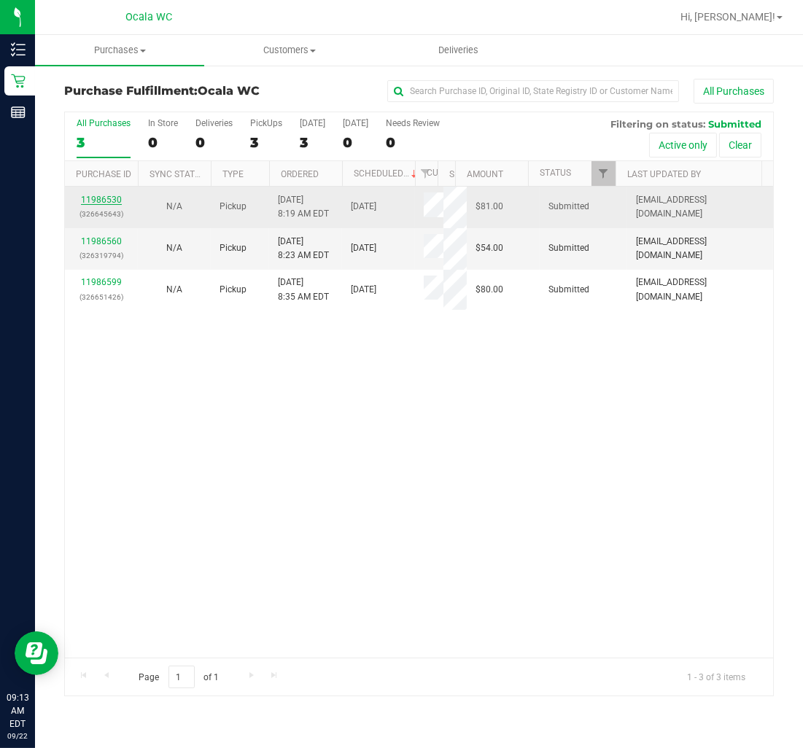
click at [97, 198] on link "11986530" at bounding box center [101, 200] width 41 height 10
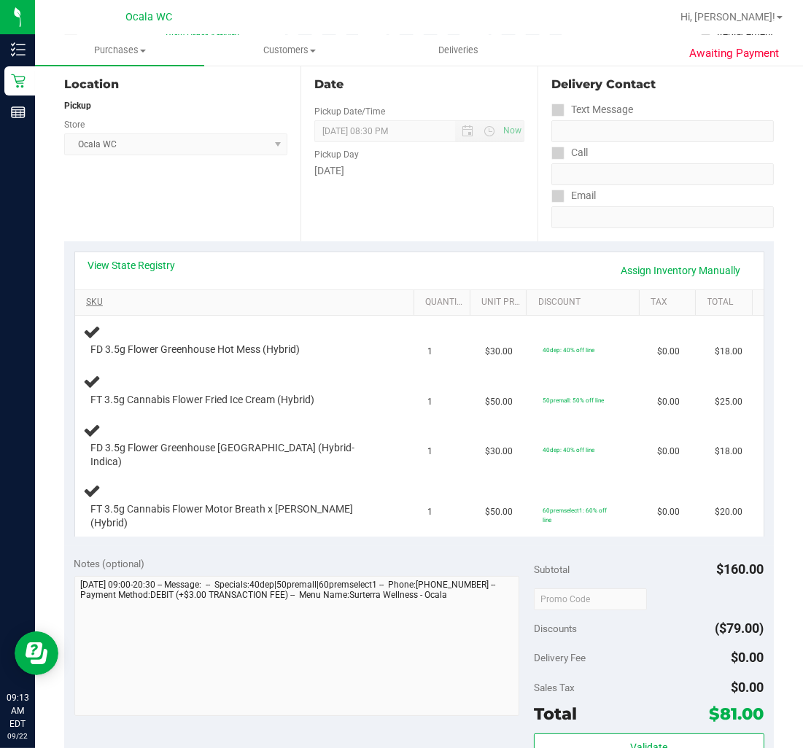
scroll to position [162, 0]
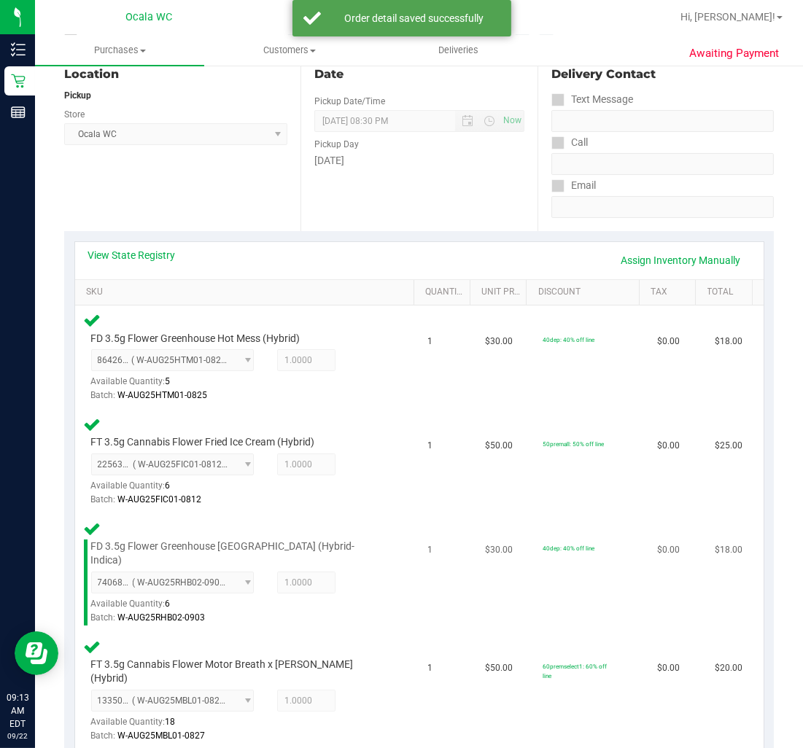
drag, startPoint x: 249, startPoint y: 594, endPoint x: 249, endPoint y: 585, distance: 9.5
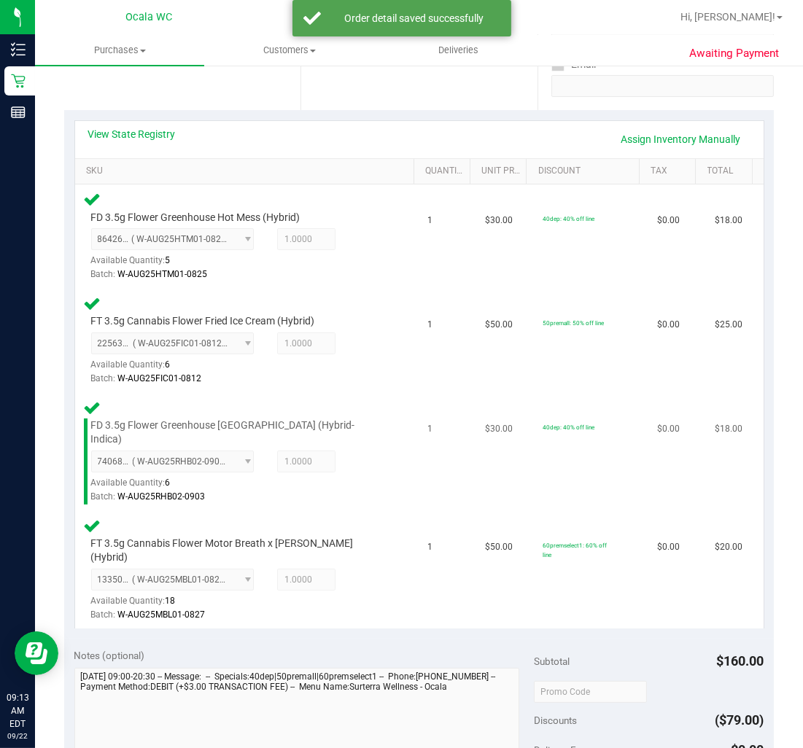
scroll to position [405, 0]
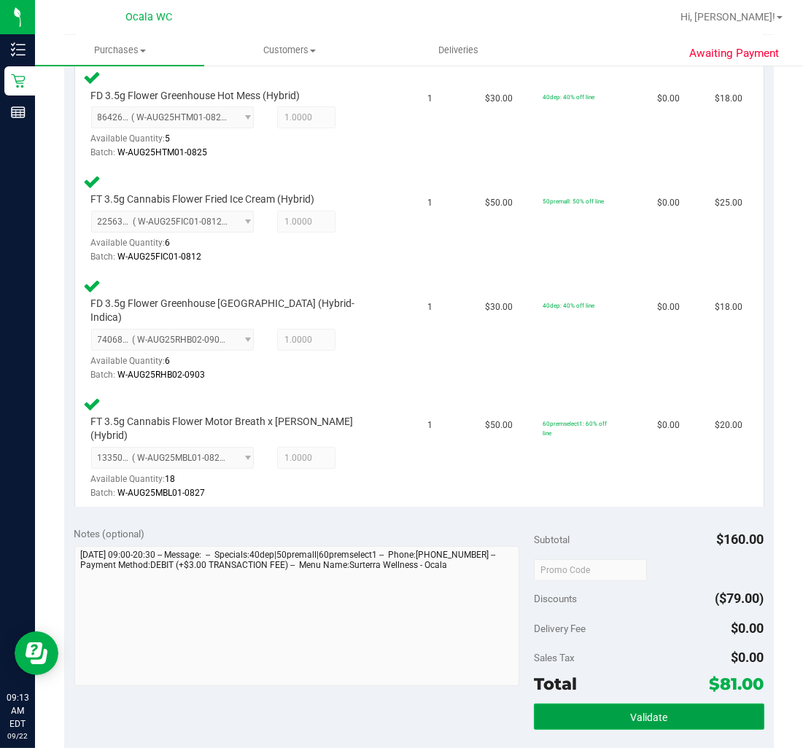
click at [609, 703] on button "Validate" at bounding box center [649, 716] width 230 height 26
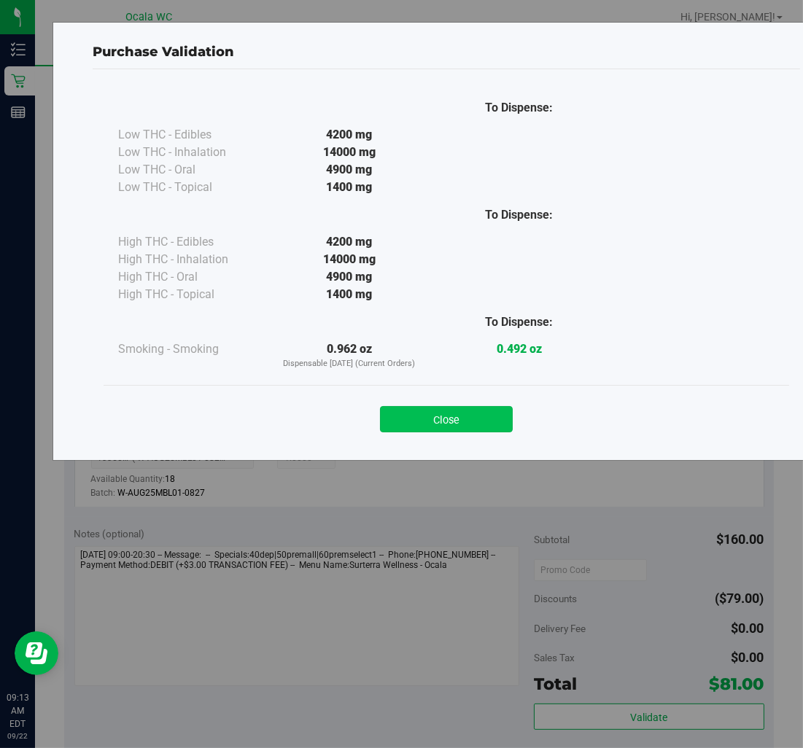
drag, startPoint x: 486, startPoint y: 445, endPoint x: 483, endPoint y: 429, distance: 16.3
click at [484, 433] on div "To Dispense: Low THC - Edibles 4200 mg" at bounding box center [446, 258] width 707 height 378
click at [483, 429] on button "Close" at bounding box center [446, 419] width 133 height 26
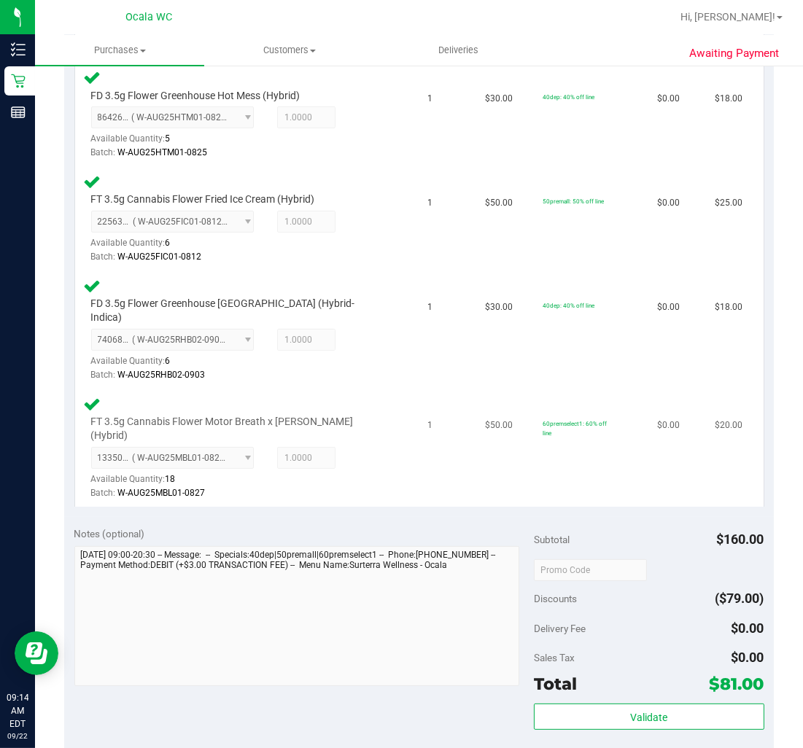
click at [478, 418] on td "$50.00" at bounding box center [505, 447] width 58 height 117
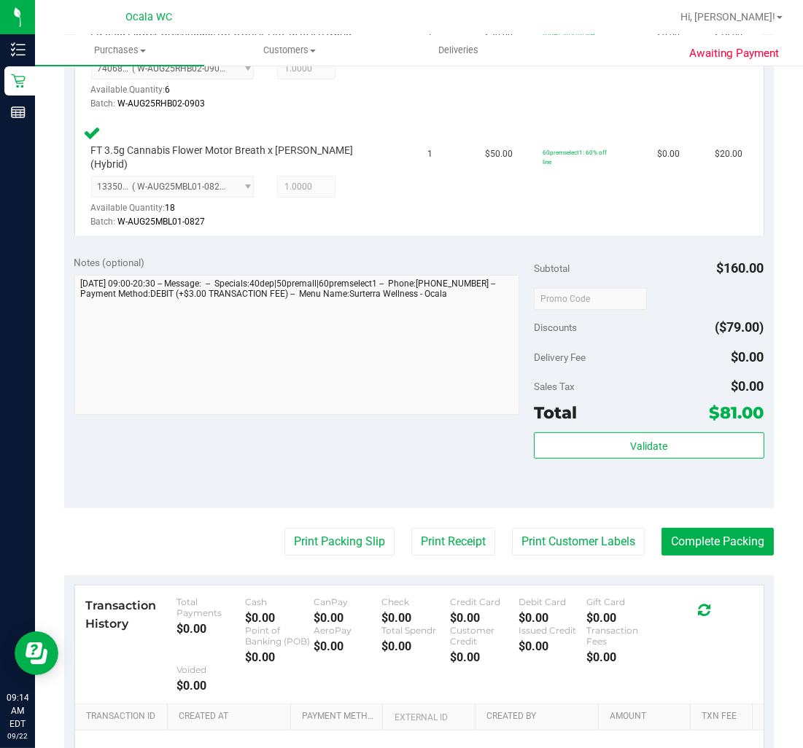
scroll to position [810, 0]
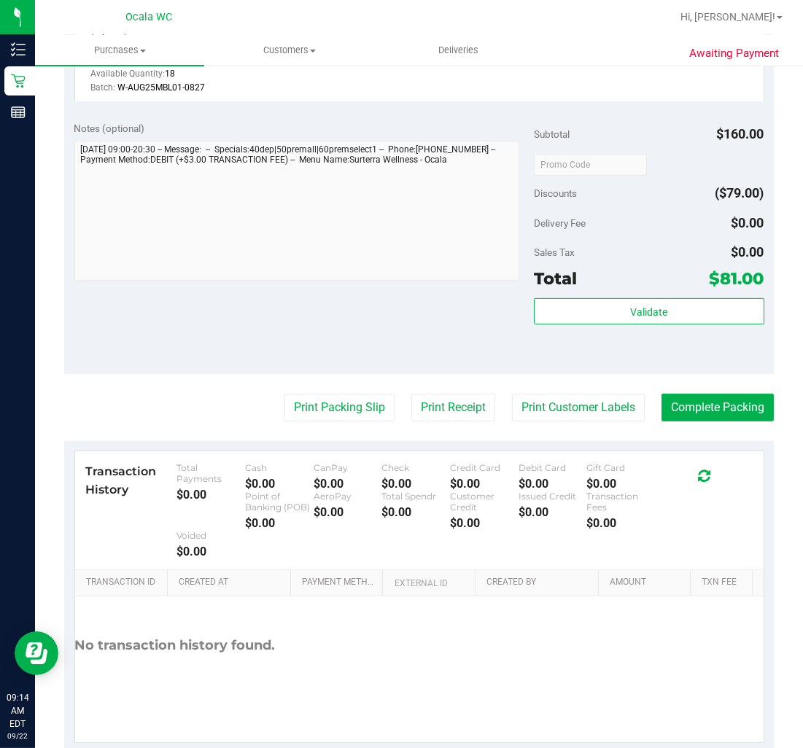
click at [328, 360] on purchase-details "Back Edit Purchase Cancel Purchase View Profile # 11986530 BioTrack ID: - Submi…" at bounding box center [418, 10] width 709 height 1483
click at [338, 394] on button "Print Packing Slip" at bounding box center [339, 408] width 110 height 28
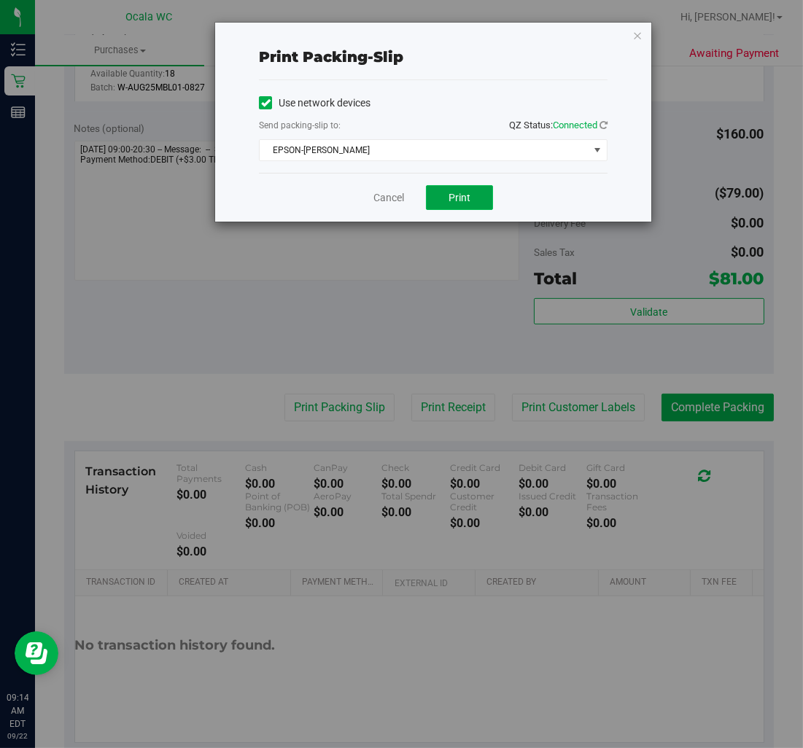
click at [442, 202] on button "Print" at bounding box center [459, 197] width 67 height 25
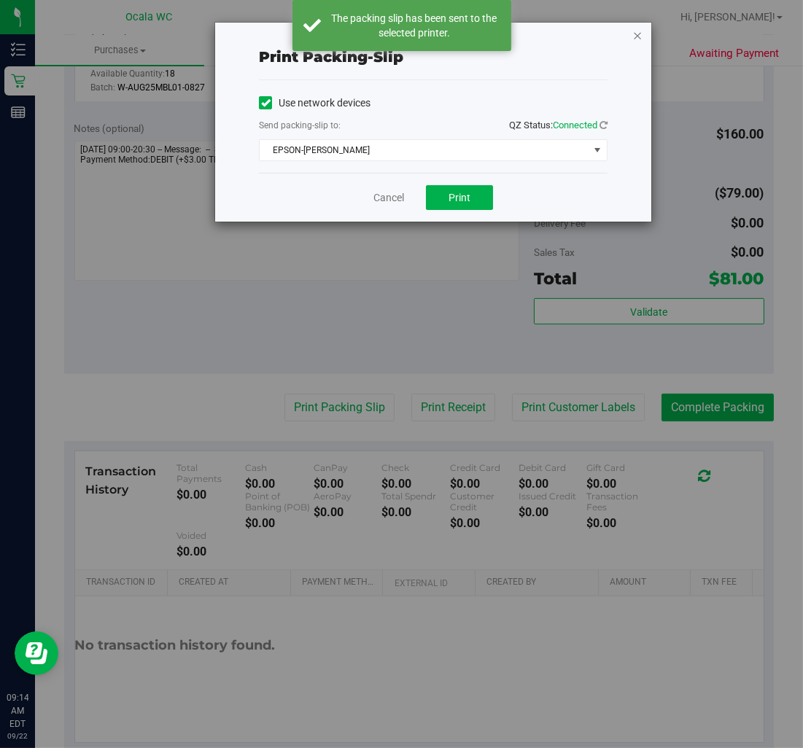
click at [636, 31] on icon "button" at bounding box center [637, 34] width 10 height 17
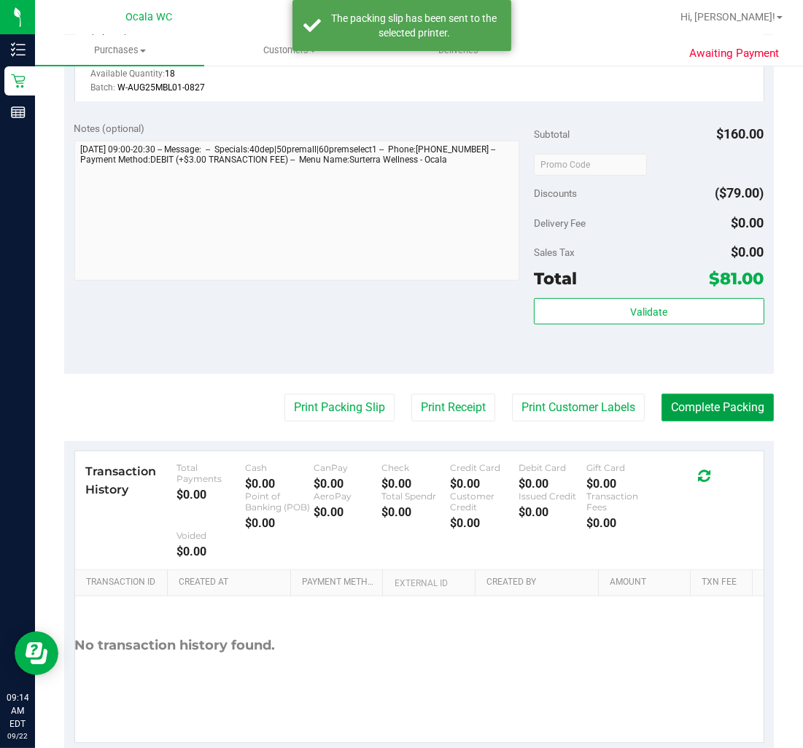
click at [728, 394] on button "Complete Packing" at bounding box center [717, 408] width 112 height 28
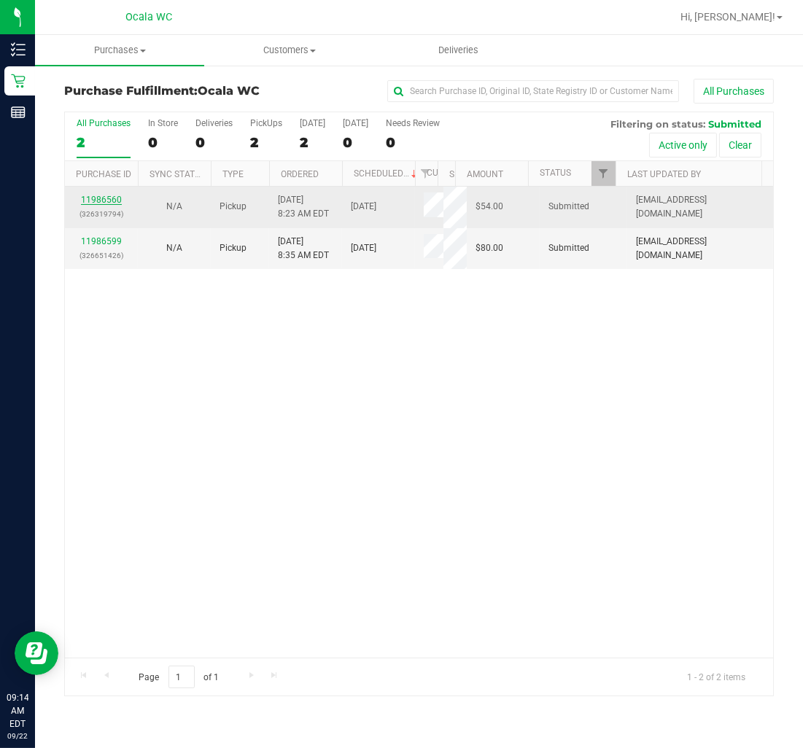
click at [98, 203] on link "11986560" at bounding box center [101, 200] width 41 height 10
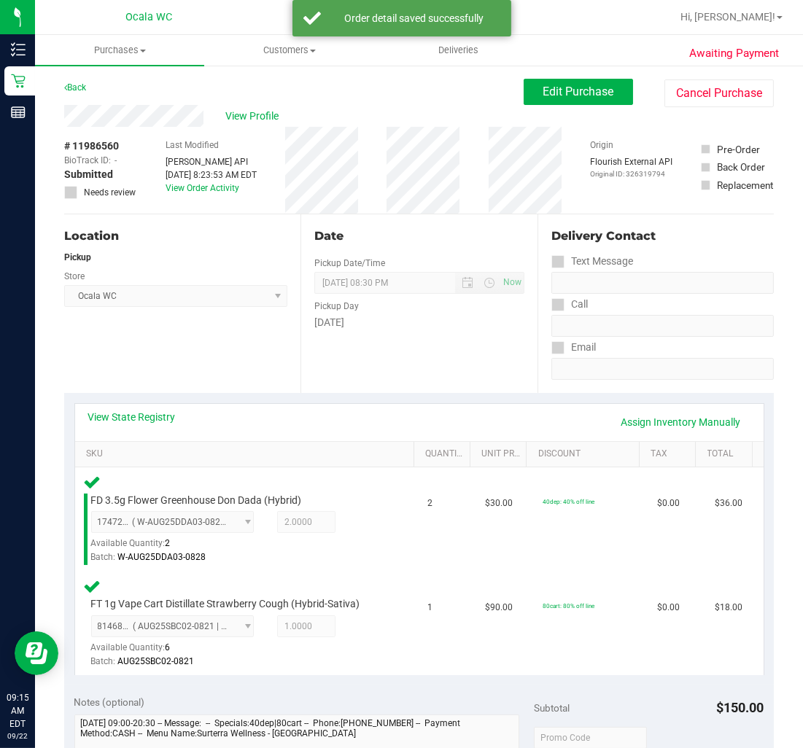
scroll to position [405, 0]
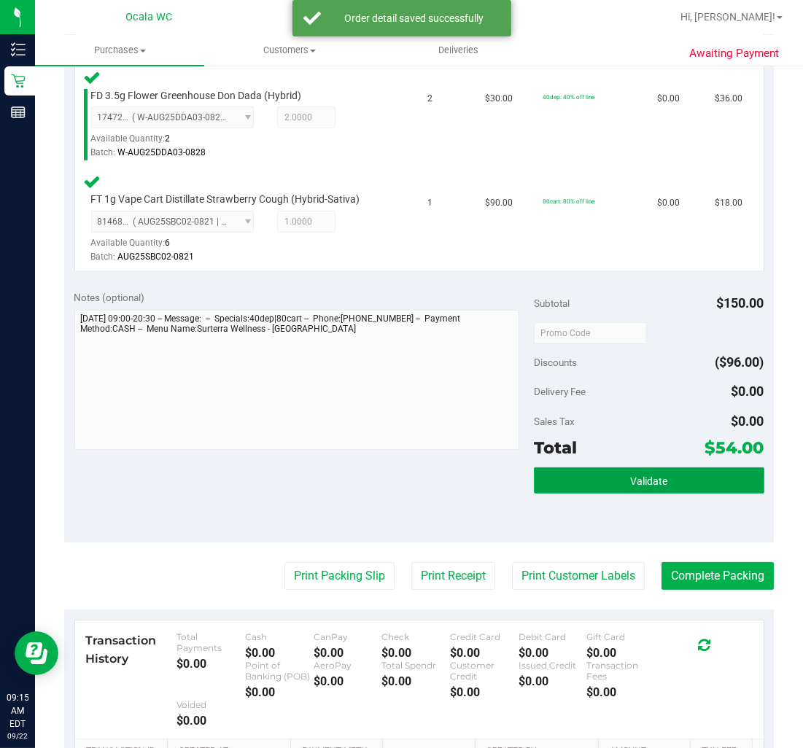
click at [632, 475] on span "Validate" at bounding box center [648, 481] width 37 height 12
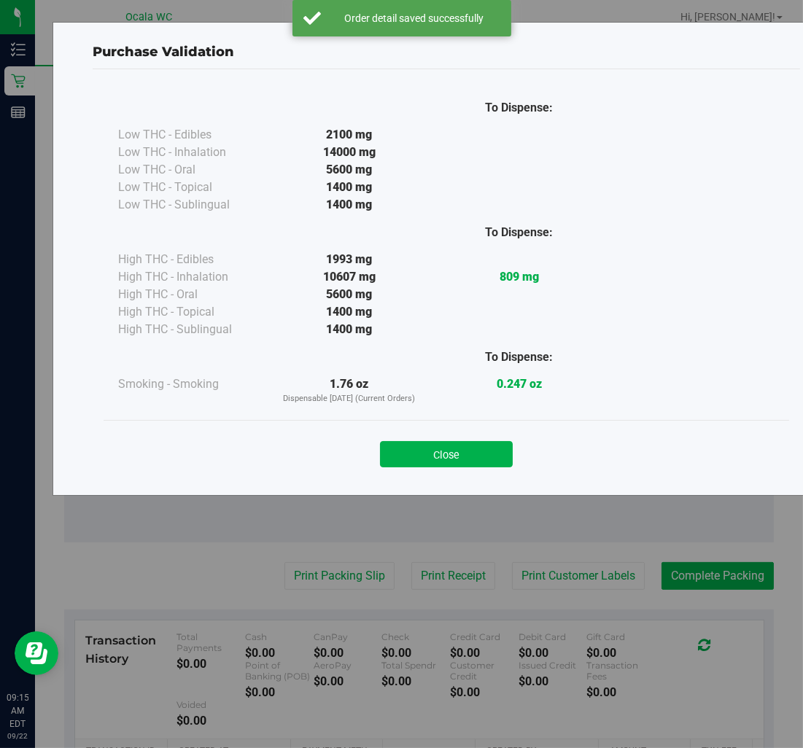
click at [475, 448] on button "Close" at bounding box center [446, 454] width 133 height 26
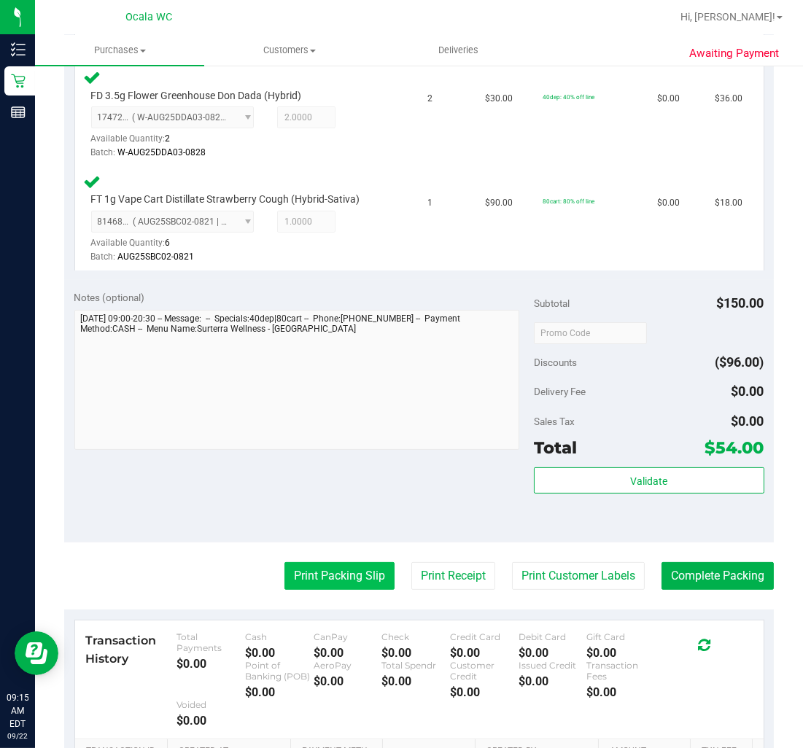
click at [340, 566] on button "Print Packing Slip" at bounding box center [339, 576] width 110 height 28
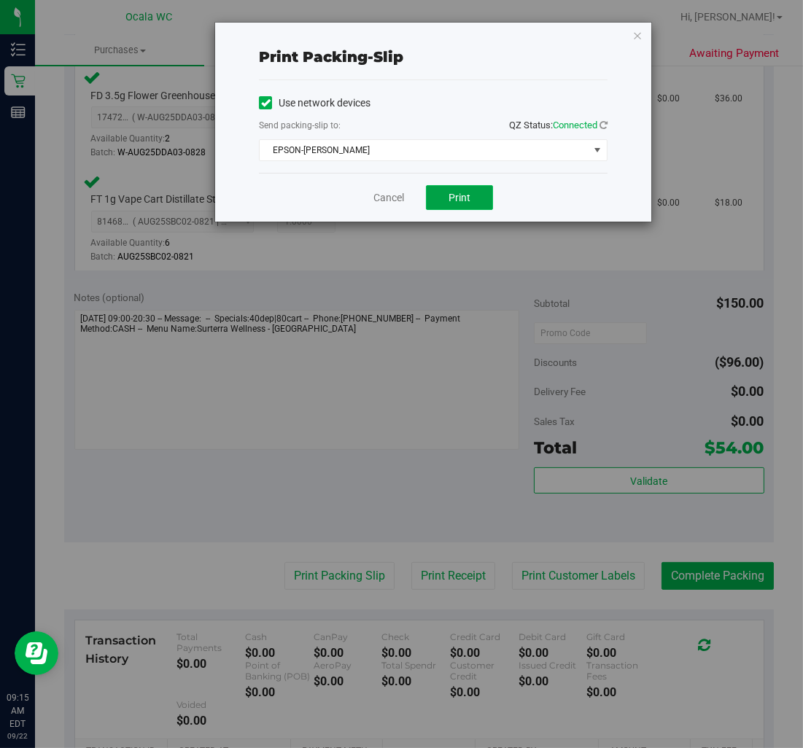
click at [469, 200] on span "Print" at bounding box center [459, 198] width 22 height 12
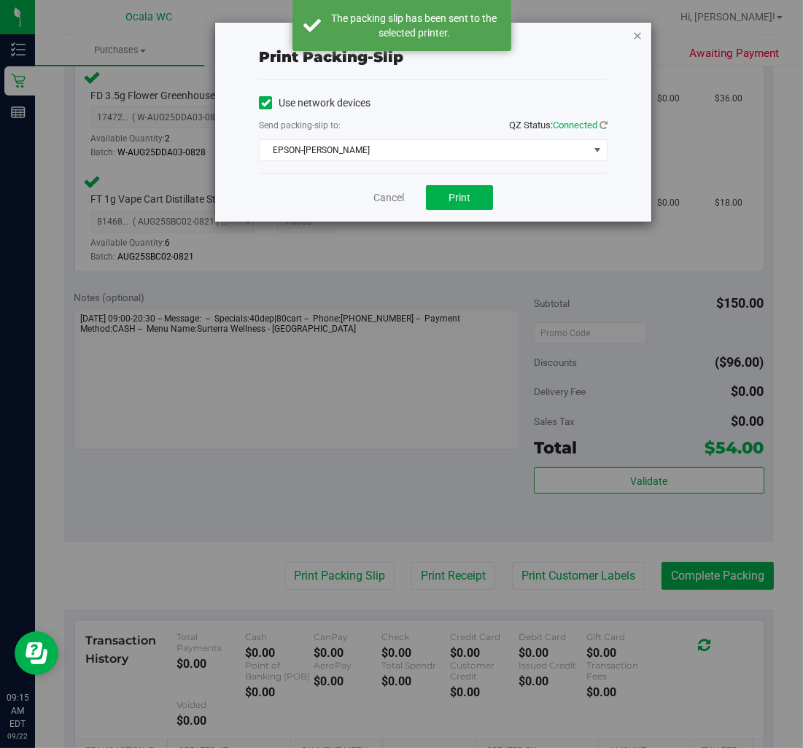
click at [636, 31] on icon "button" at bounding box center [637, 34] width 10 height 17
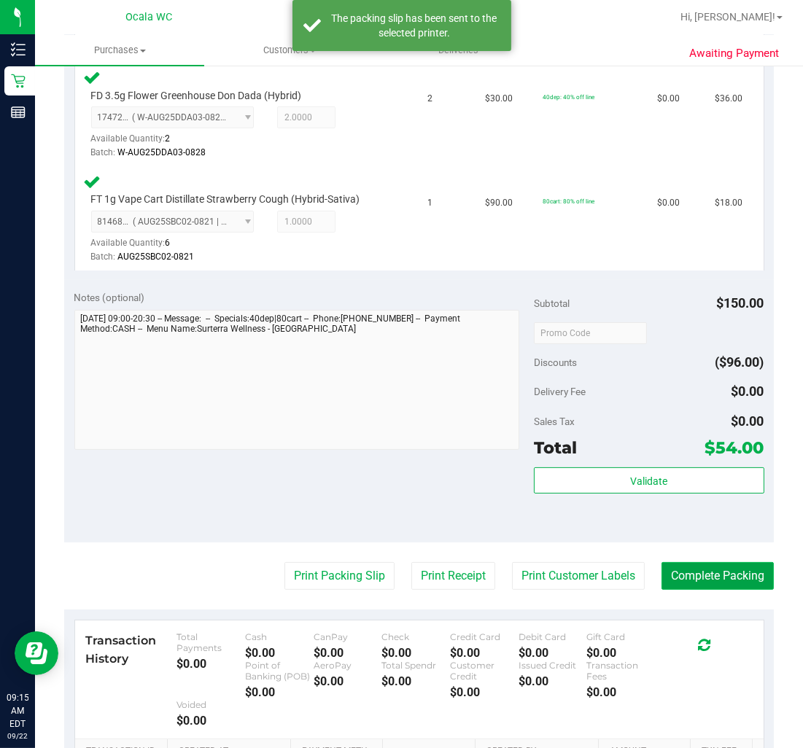
click at [722, 576] on button "Complete Packing" at bounding box center [717, 576] width 112 height 28
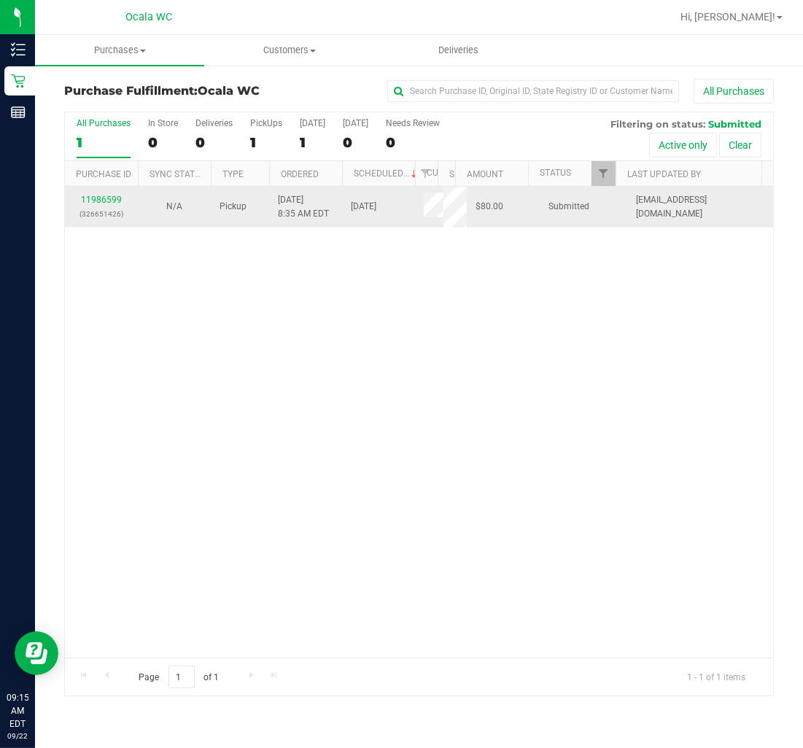
click at [98, 193] on div "11986599 (326651426)" at bounding box center [101, 207] width 55 height 28
click at [104, 193] on div "11986599 (326651426)" at bounding box center [101, 207] width 55 height 28
click at [104, 187] on td "11986599 (326651426)" at bounding box center [101, 207] width 73 height 41
click at [104, 200] on link "11986599" at bounding box center [101, 200] width 41 height 10
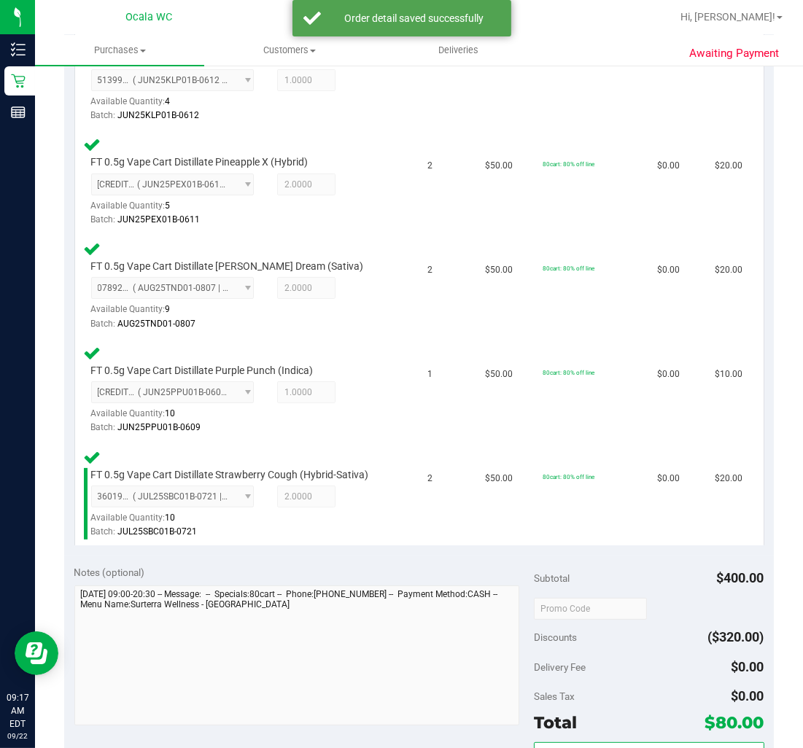
scroll to position [566, 0]
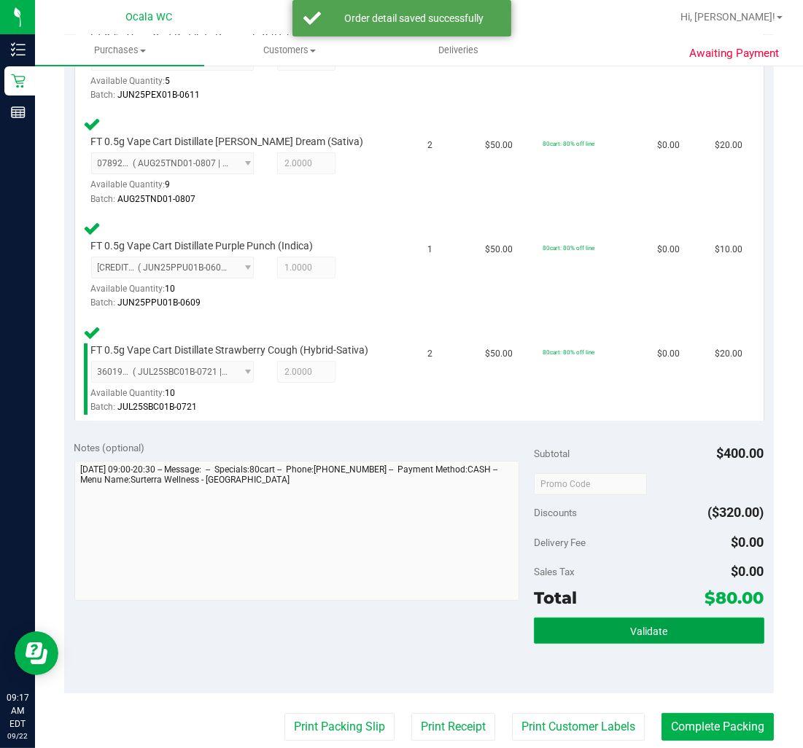
click at [615, 633] on button "Validate" at bounding box center [649, 630] width 230 height 26
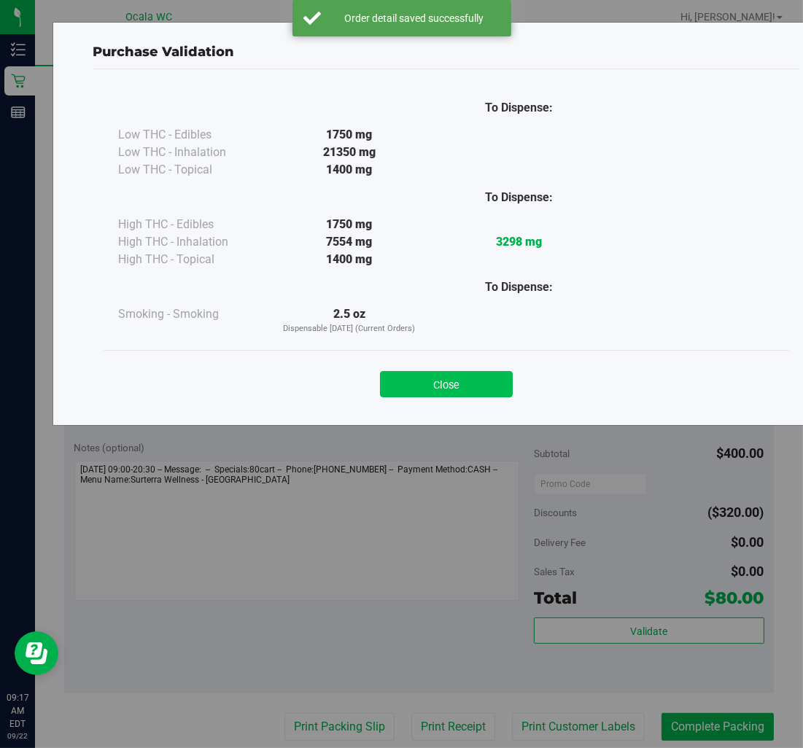
click at [440, 388] on button "Close" at bounding box center [446, 384] width 133 height 26
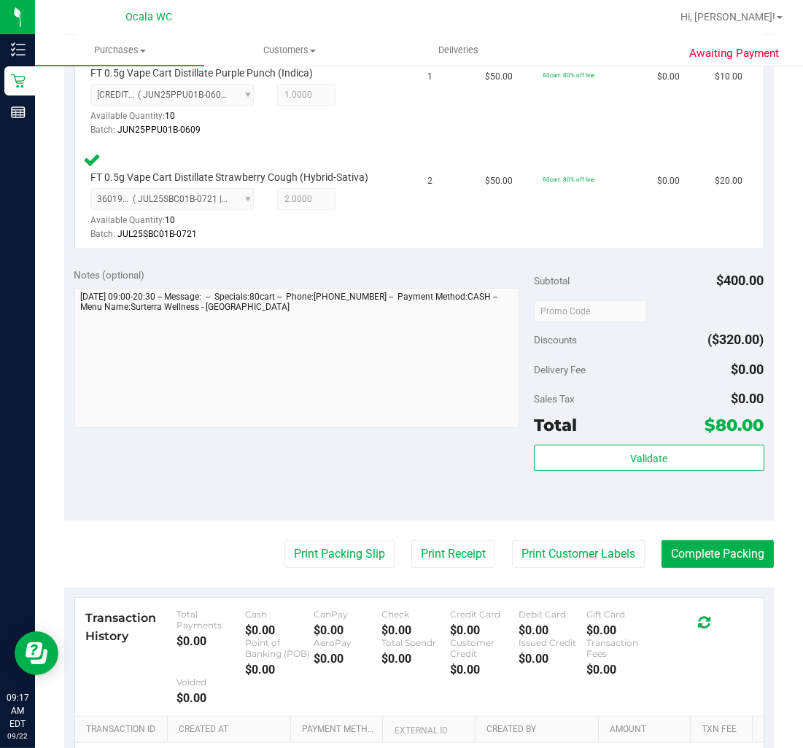
scroll to position [891, 0]
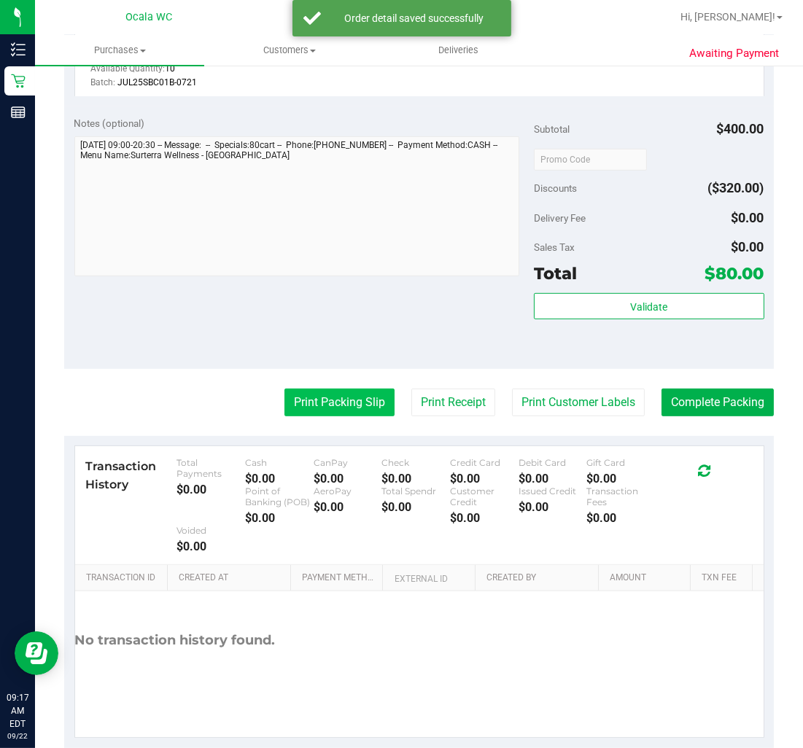
click at [365, 402] on button "Print Packing Slip" at bounding box center [339, 403] width 110 height 28
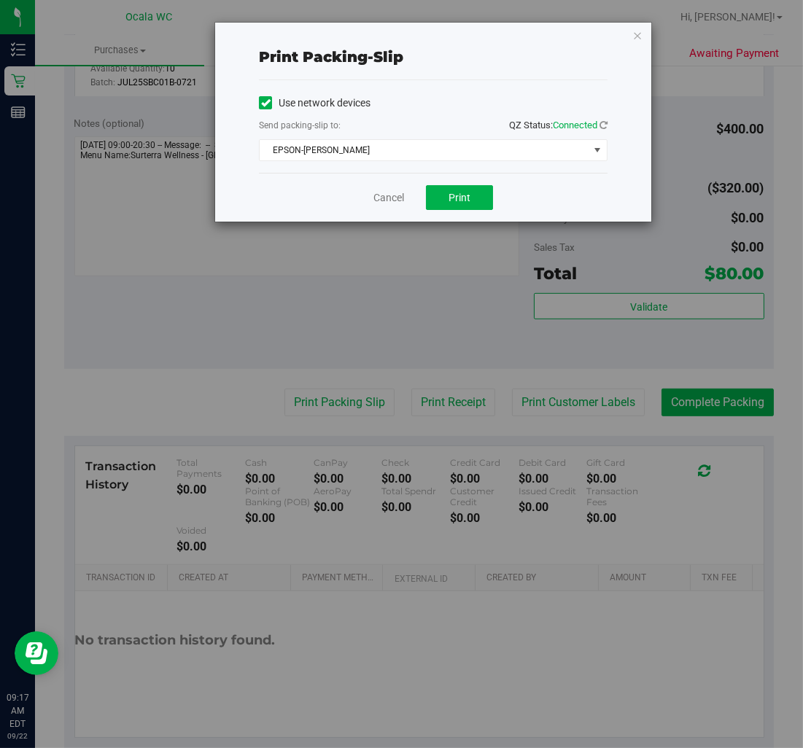
click at [464, 182] on div "Cancel Print" at bounding box center [433, 197] width 348 height 49
click at [464, 184] on div "Cancel Print" at bounding box center [433, 197] width 348 height 49
click at [486, 200] on button "Print" at bounding box center [459, 197] width 67 height 25
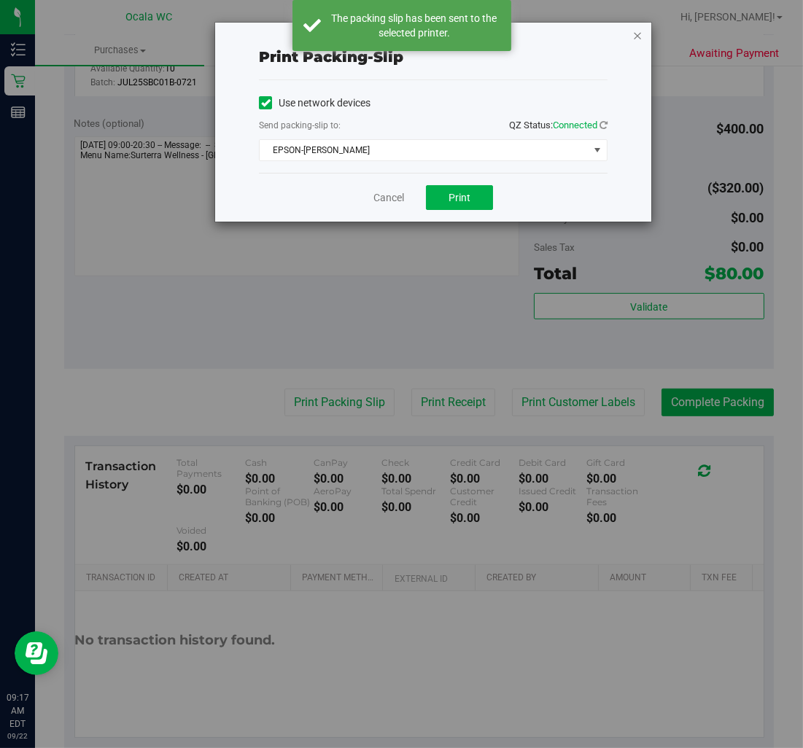
click at [636, 28] on icon "button" at bounding box center [637, 34] width 10 height 17
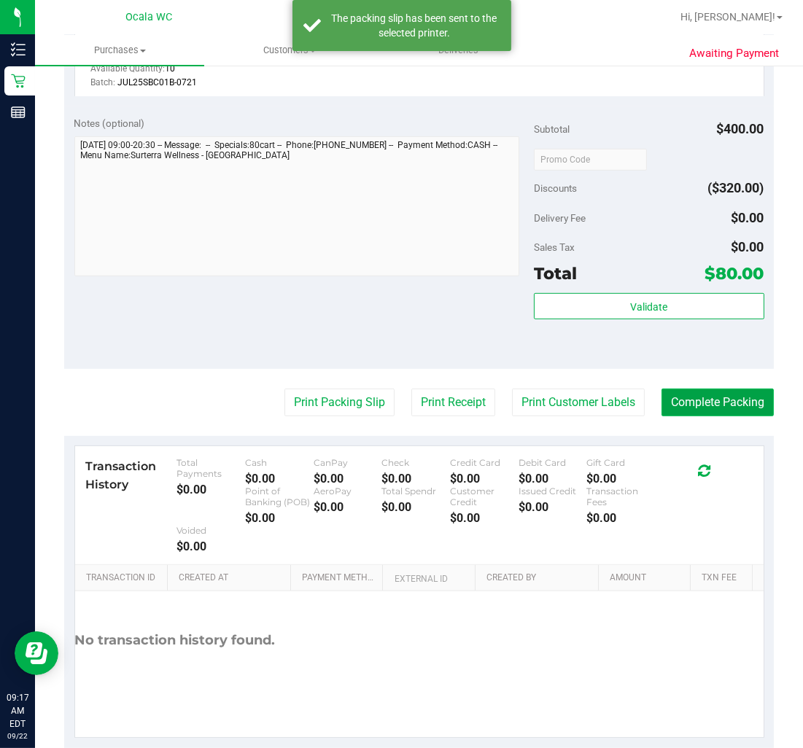
click at [720, 402] on button "Complete Packing" at bounding box center [717, 403] width 112 height 28
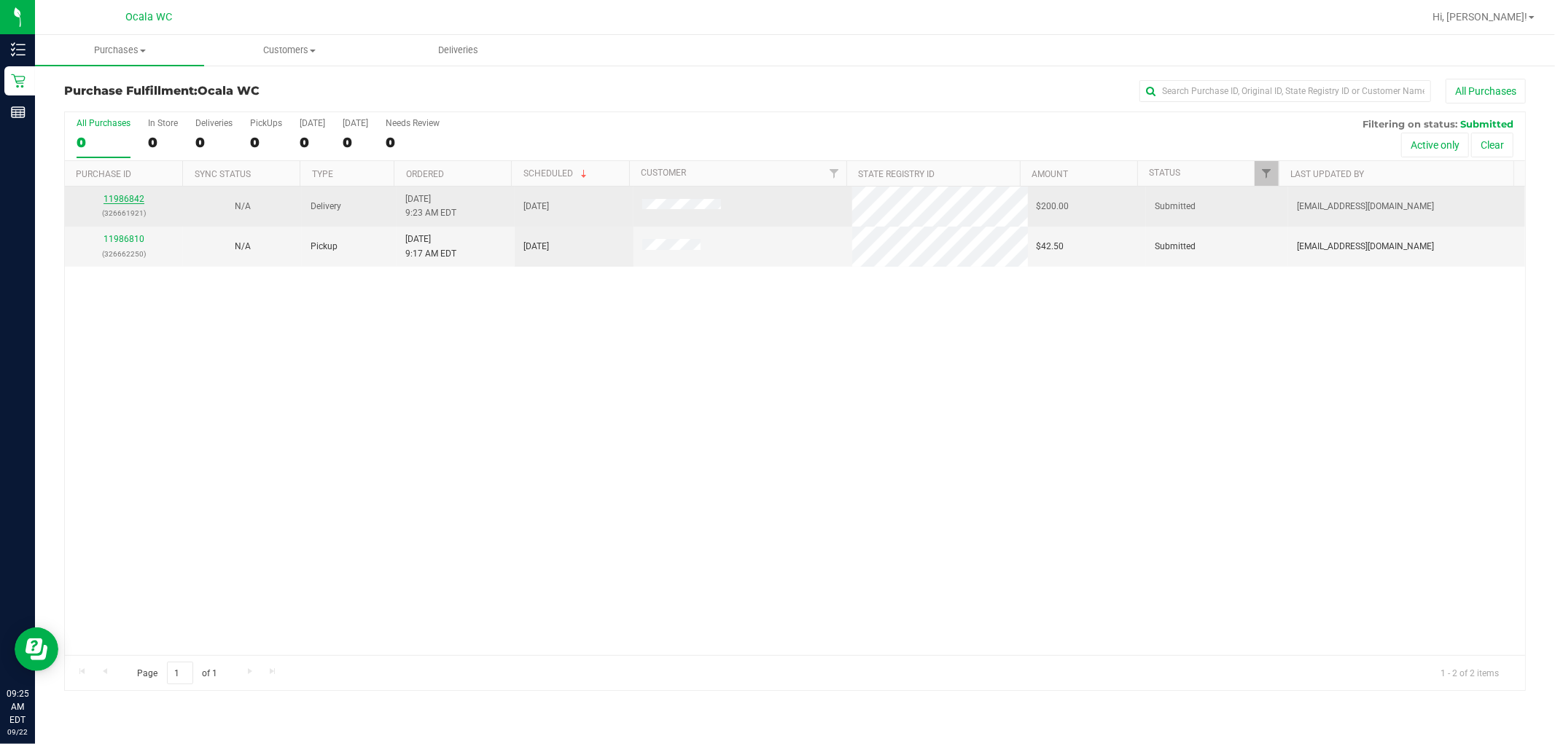
click at [125, 201] on link "11986842" at bounding box center [124, 199] width 41 height 10
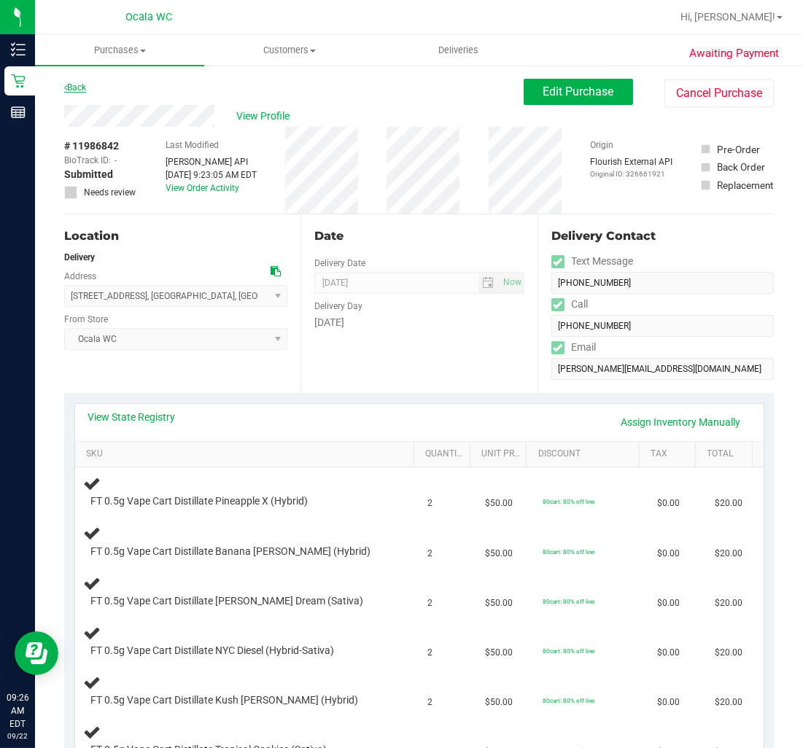
click at [77, 85] on link "Back" at bounding box center [75, 87] width 22 height 10
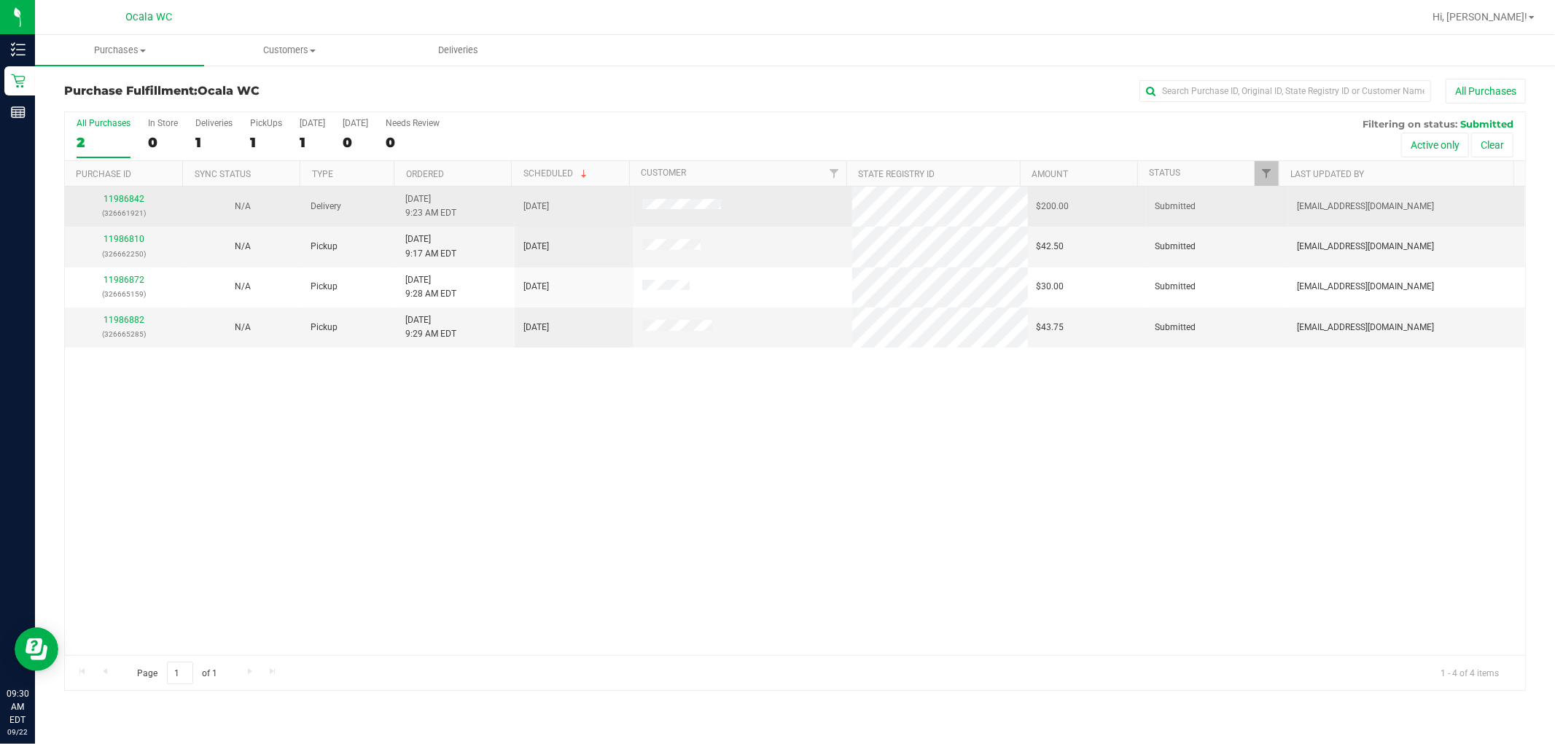
click at [141, 190] on td "11986842 (326661921)" at bounding box center [124, 207] width 118 height 40
click at [130, 203] on link "11986842" at bounding box center [124, 199] width 41 height 10
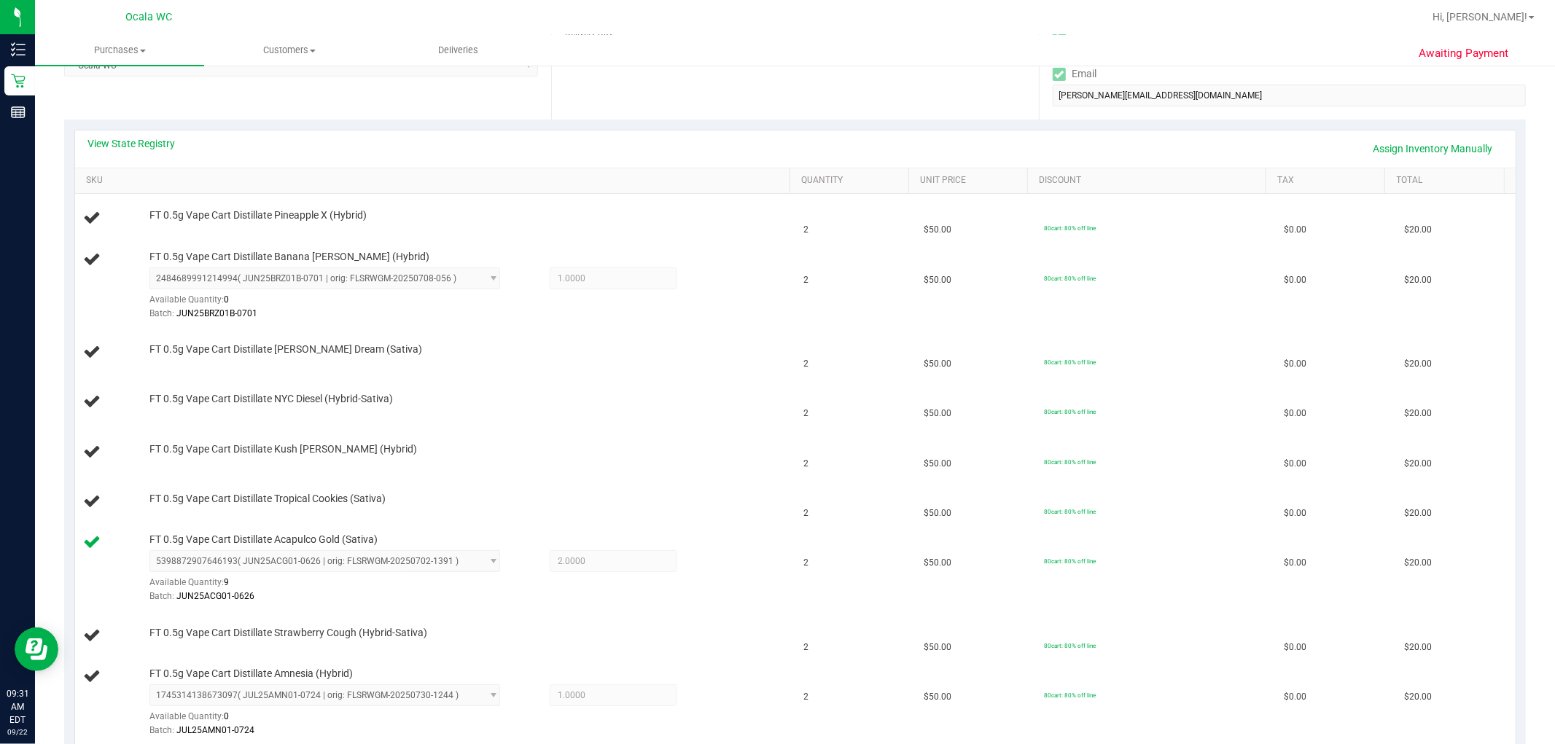
scroll to position [266, 0]
